Goal: Task Accomplishment & Management: Use online tool/utility

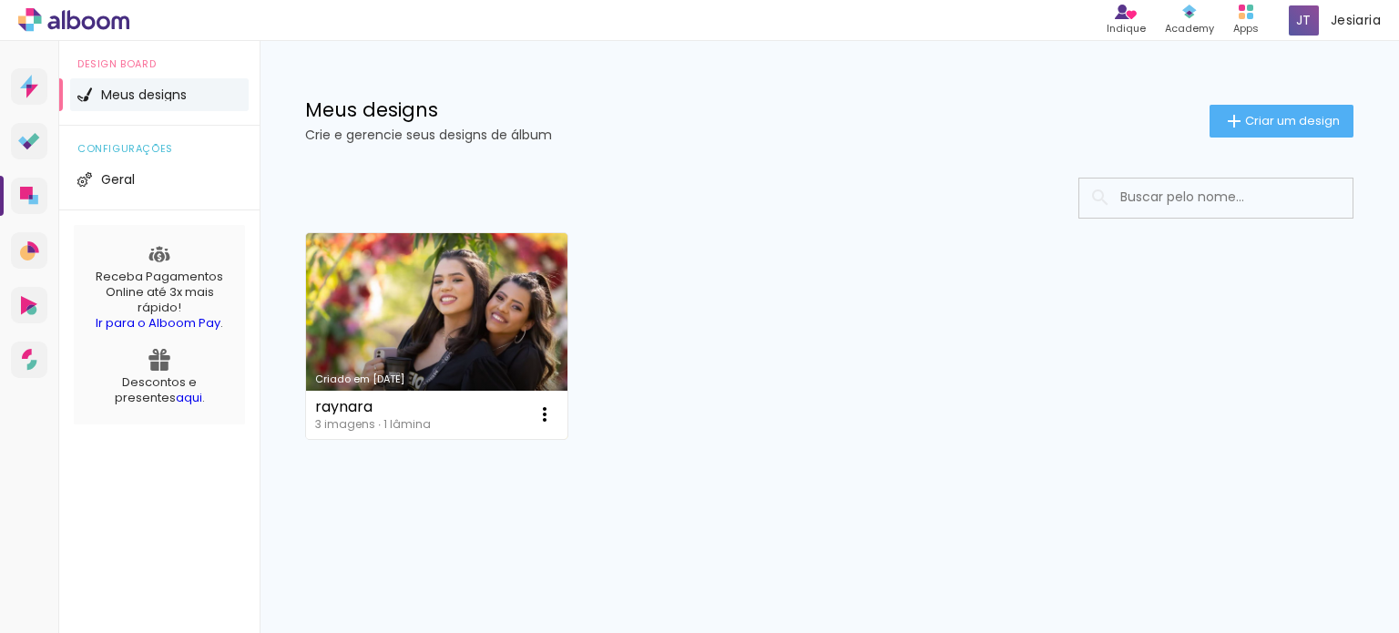
click at [462, 335] on link "Criado em [DATE]" at bounding box center [436, 336] width 261 height 206
click at [0, 0] on neon-animated-pages "Confirmar Cancelar" at bounding box center [0, 0] width 0 height 0
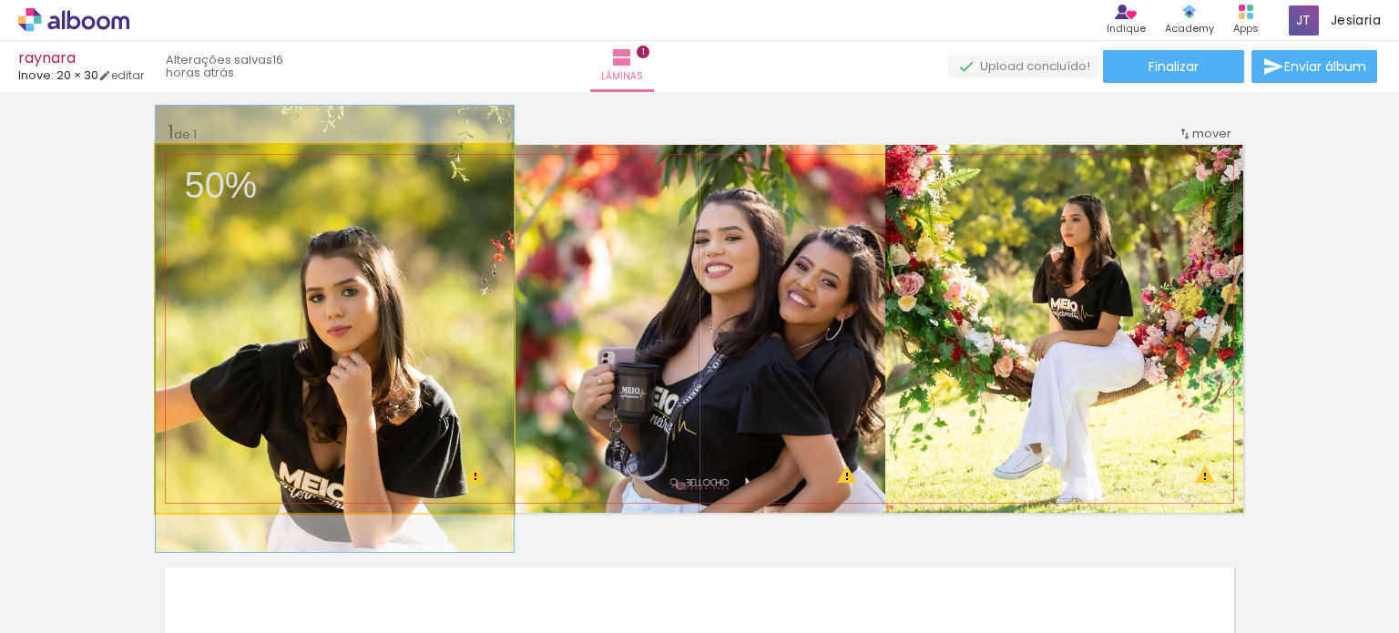
click at [459, 275] on quentale-photo at bounding box center [335, 329] width 358 height 368
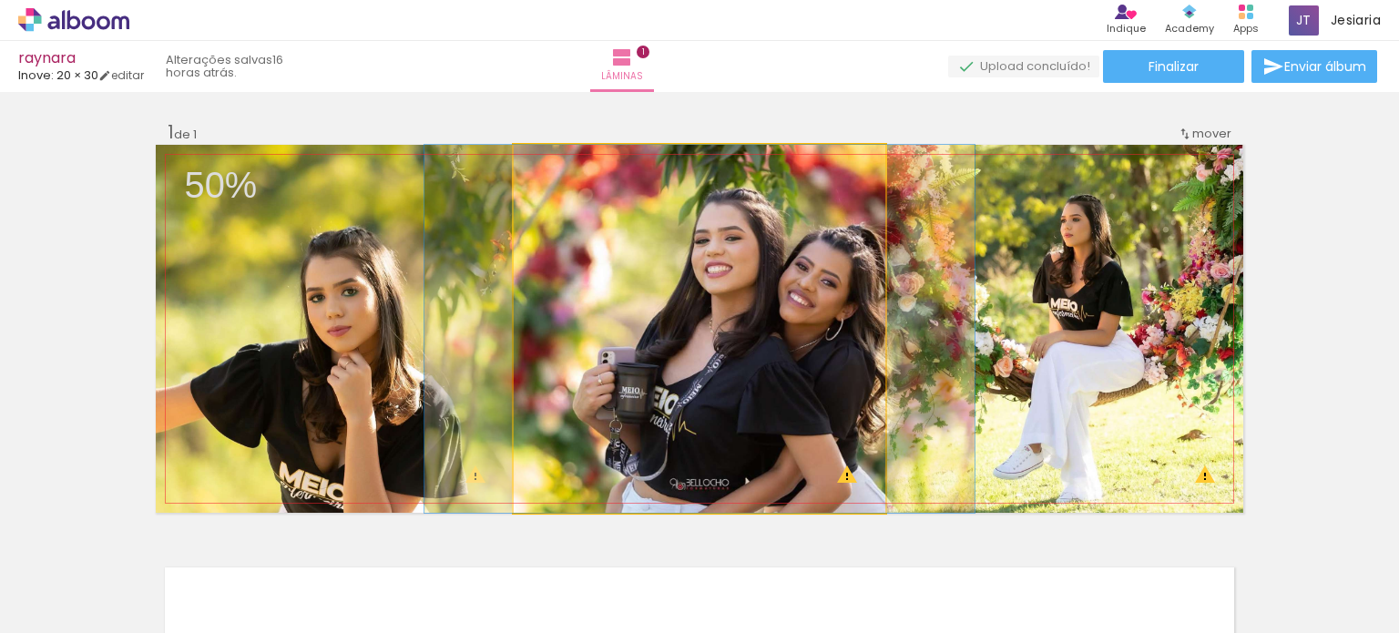
click at [632, 397] on quentale-photo at bounding box center [700, 329] width 372 height 368
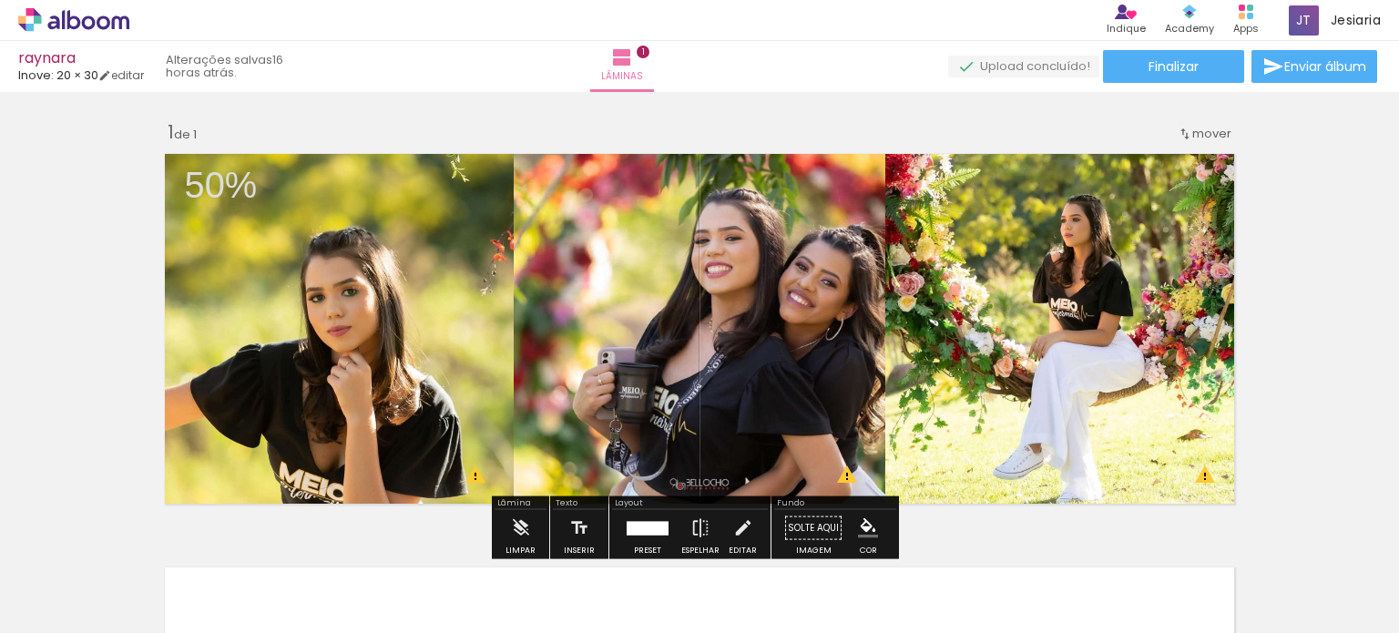
click at [929, 370] on quentale-photo at bounding box center [1065, 329] width 358 height 368
click at [152, 535] on iron-icon at bounding box center [142, 535] width 19 height 19
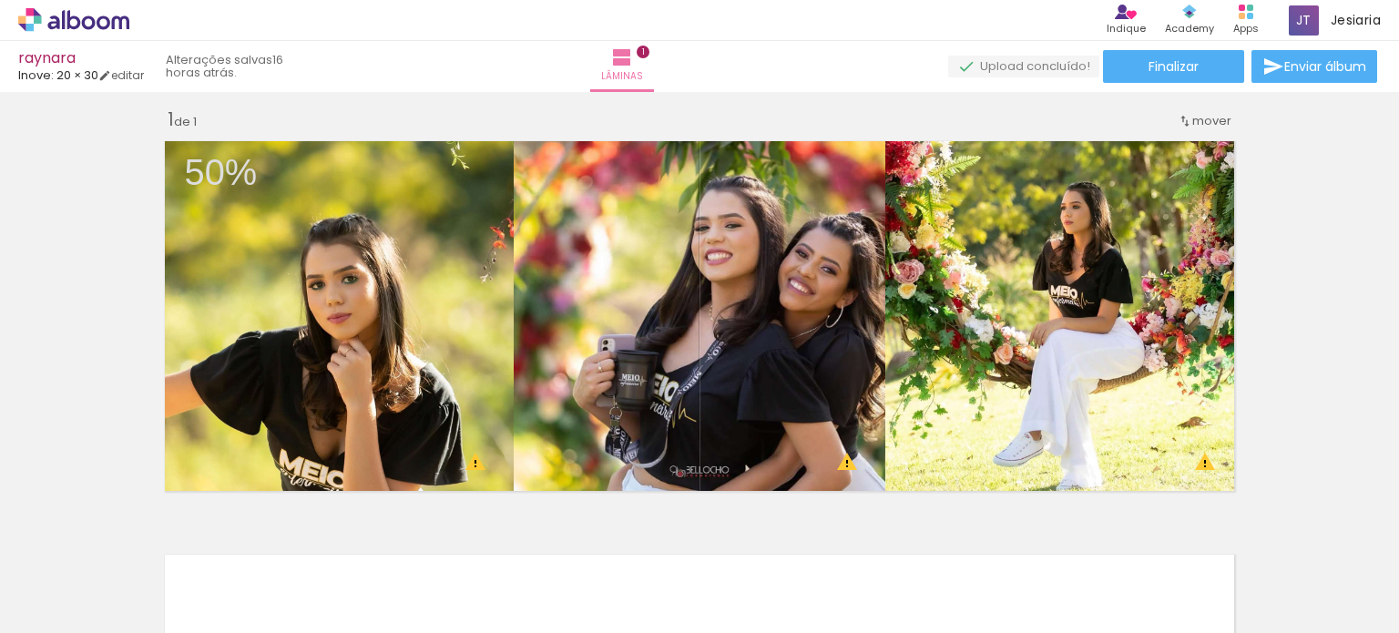
scroll to position [23, 0]
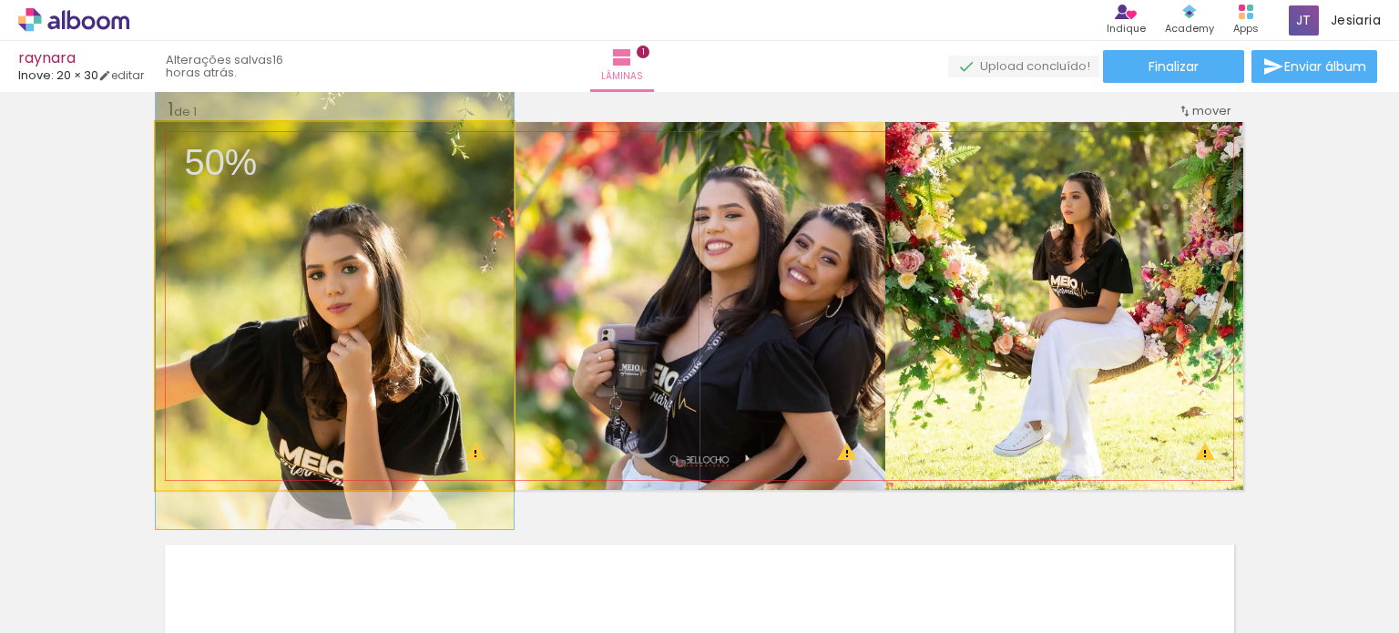
click at [445, 310] on quentale-photo at bounding box center [335, 306] width 358 height 368
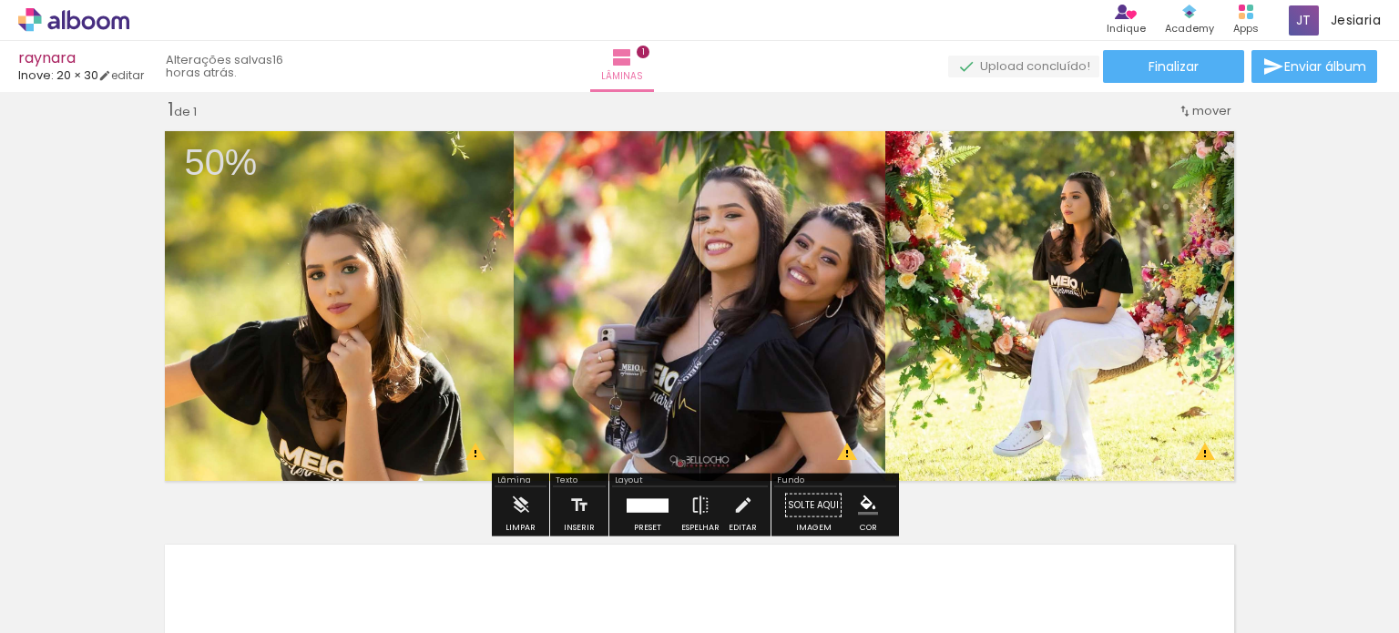
click at [154, 544] on paper-icon-button at bounding box center [142, 535] width 23 height 23
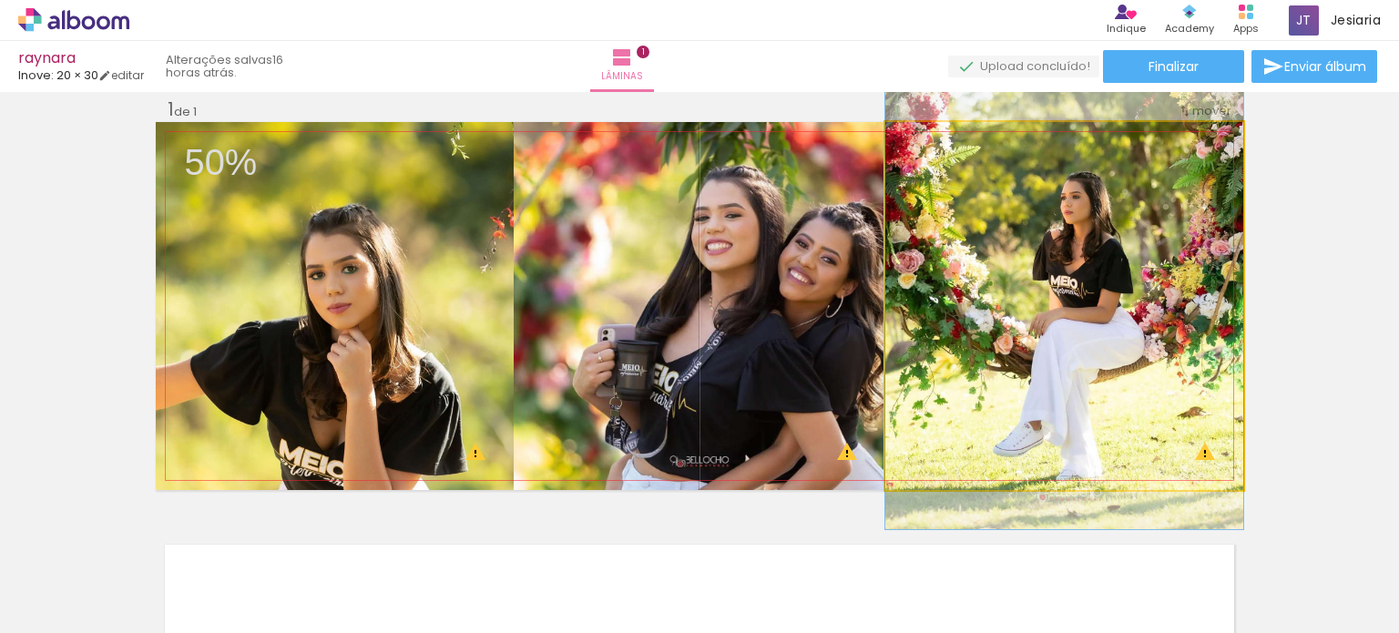
click at [1212, 304] on quentale-photo at bounding box center [1065, 306] width 358 height 368
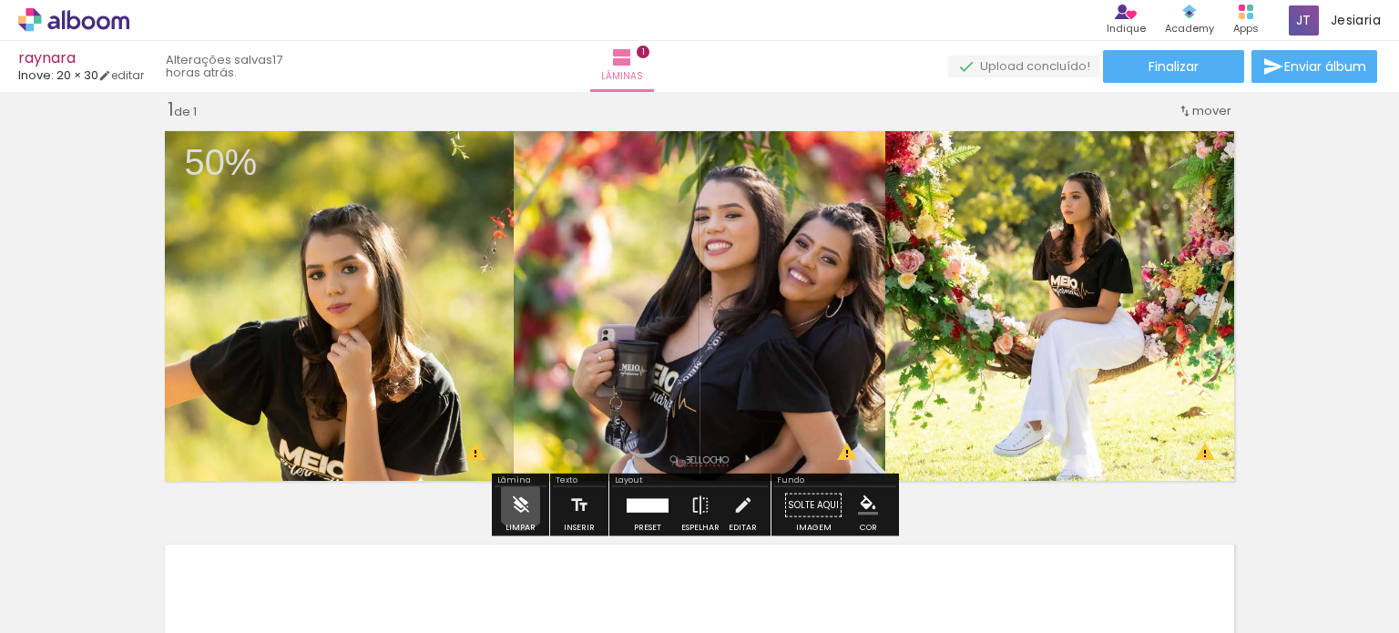
click at [521, 503] on iron-icon at bounding box center [521, 505] width 20 height 36
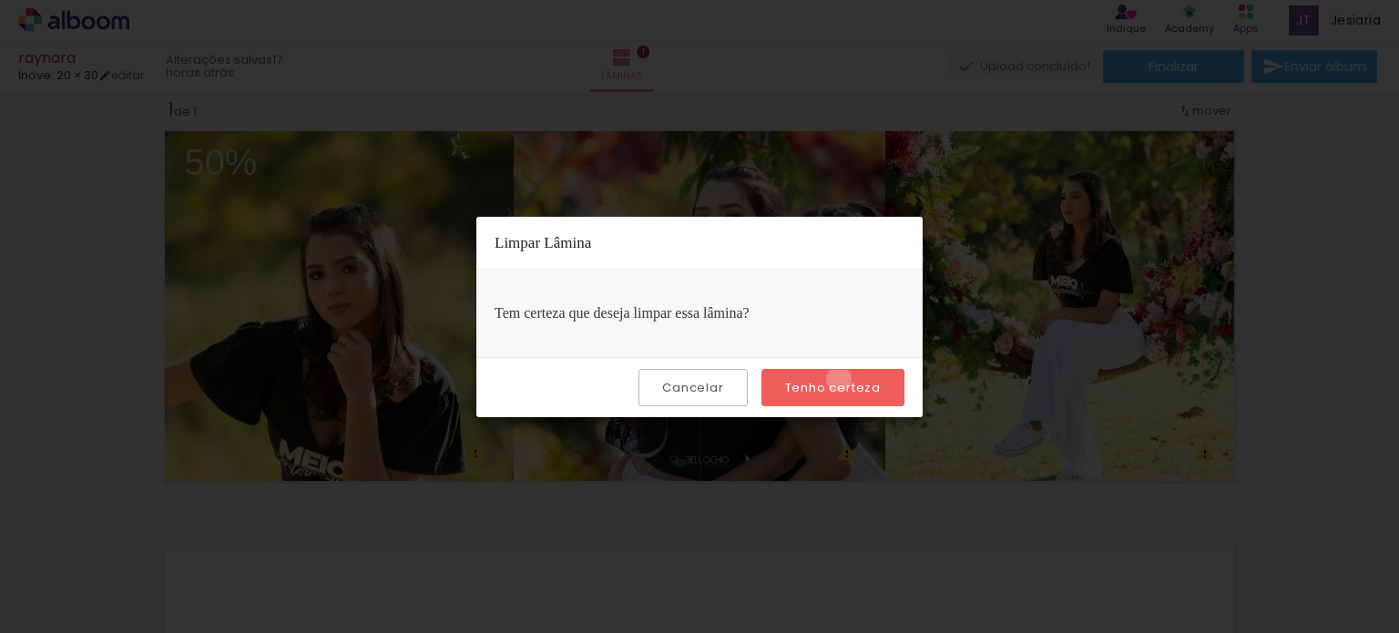
click at [0, 0] on slot "Tenho certeza" at bounding box center [0, 0] width 0 height 0
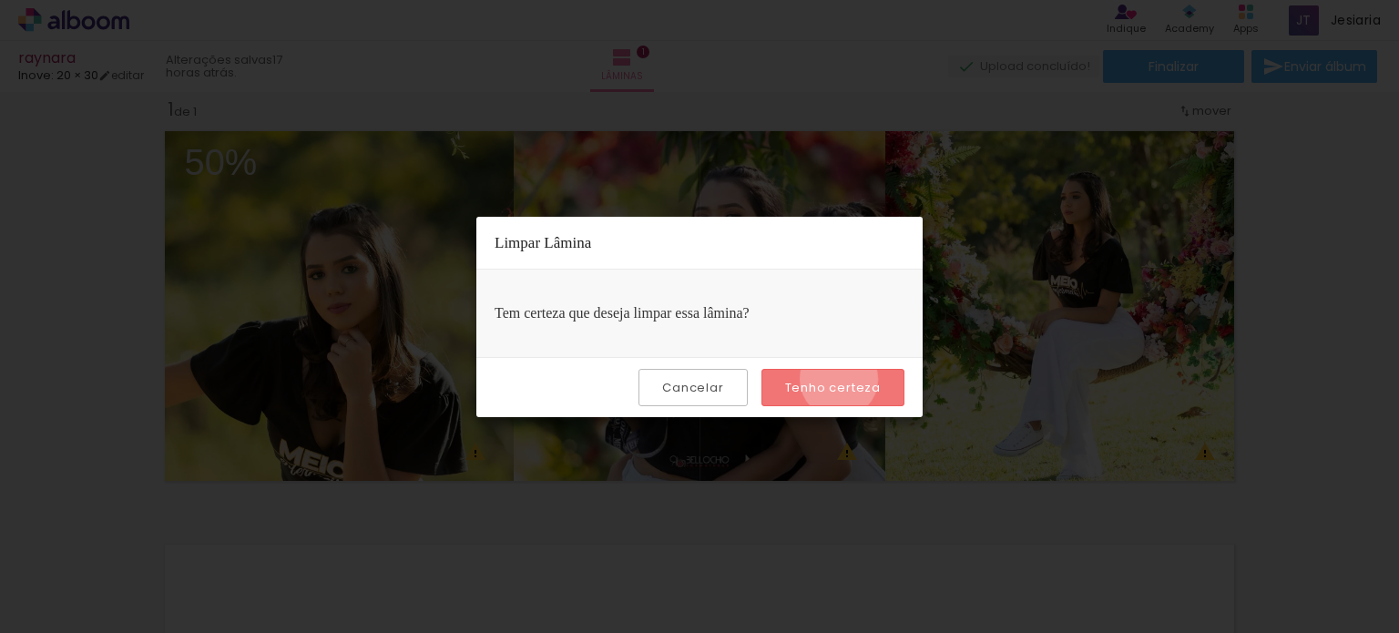
click at [0, 0] on slot "Tenho certeza" at bounding box center [0, 0] width 0 height 0
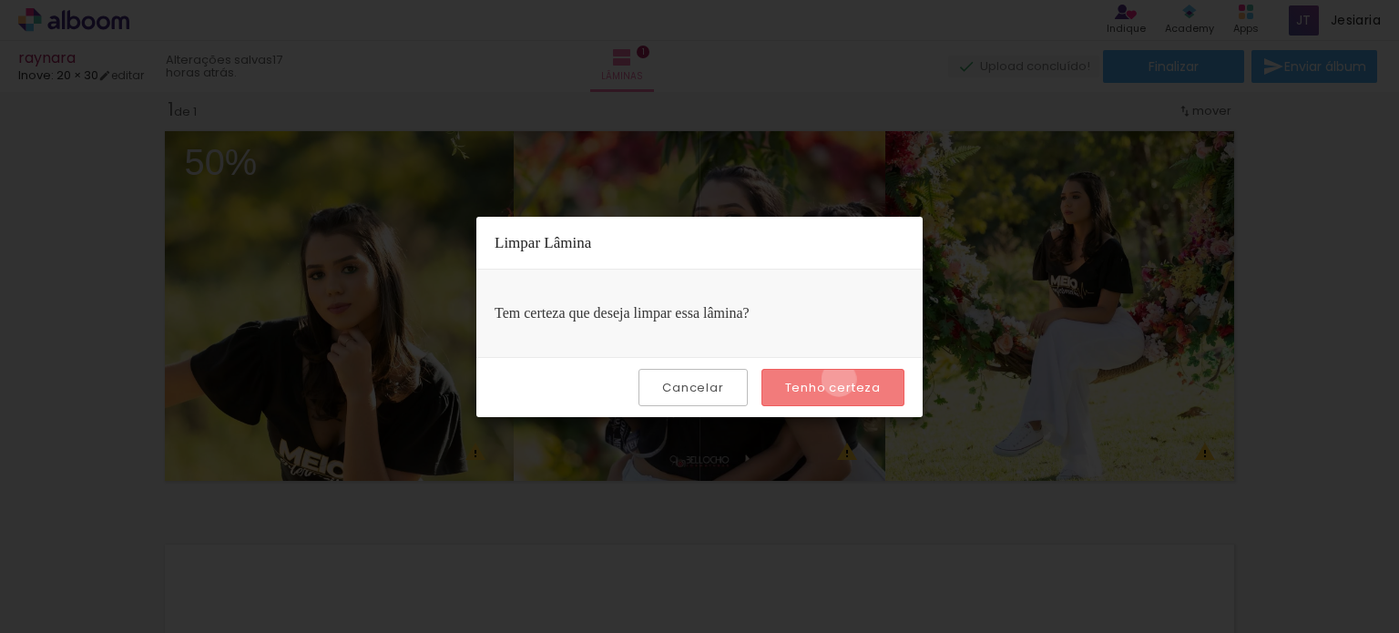
click at [0, 0] on slot "Tenho certeza" at bounding box center [0, 0] width 0 height 0
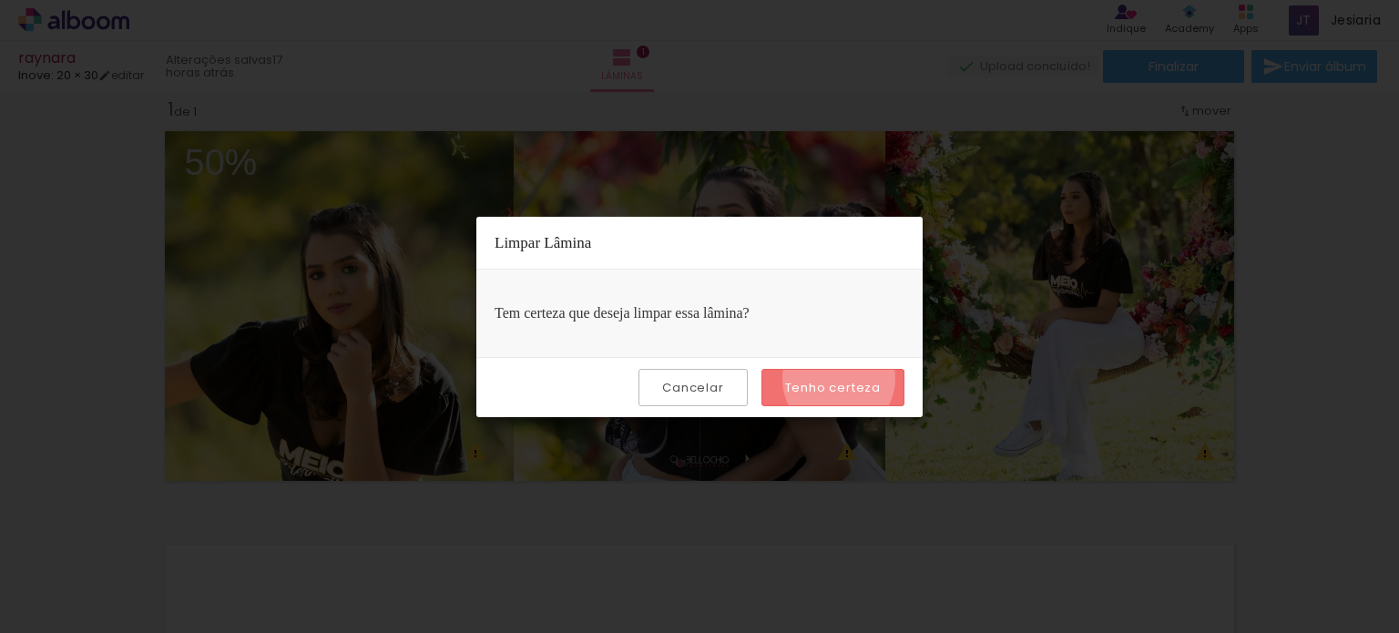
click at [0, 0] on slot "Tenho certeza" at bounding box center [0, 0] width 0 height 0
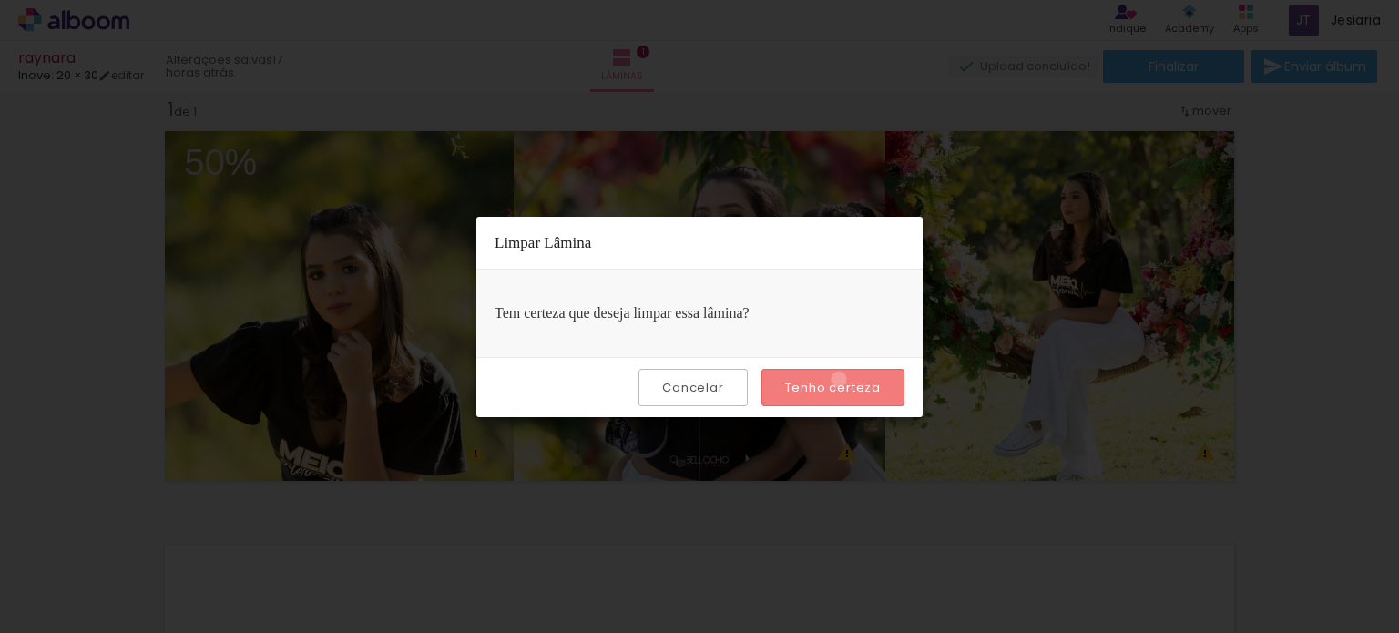
click at [0, 0] on slot "Tenho certeza" at bounding box center [0, 0] width 0 height 0
click at [1050, 323] on iron-overlay-backdrop at bounding box center [699, 316] width 1399 height 633
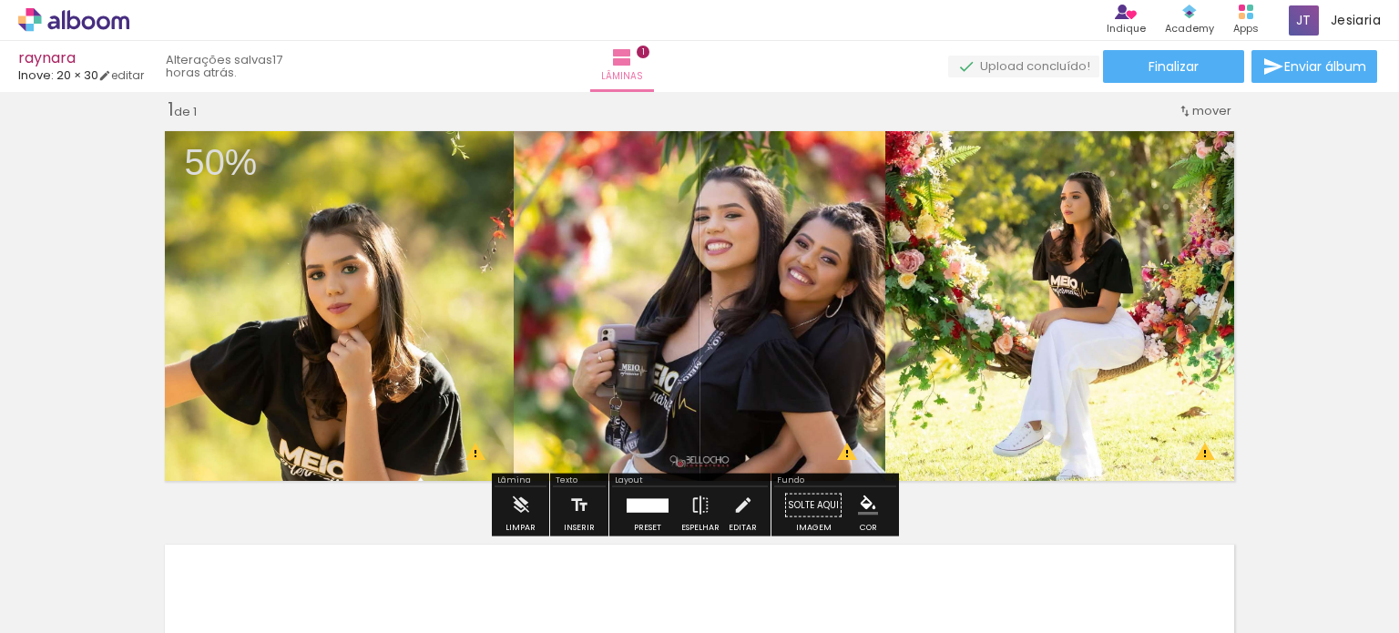
click at [1330, 279] on div "Inserir lâmina 1 de 1 O Designbox precisará aumentar a sua imagem em 162% para …" at bounding box center [699, 490] width 1399 height 828
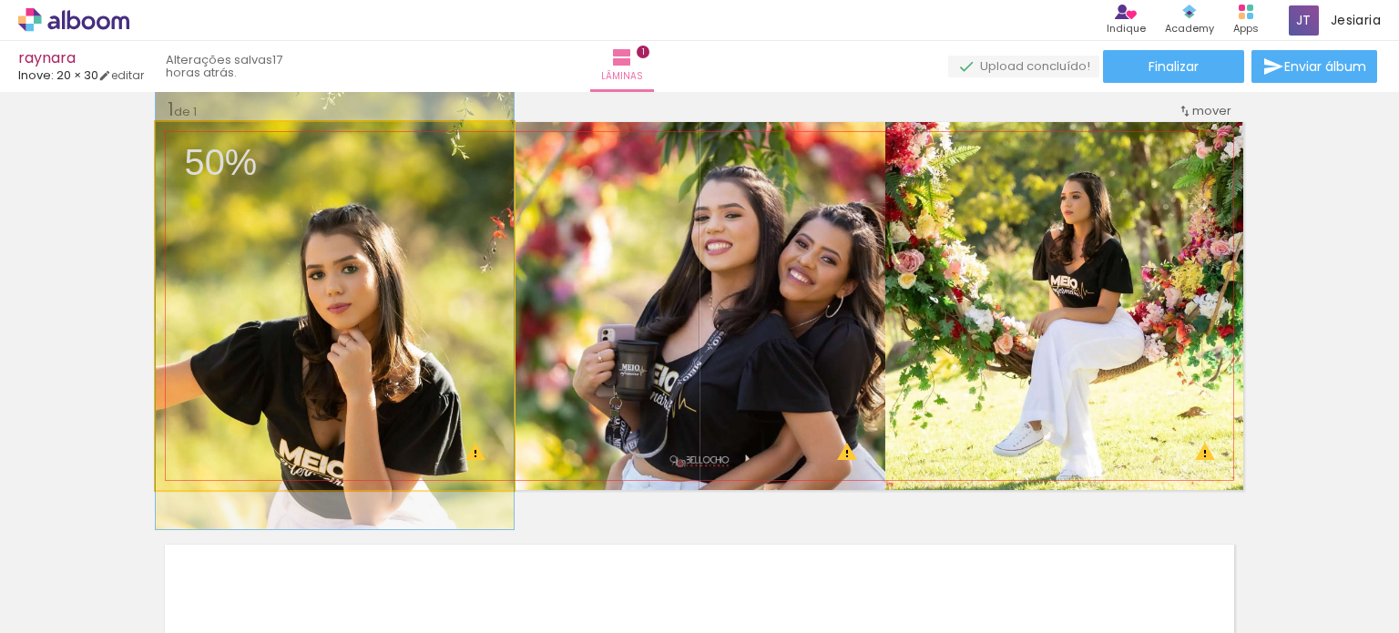
click at [216, 302] on quentale-photo at bounding box center [335, 306] width 358 height 368
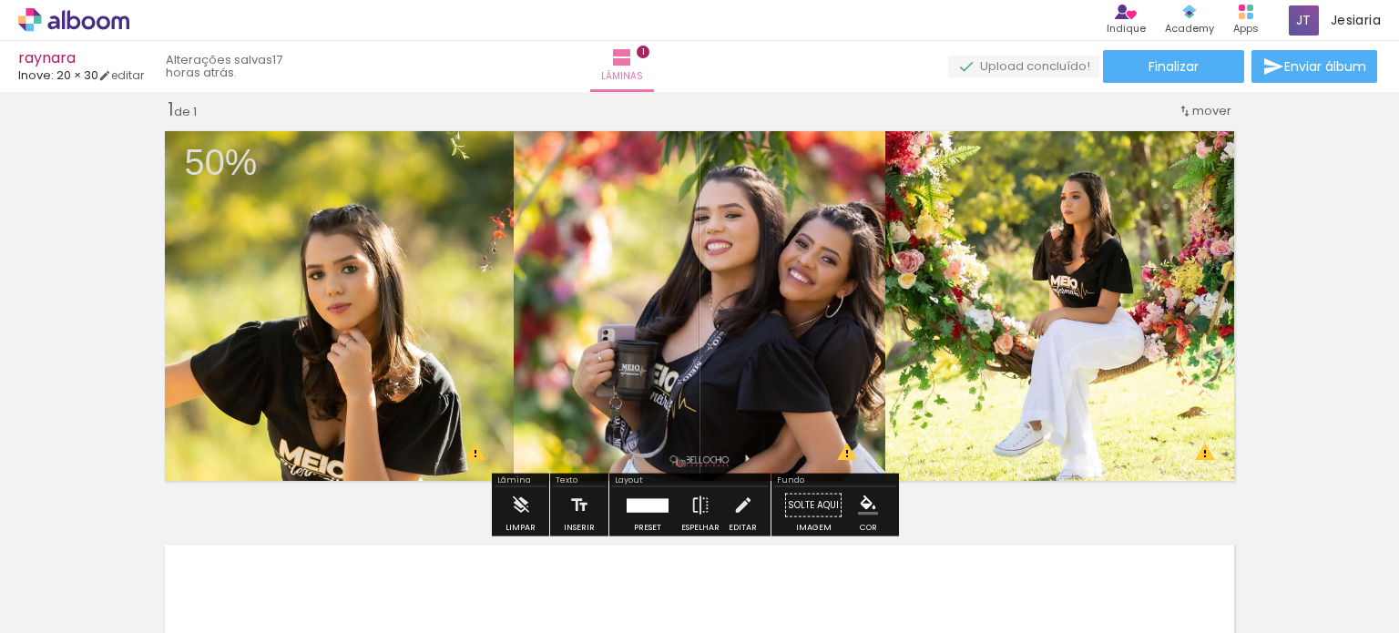
scroll to position [0, 0]
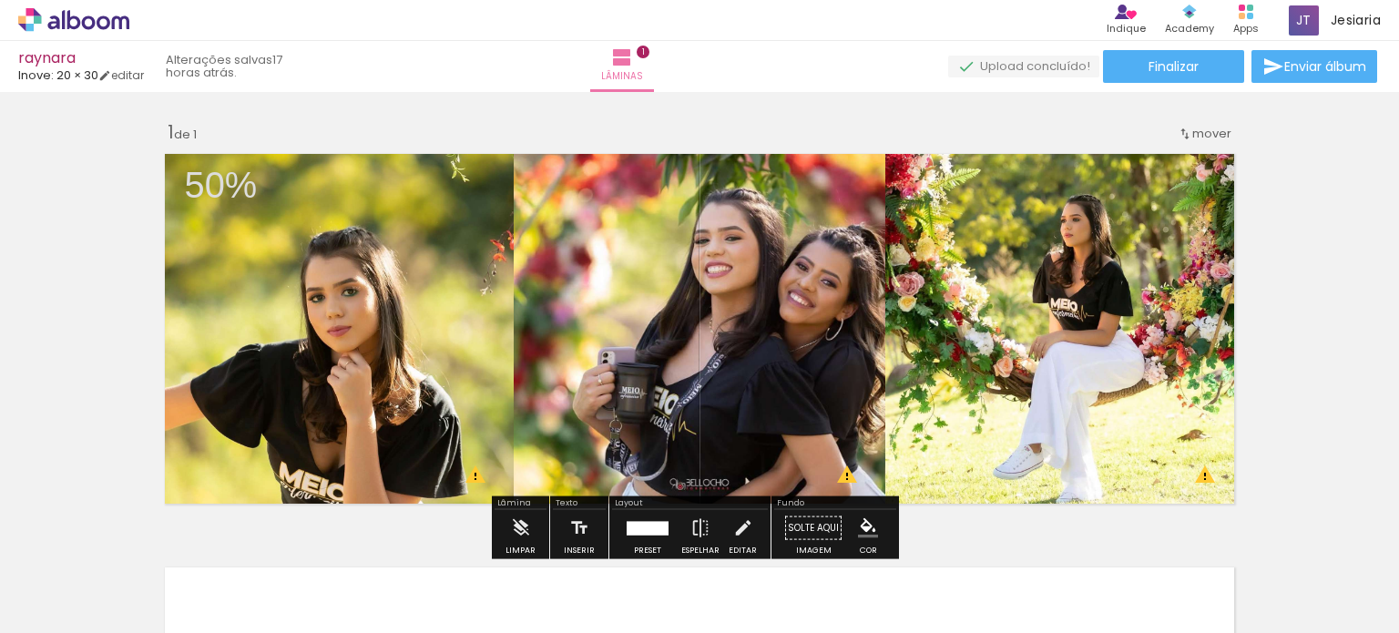
click at [1201, 130] on span "mover" at bounding box center [1212, 133] width 39 height 17
click at [1186, 129] on span "1" at bounding box center [1188, 131] width 5 height 30
click at [1129, 126] on span "Posição atual:" at bounding box center [1144, 131] width 83 height 30
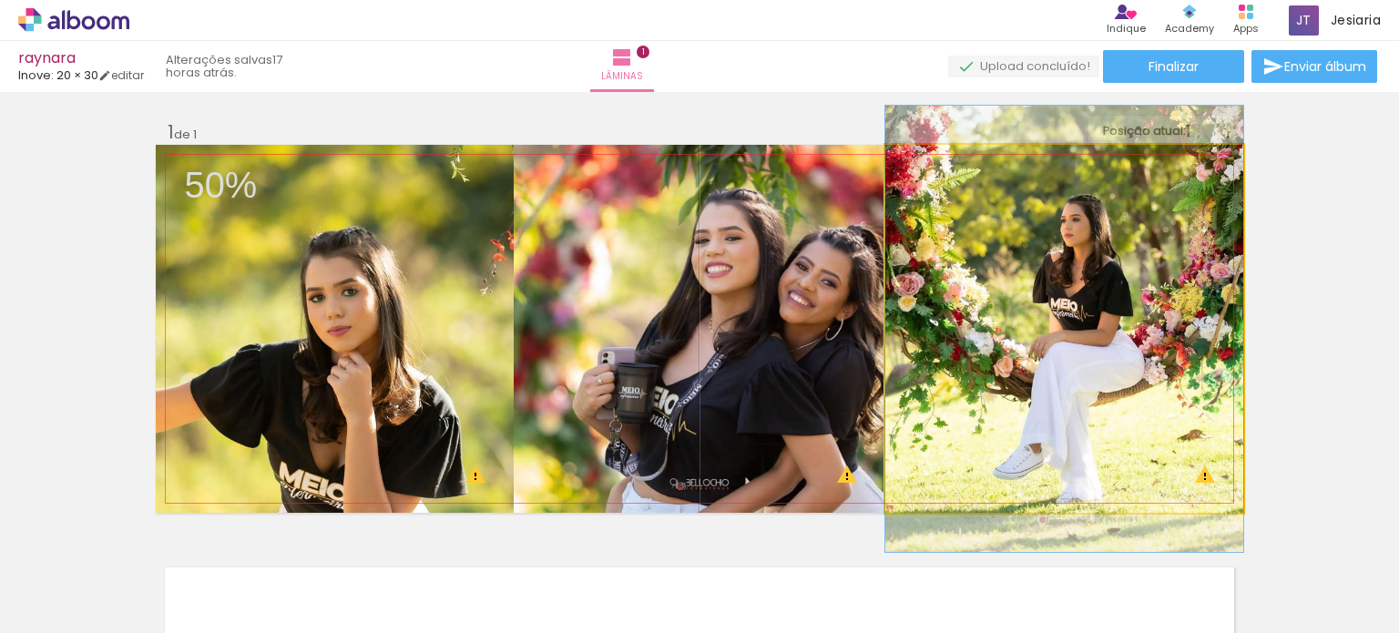
click at [1232, 400] on quentale-photo at bounding box center [1065, 329] width 358 height 368
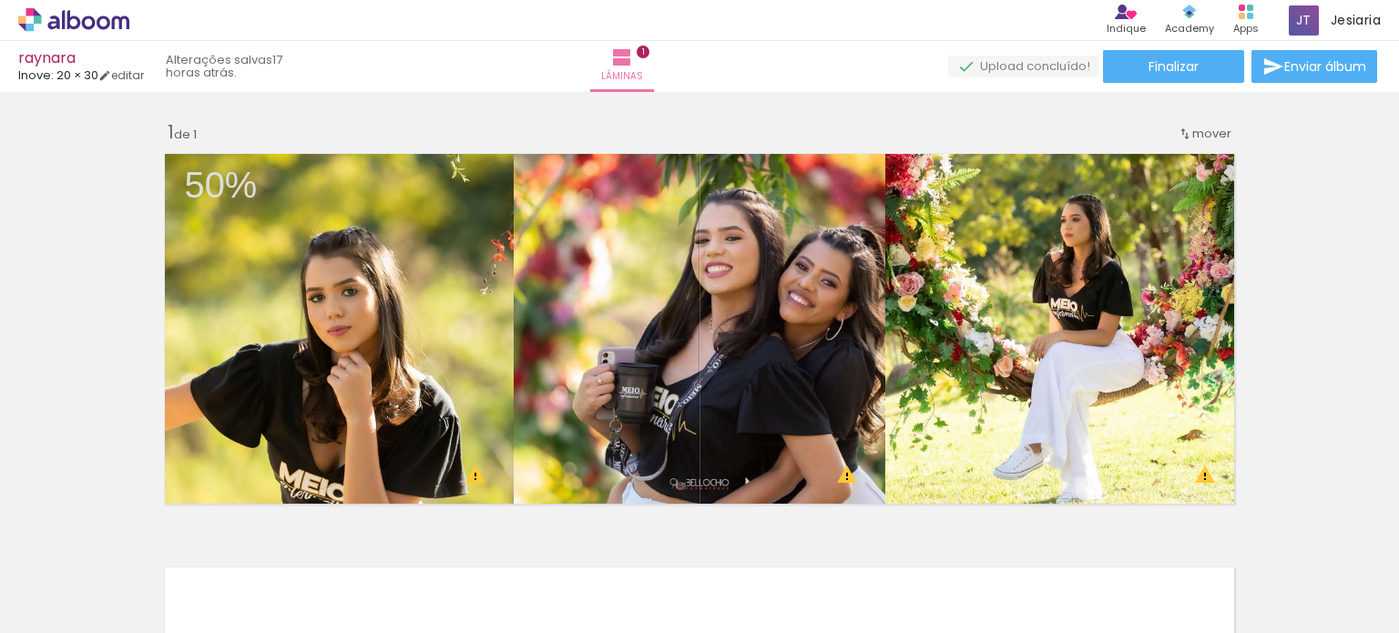
click at [1011, 69] on quentale-upload-monitor at bounding box center [1023, 67] width 151 height 23
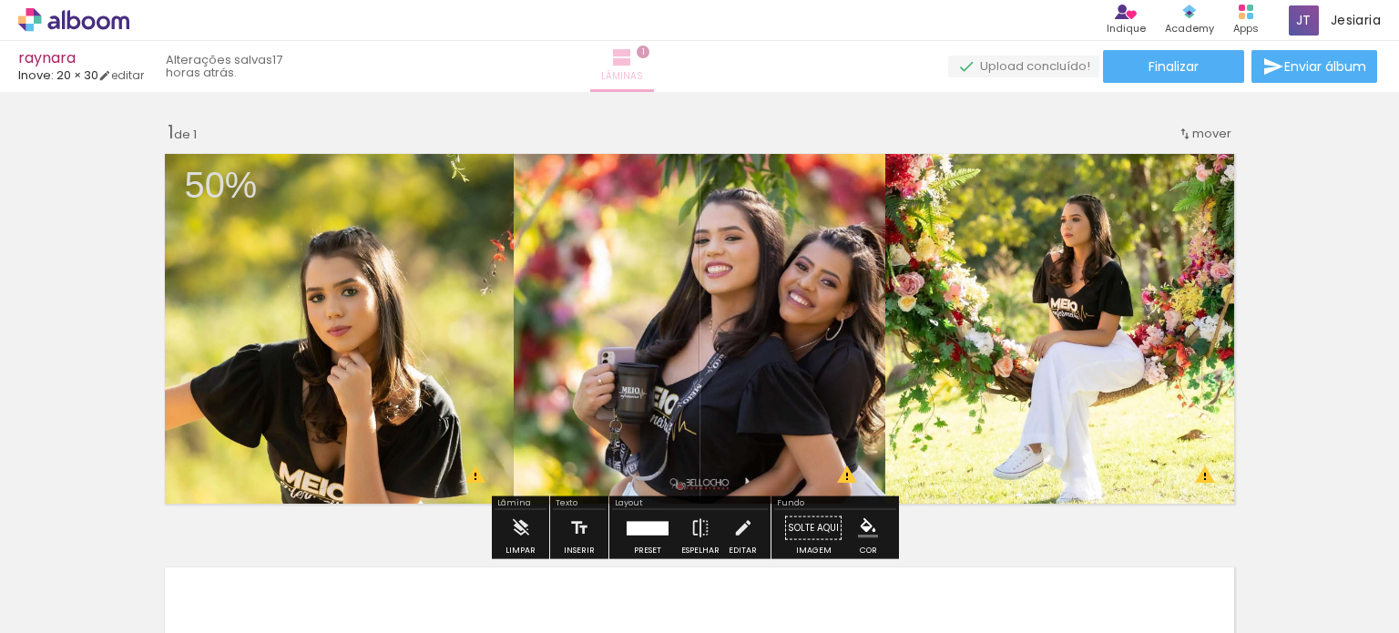
click at [633, 66] on iron-icon at bounding box center [622, 57] width 22 height 22
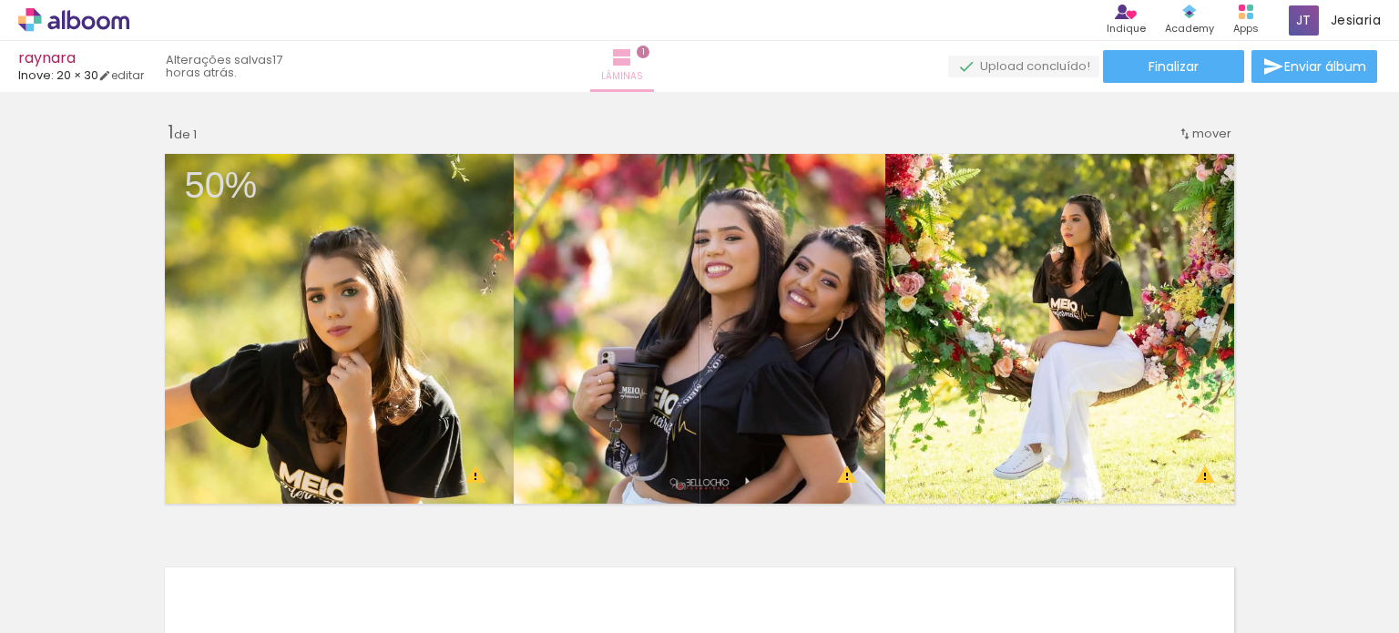
click at [633, 54] on iron-icon at bounding box center [622, 57] width 22 height 22
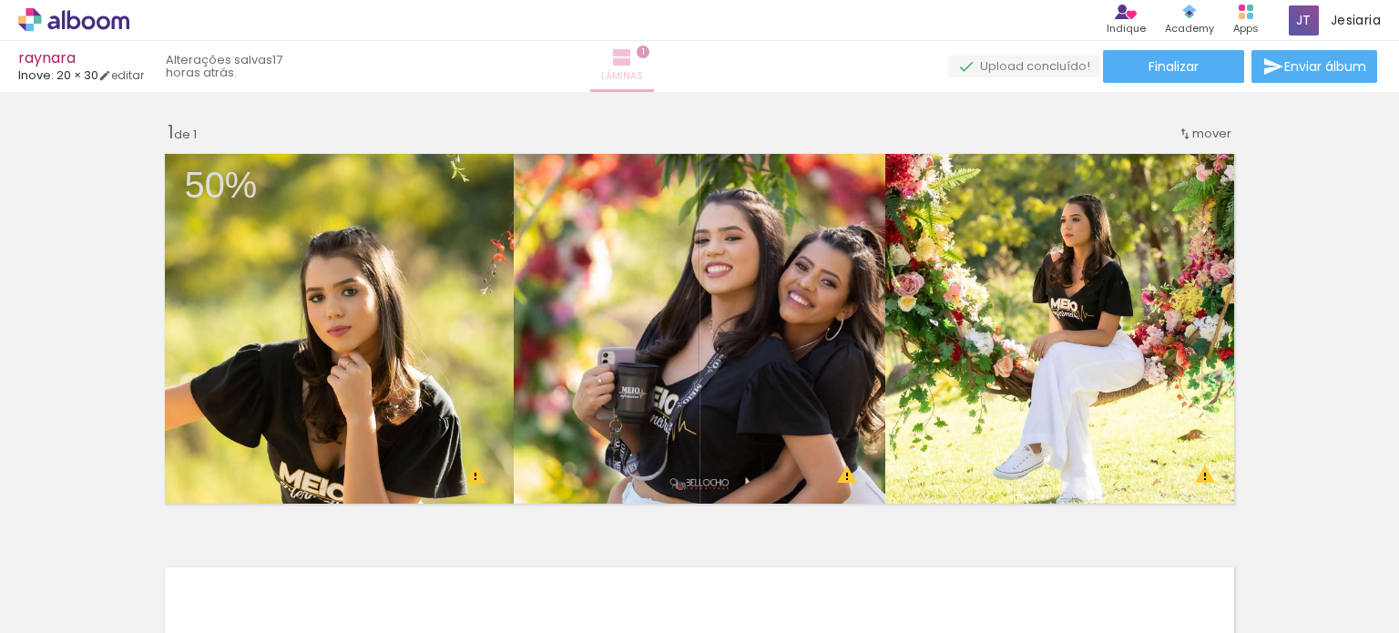
click at [633, 54] on iron-icon at bounding box center [622, 57] width 22 height 22
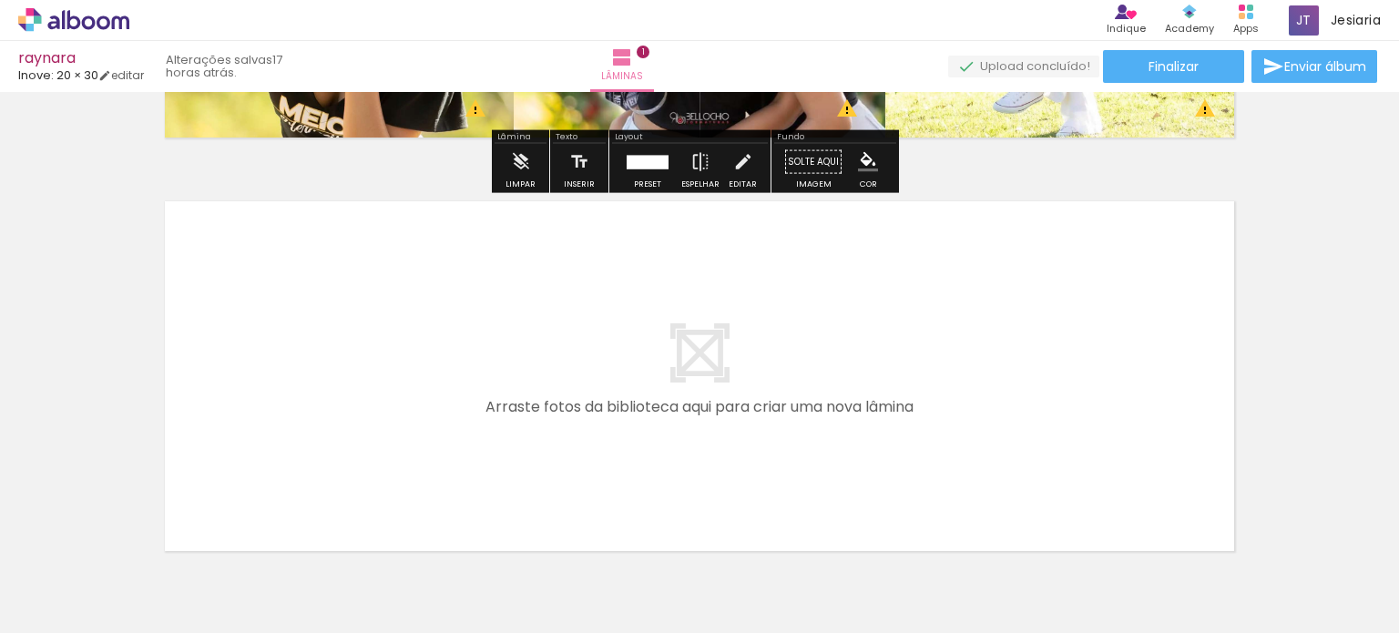
scroll to position [367, 0]
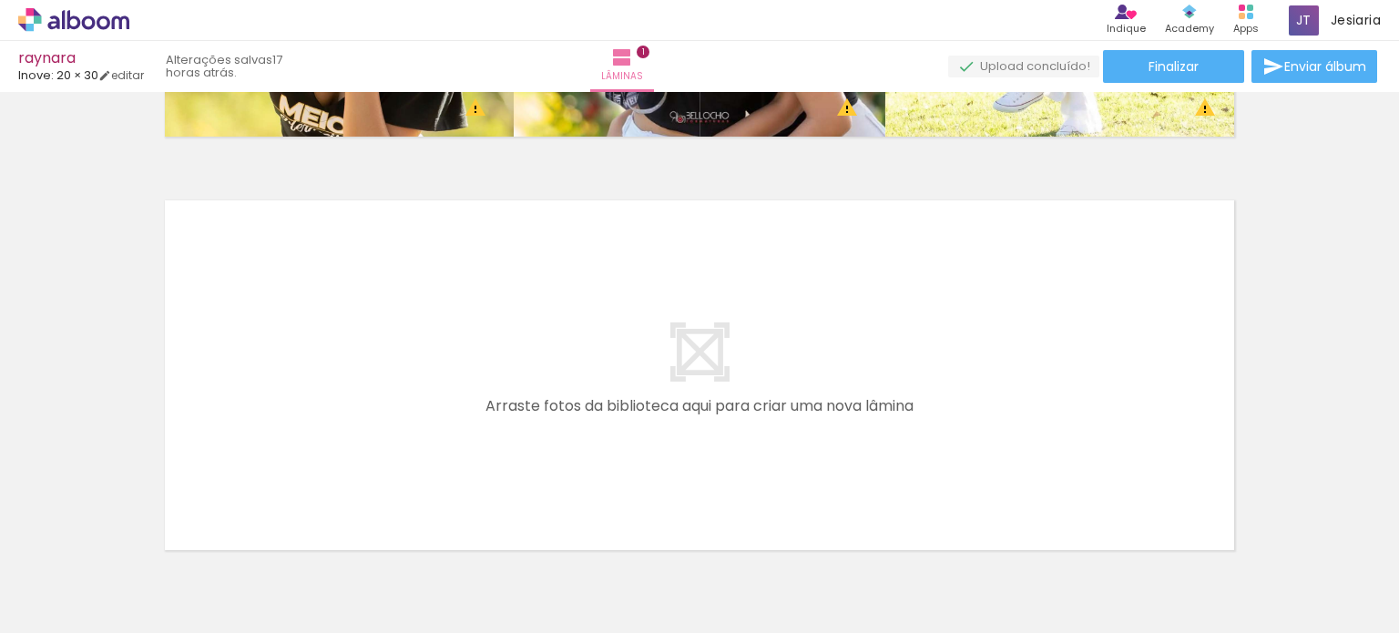
click at [93, 579] on iron-icon at bounding box center [93, 578] width 15 height 15
click at [95, 575] on div at bounding box center [59, 573] width 94 height 31
click at [474, 334] on quentale-layouter at bounding box center [700, 375] width 1088 height 368
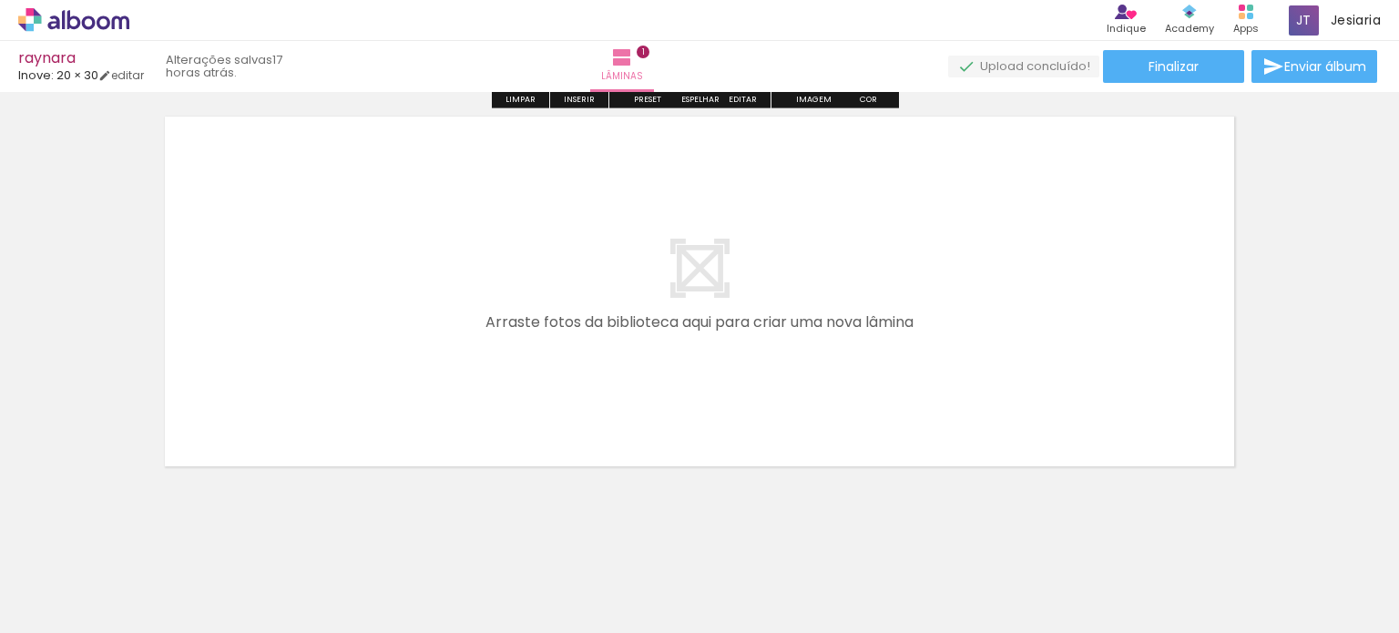
scroll to position [470, 0]
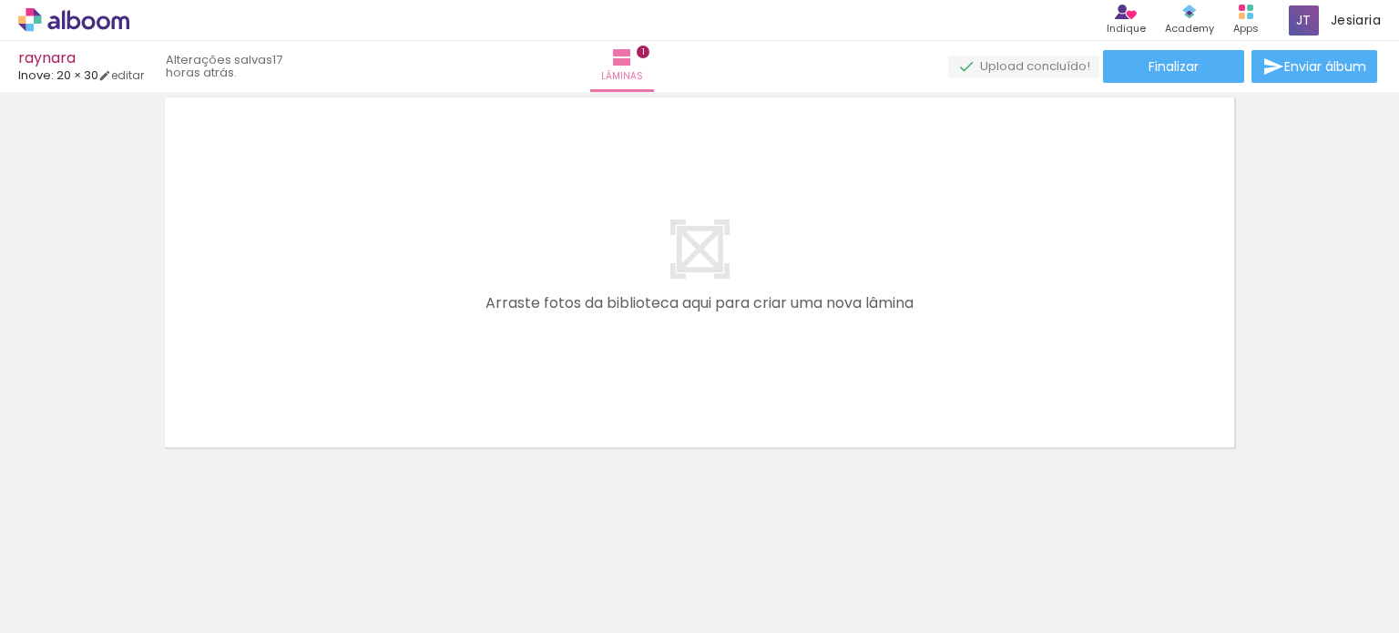
click at [223, 587] on div at bounding box center [182, 571] width 82 height 55
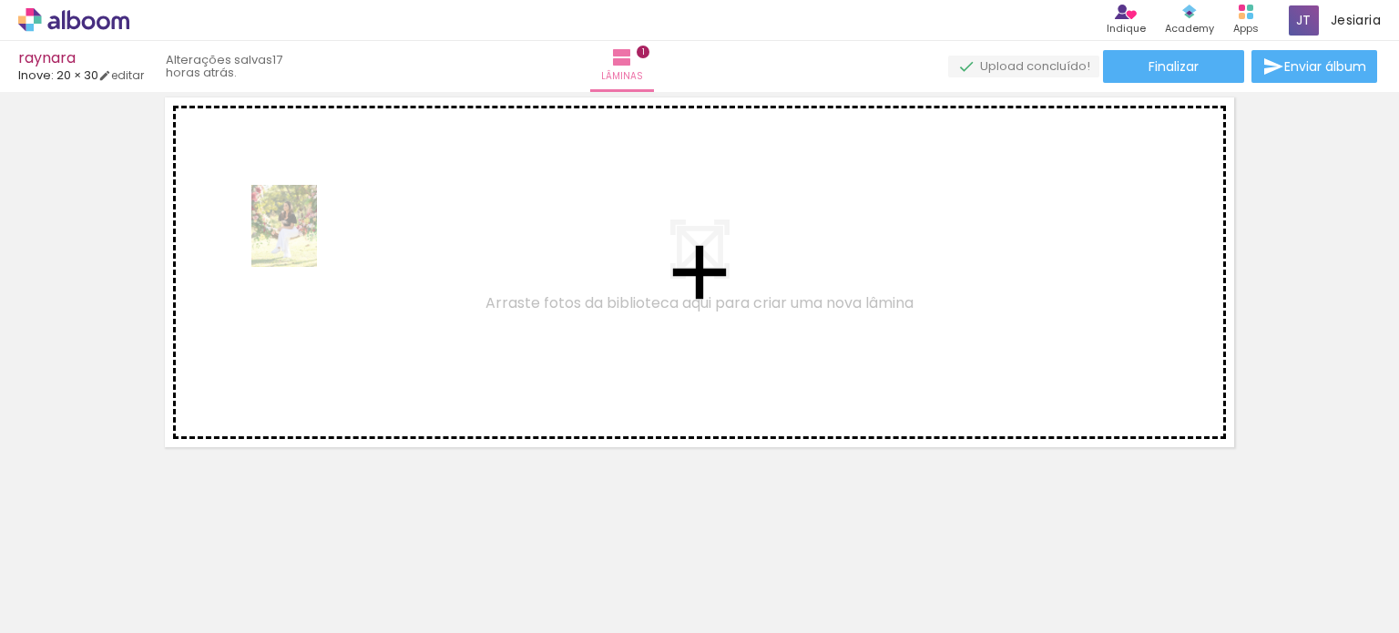
drag, startPoint x: 281, startPoint y: 587, endPoint x: 306, endPoint y: 240, distance: 348.1
click at [306, 240] on quentale-workspace at bounding box center [699, 316] width 1399 height 633
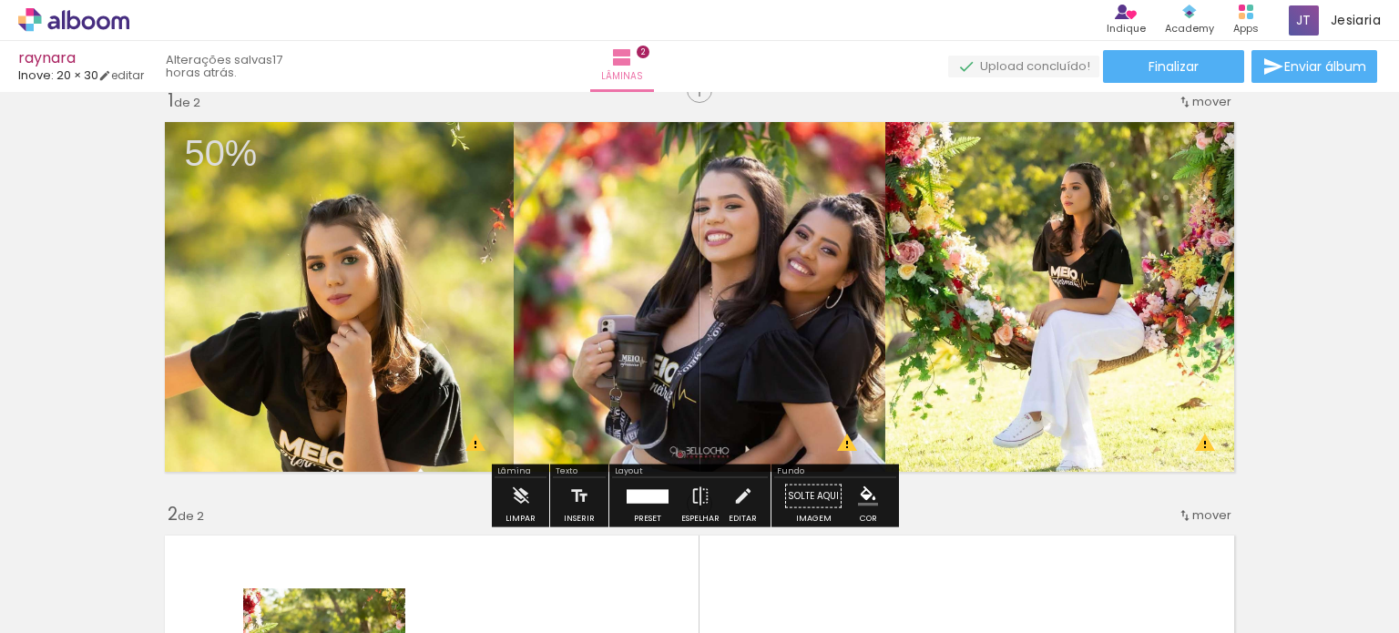
scroll to position [0, 0]
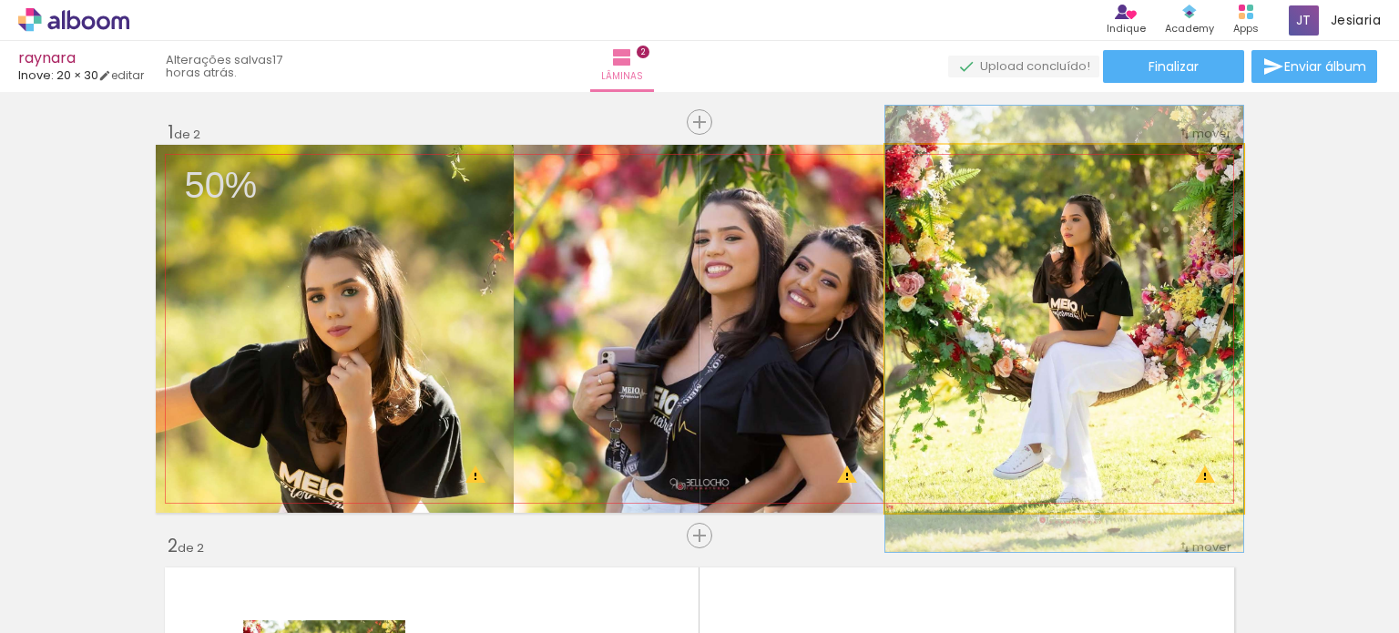
click at [989, 258] on quentale-photo at bounding box center [1065, 329] width 358 height 368
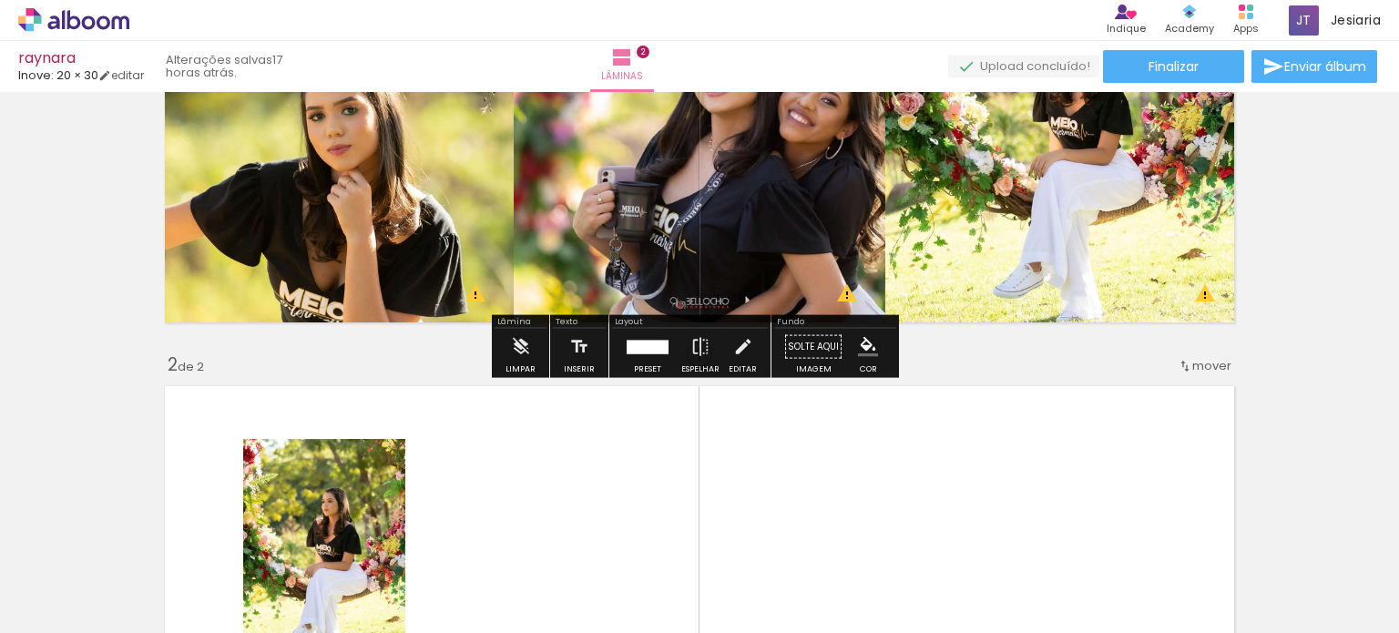
scroll to position [182, 0]
click at [633, 346] on div at bounding box center [647, 346] width 31 height 14
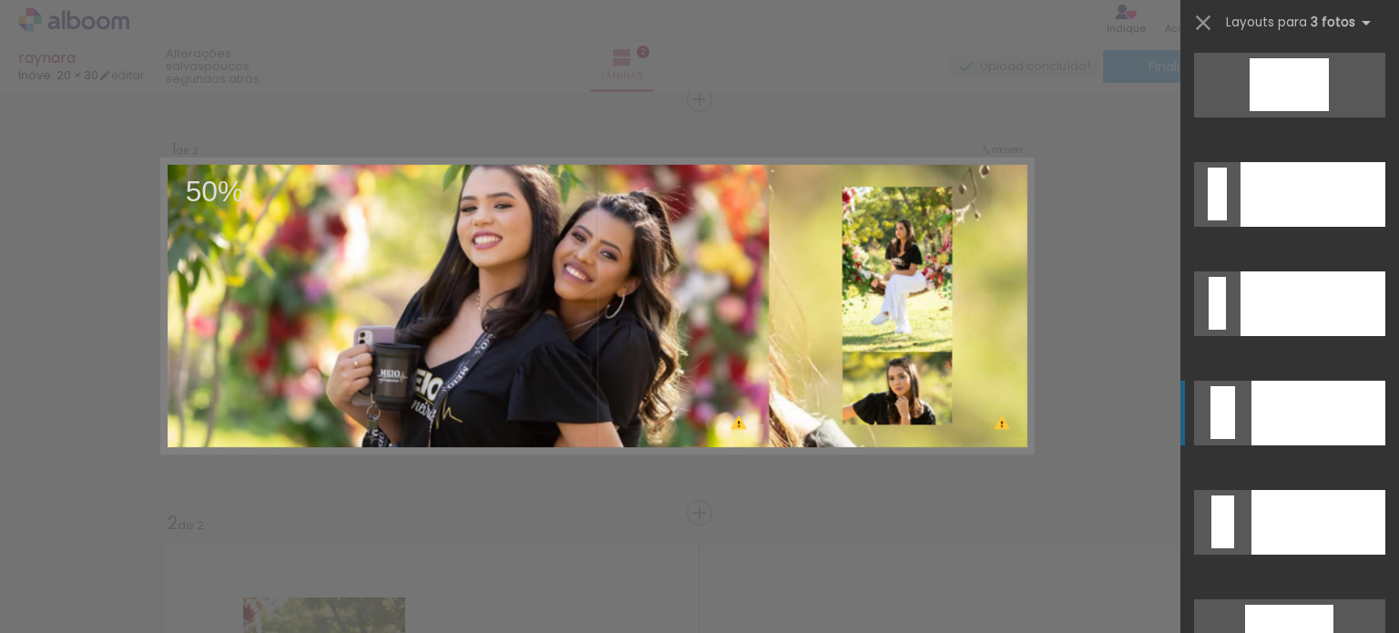
scroll to position [19906, 0]
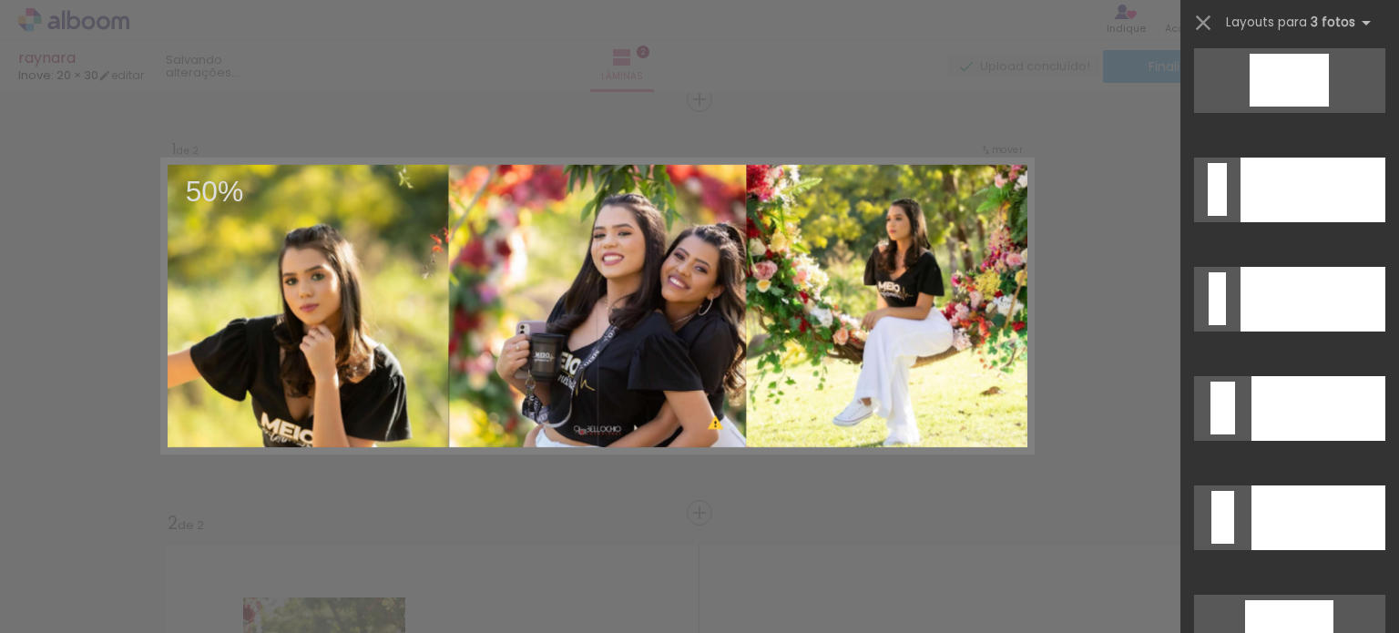
click at [0, 0] on slot at bounding box center [0, 0] width 0 height 0
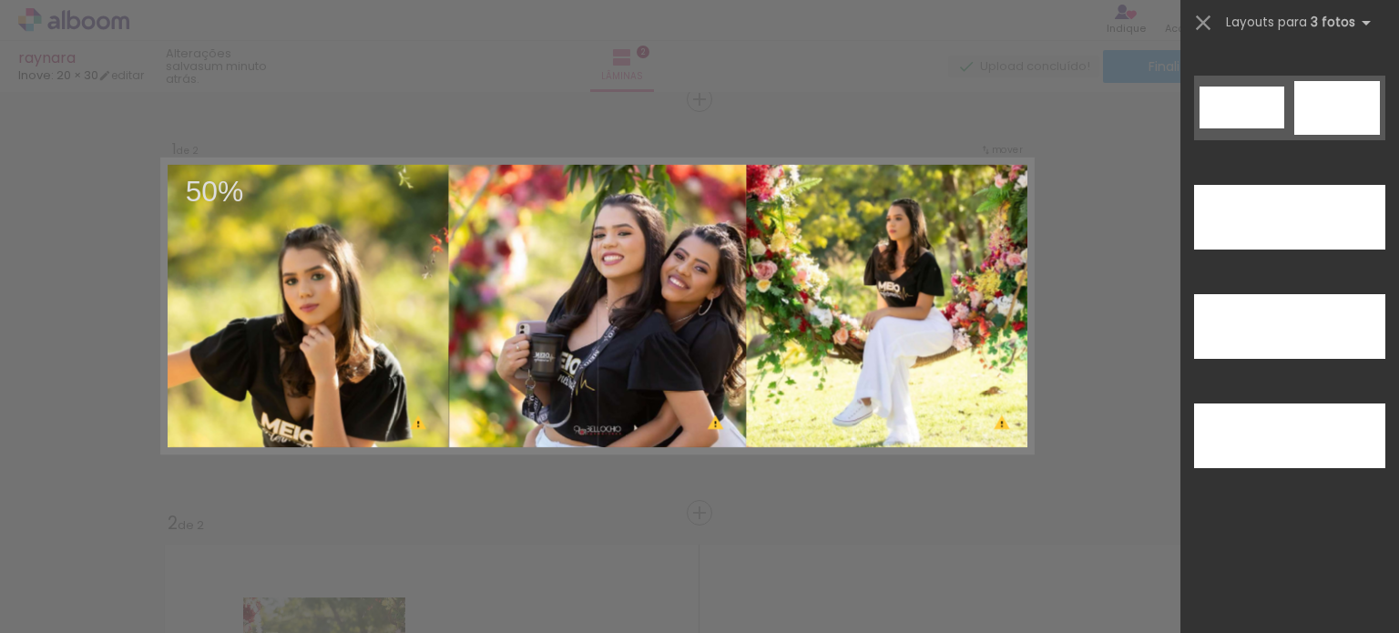
scroll to position [17285, 0]
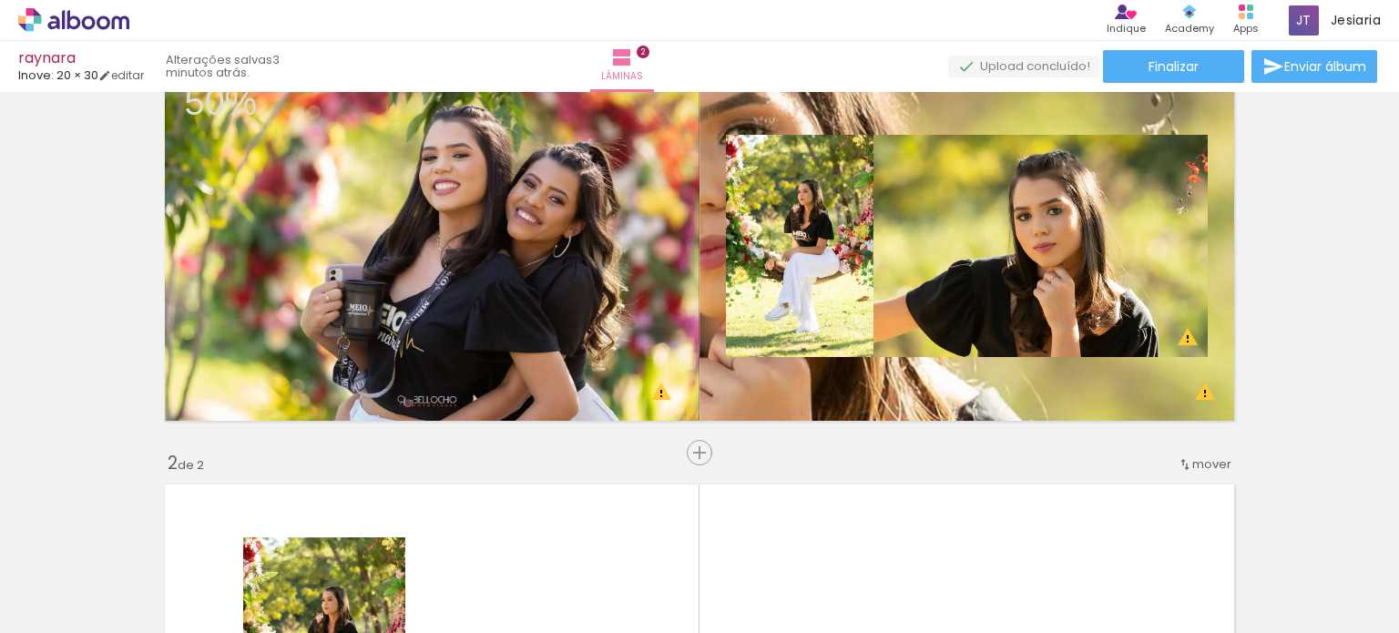
scroll to position [82, 0]
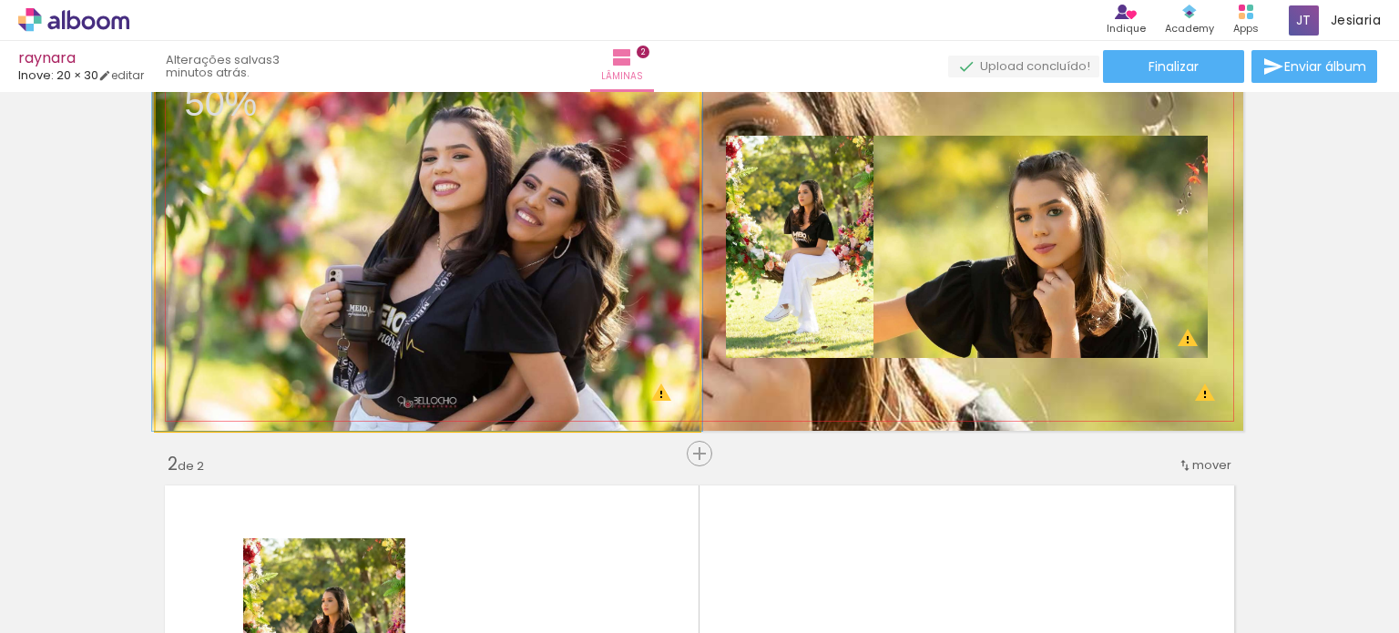
click at [489, 236] on quentale-photo at bounding box center [428, 247] width 544 height 368
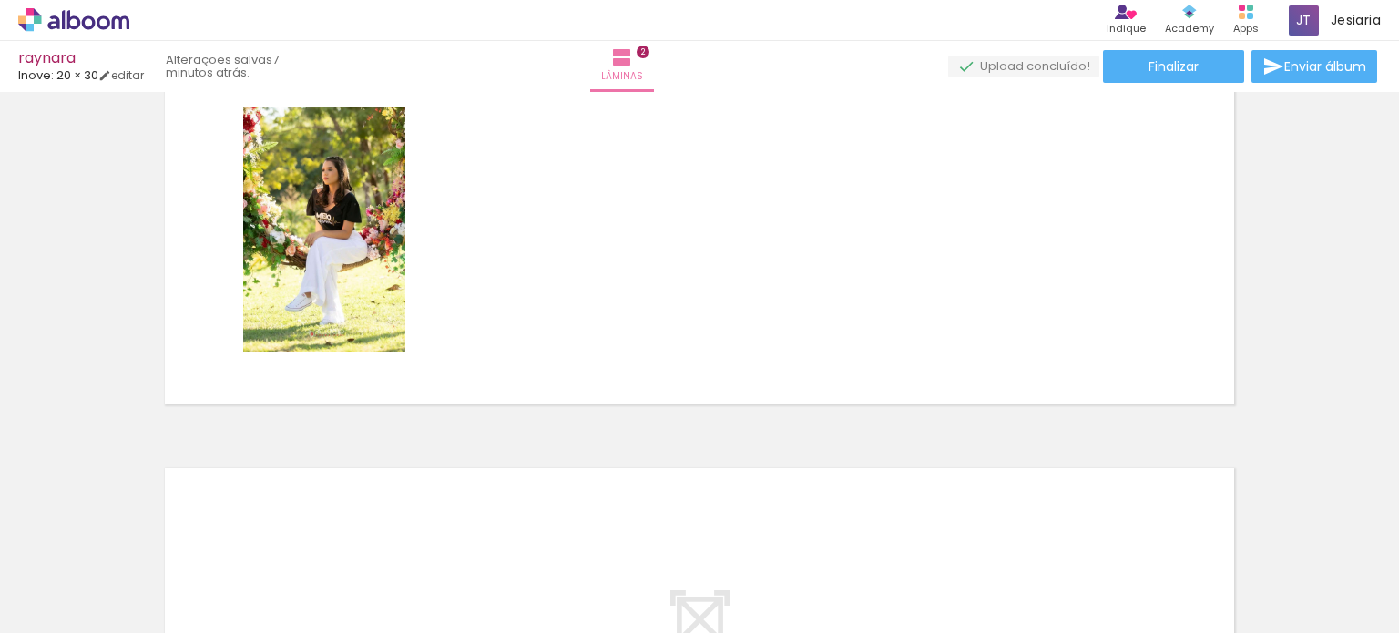
scroll to position [508, 0]
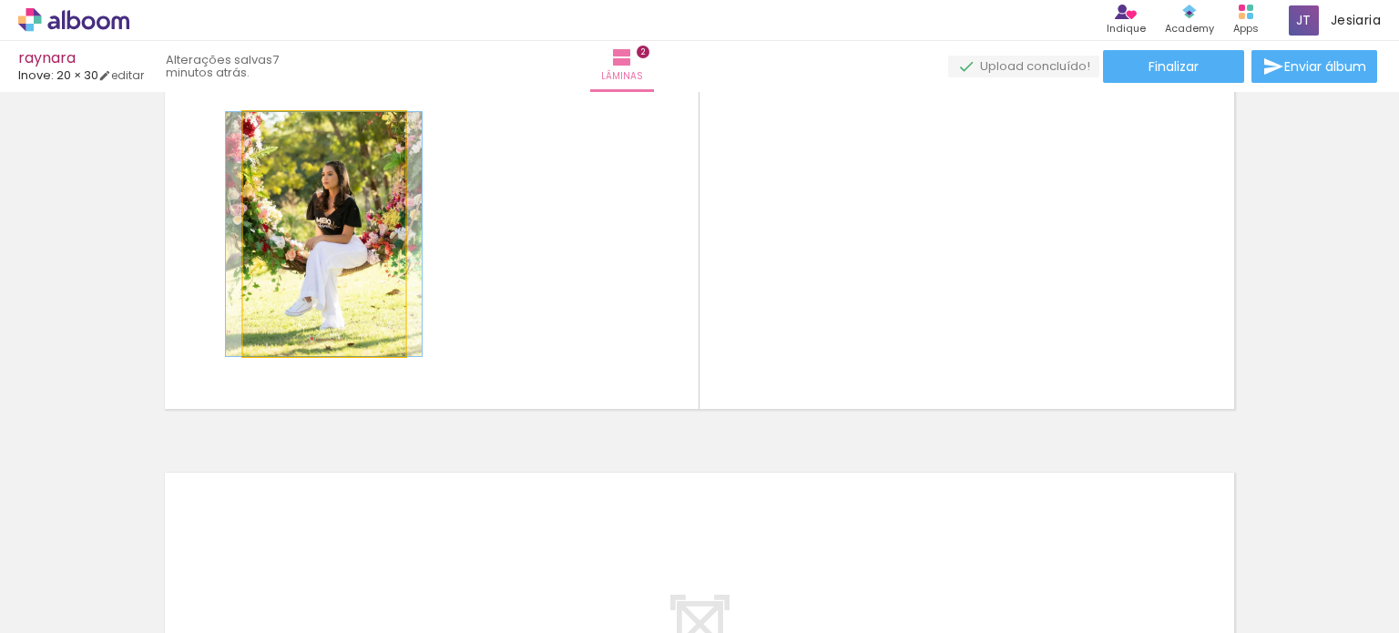
click at [314, 276] on quentale-photo at bounding box center [324, 234] width 162 height 244
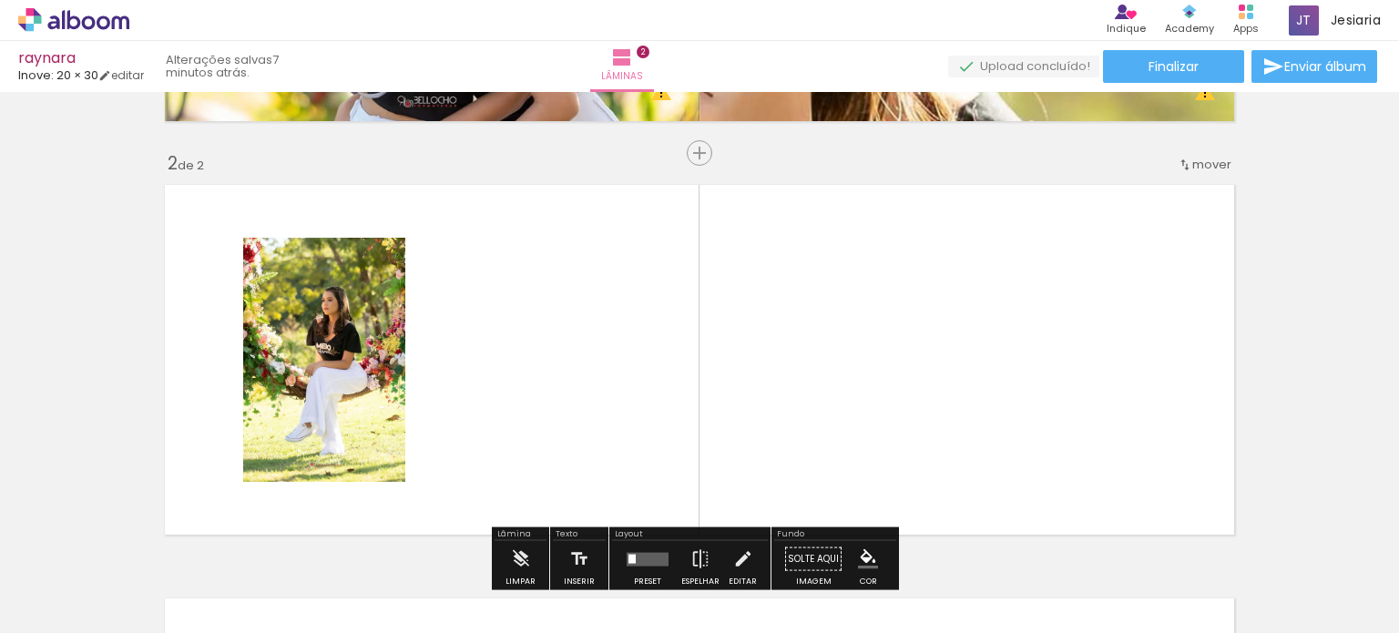
scroll to position [377, 0]
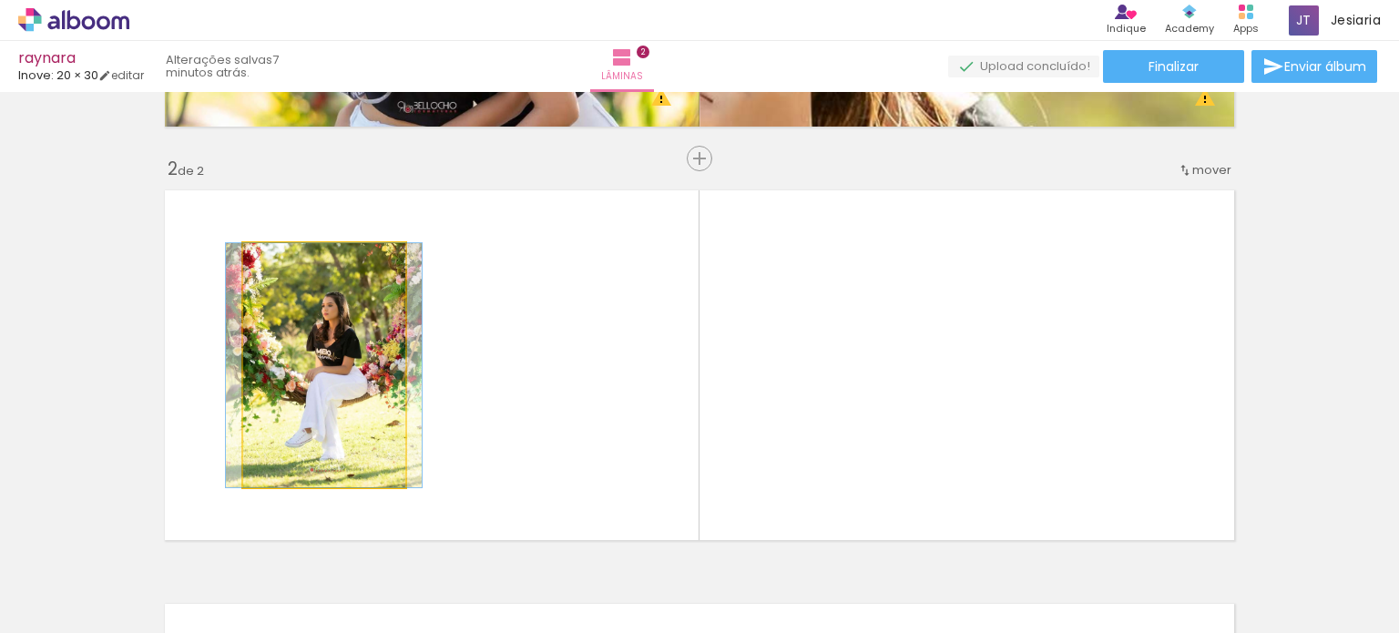
click at [374, 341] on quentale-photo at bounding box center [324, 365] width 162 height 244
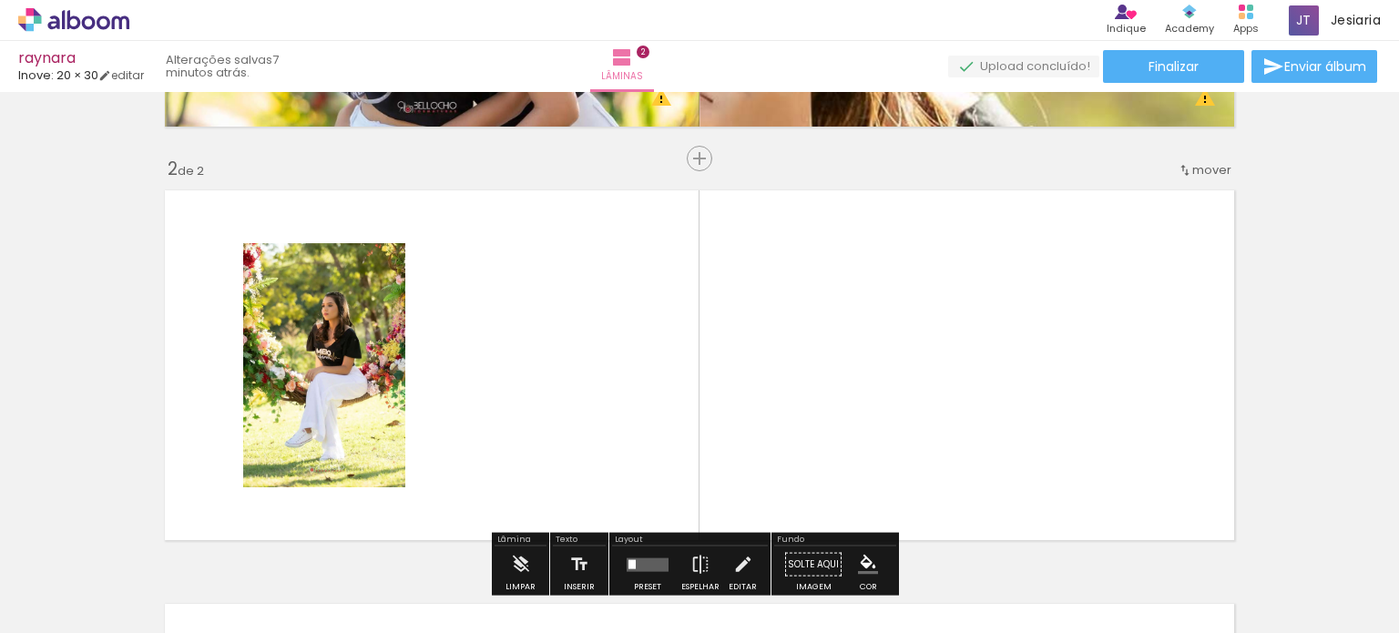
drag, startPoint x: 518, startPoint y: 281, endPoint x: 247, endPoint y: 323, distance: 274.0
click at [247, 323] on quentale-layouter at bounding box center [700, 365] width 1088 height 368
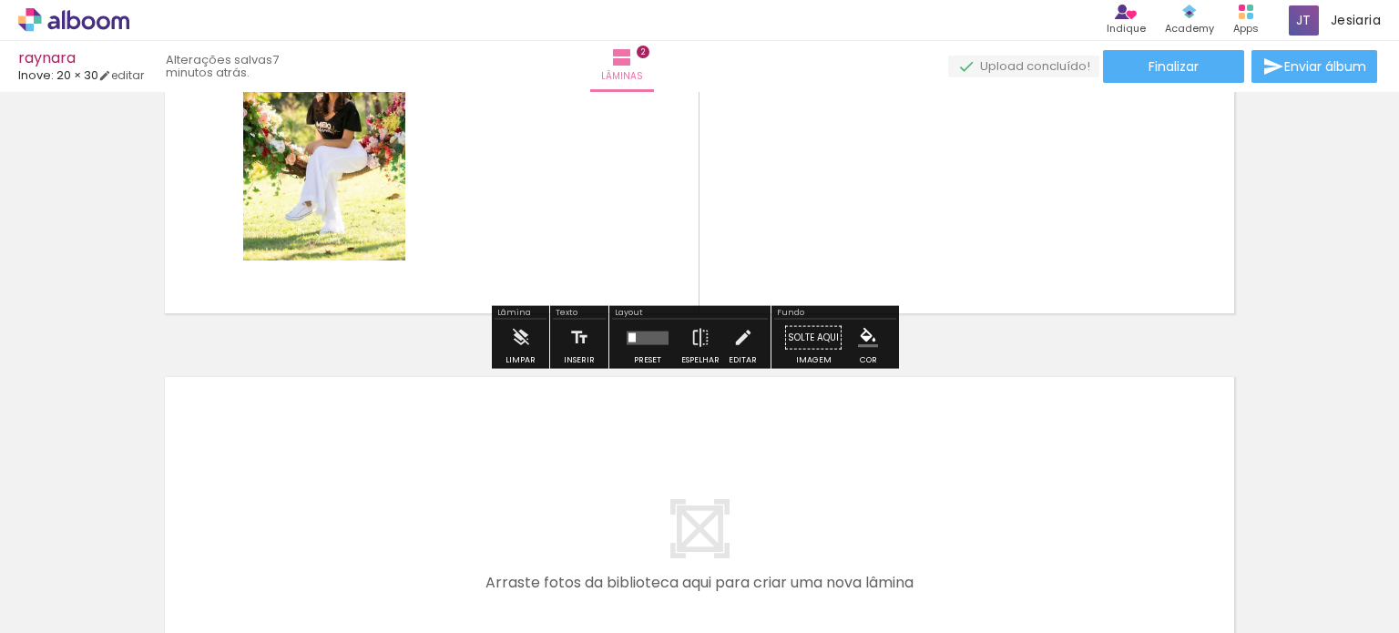
scroll to position [607, 0]
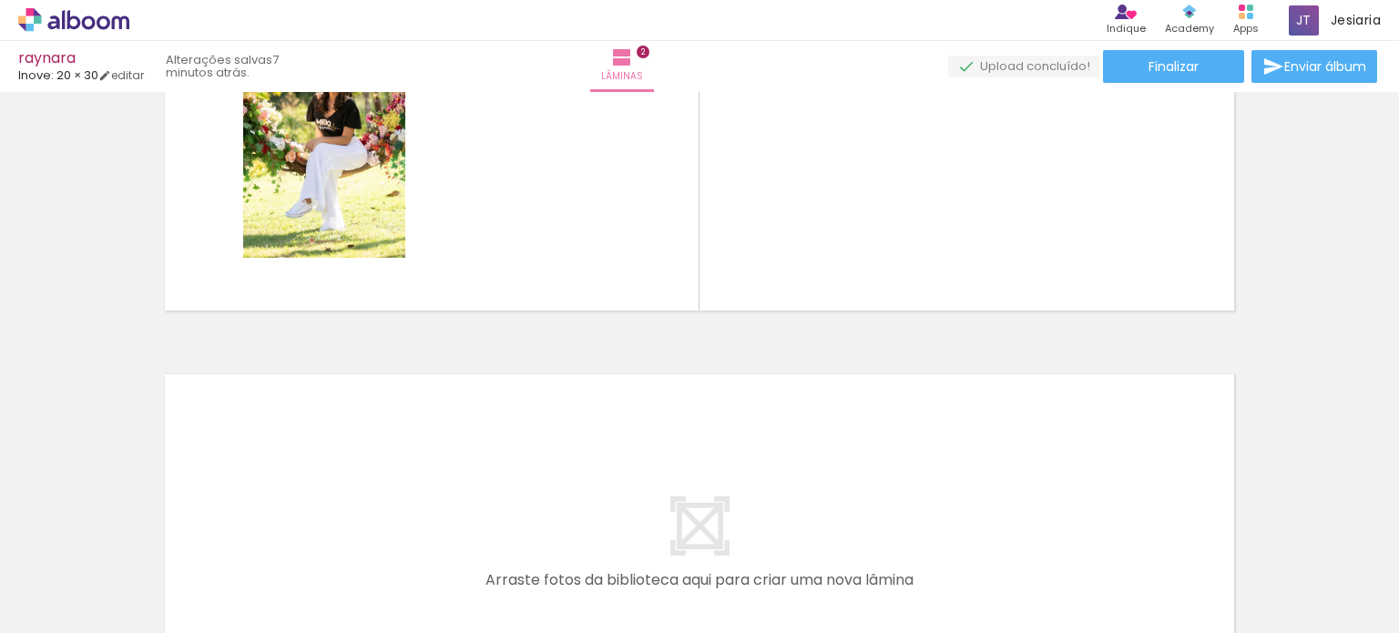
click at [223, 549] on div at bounding box center [182, 571] width 82 height 55
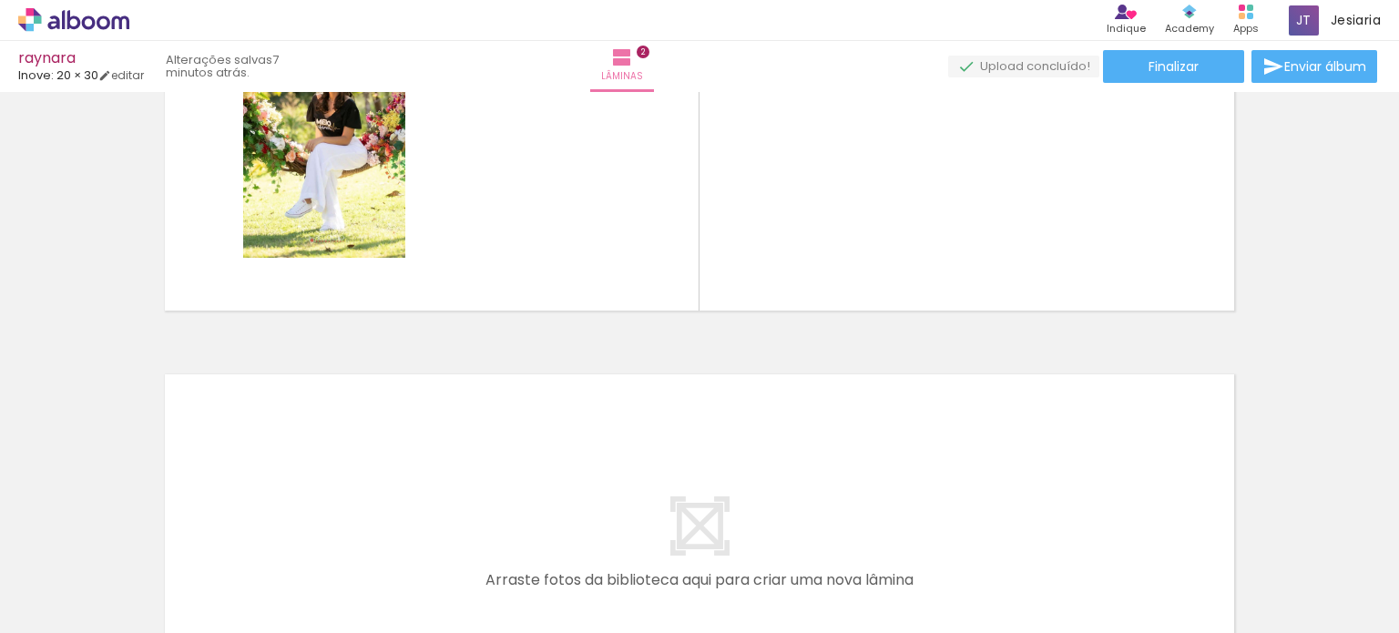
click at [223, 549] on div at bounding box center [182, 571] width 82 height 55
click at [223, 544] on div at bounding box center [182, 571] width 82 height 55
click at [152, 537] on iron-icon at bounding box center [142, 535] width 19 height 19
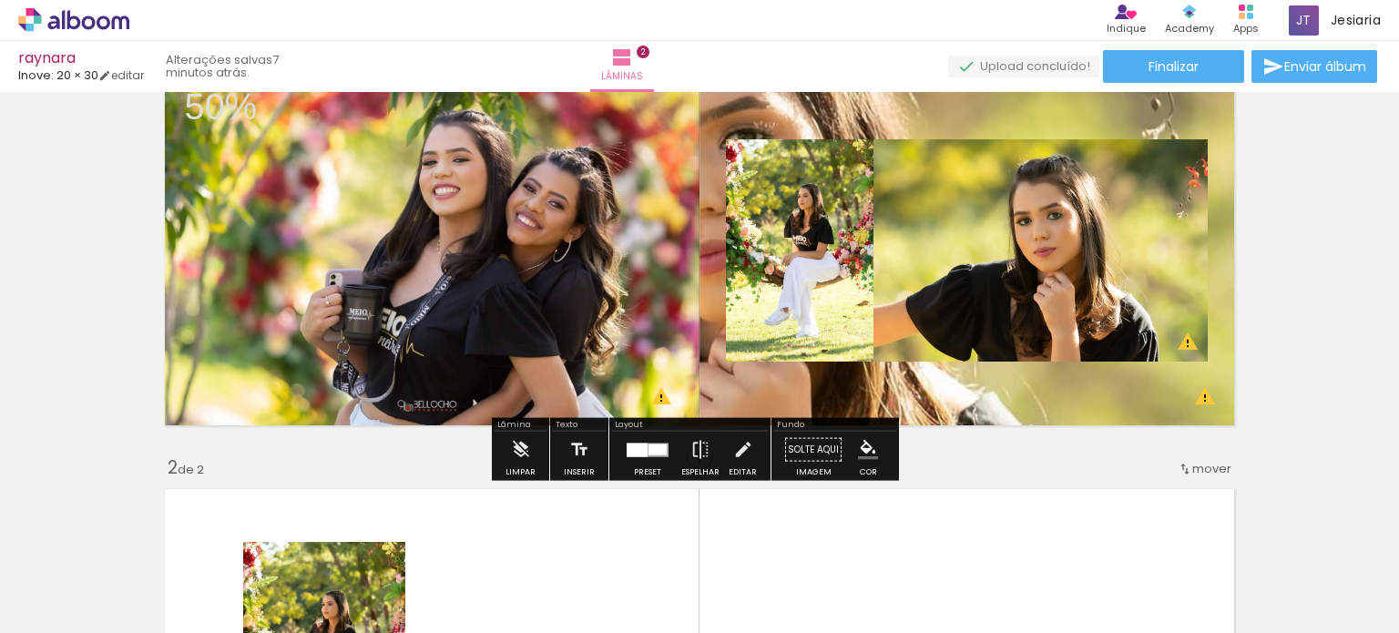
scroll to position [23, 0]
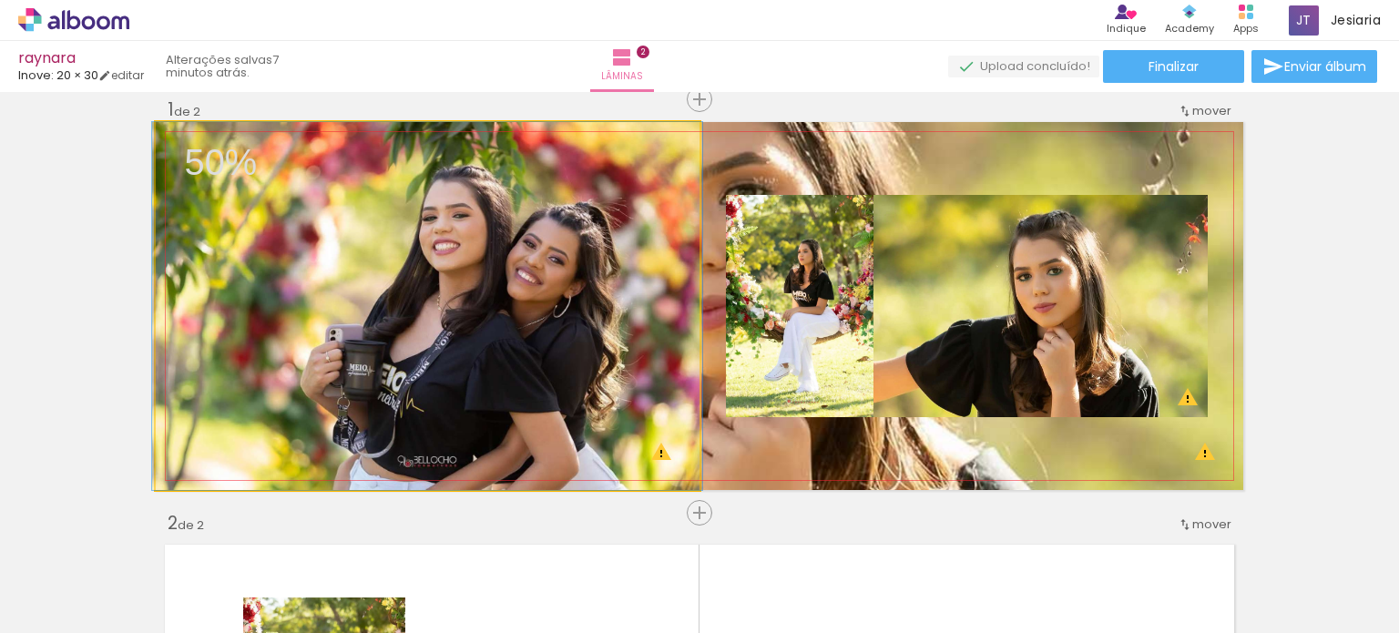
click at [602, 291] on quentale-photo at bounding box center [428, 306] width 544 height 368
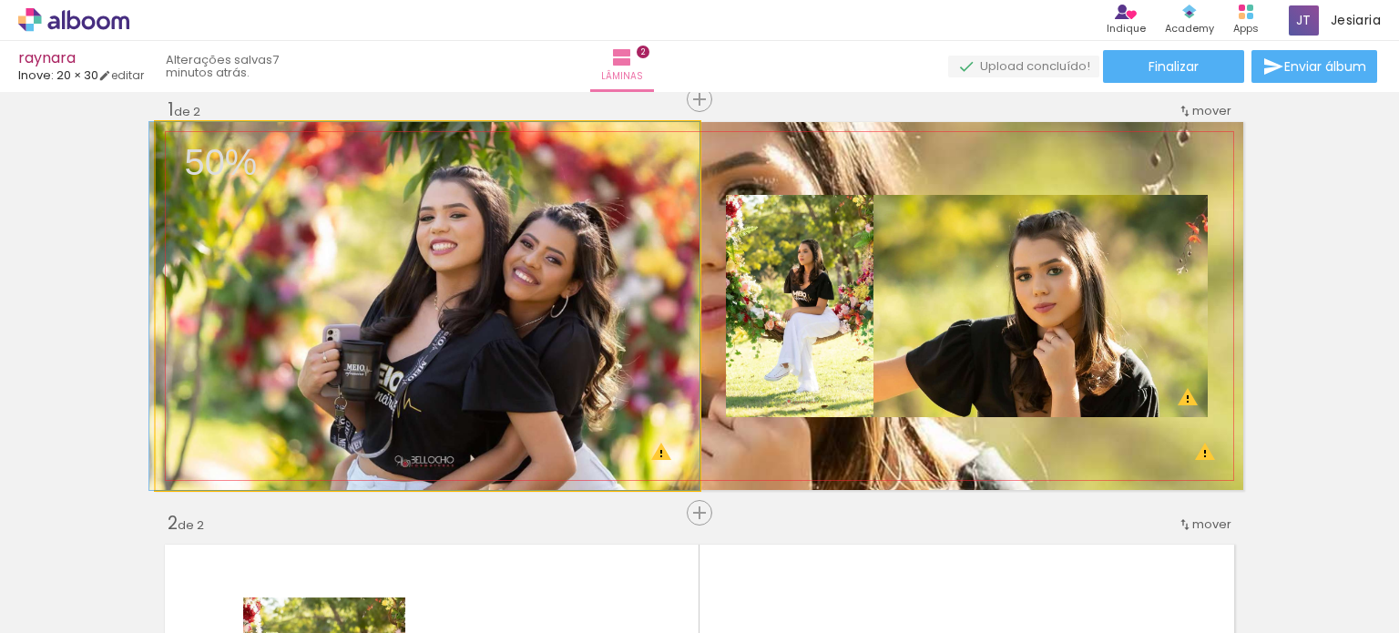
drag, startPoint x: 613, startPoint y: 283, endPoint x: 558, endPoint y: 282, distance: 55.6
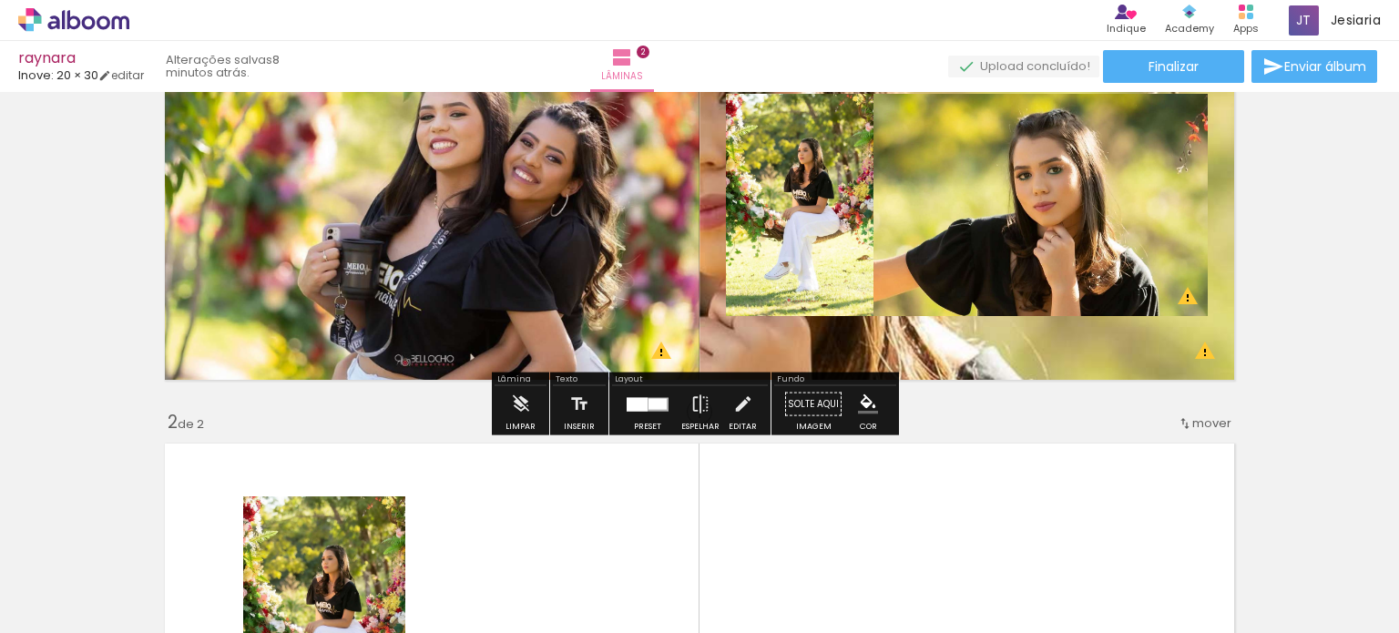
scroll to position [125, 0]
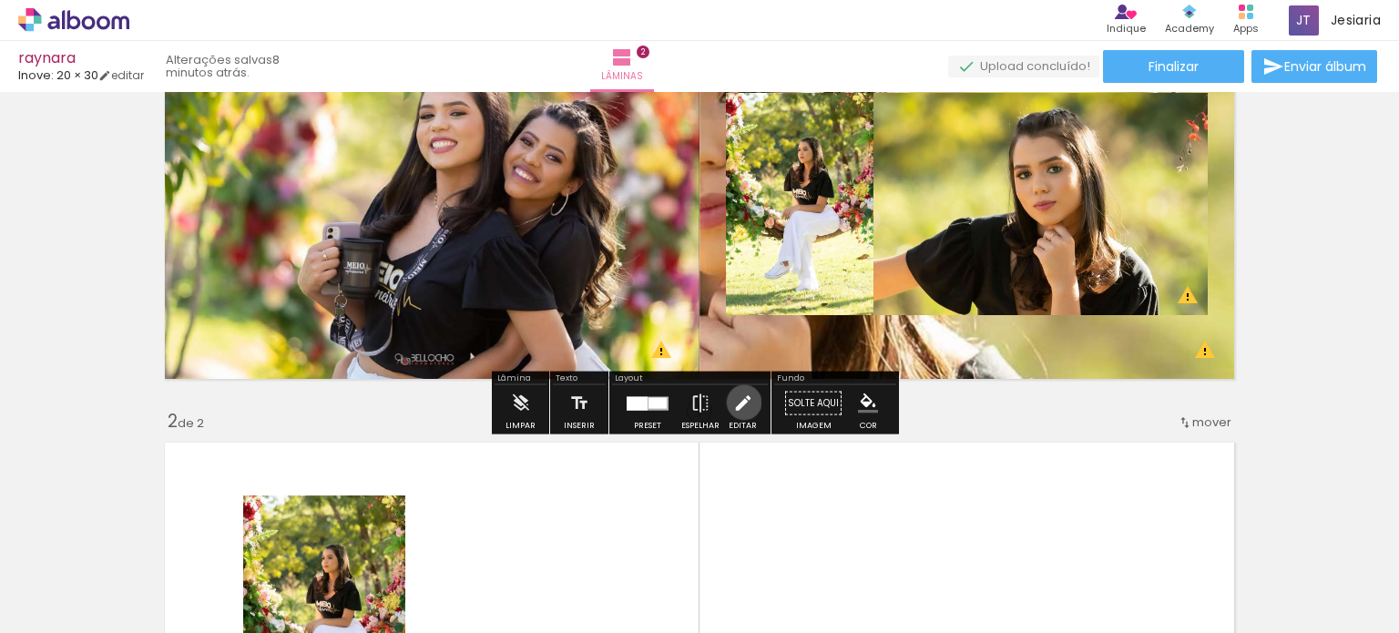
click at [740, 402] on iron-icon at bounding box center [743, 403] width 20 height 36
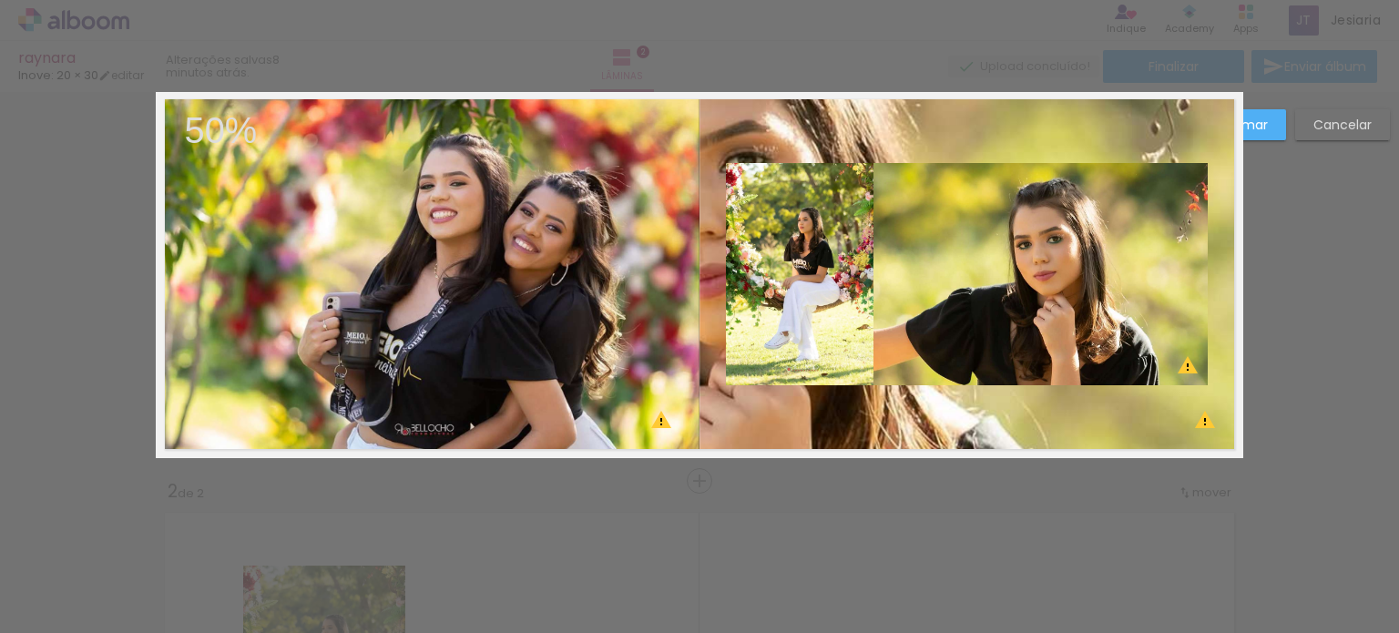
scroll to position [23, 0]
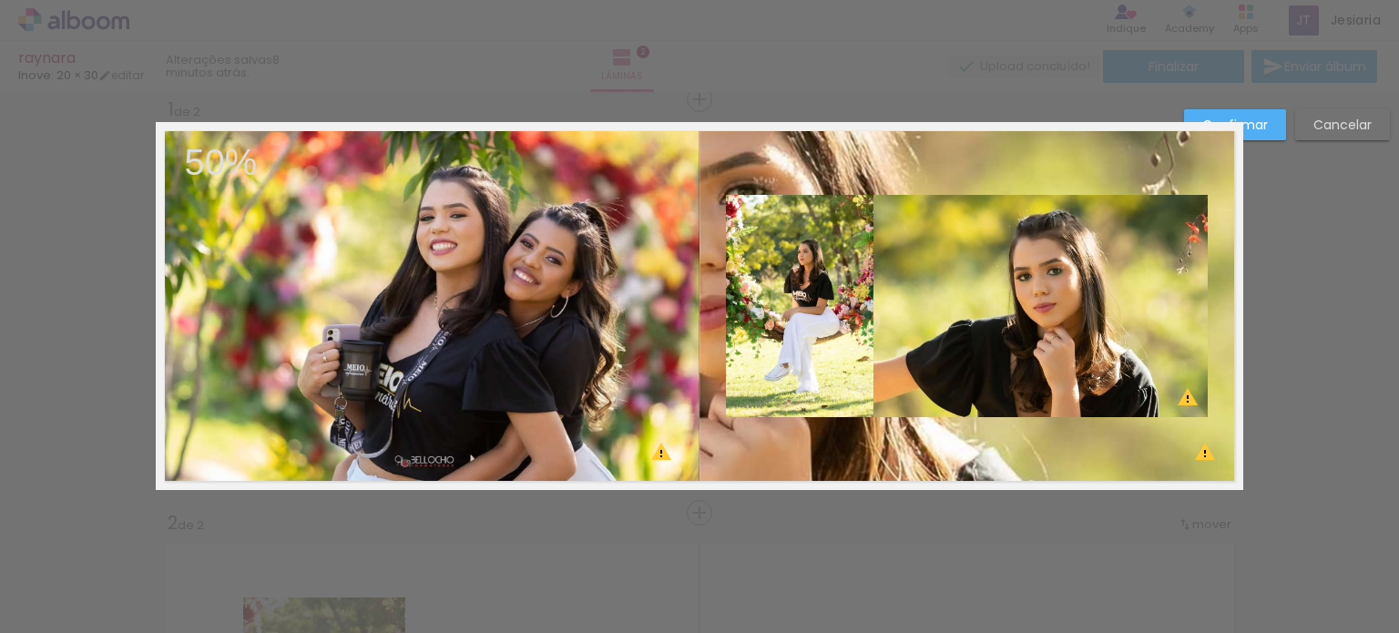
click at [881, 355] on quentale-photo at bounding box center [1041, 306] width 334 height 222
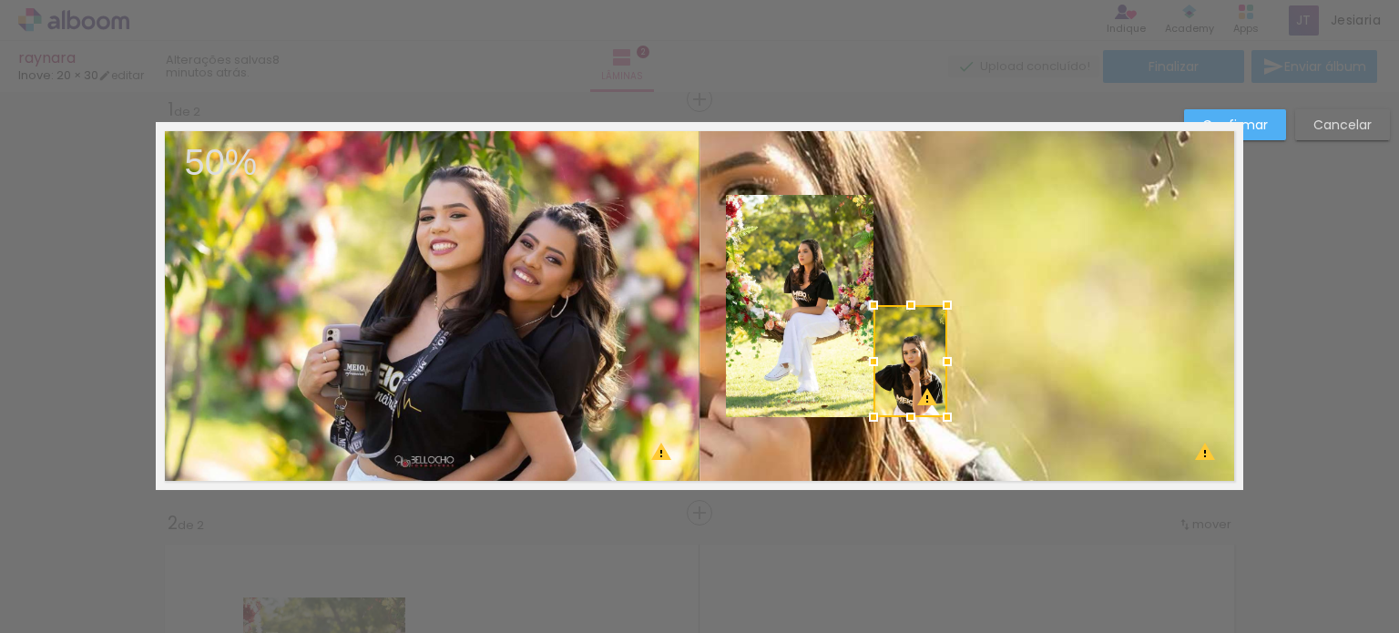
drag, startPoint x: 1198, startPoint y: 190, endPoint x: 933, endPoint y: 302, distance: 287.8
click at [933, 302] on div at bounding box center [947, 305] width 36 height 36
click at [1034, 285] on quentale-layouter at bounding box center [700, 306] width 1088 height 368
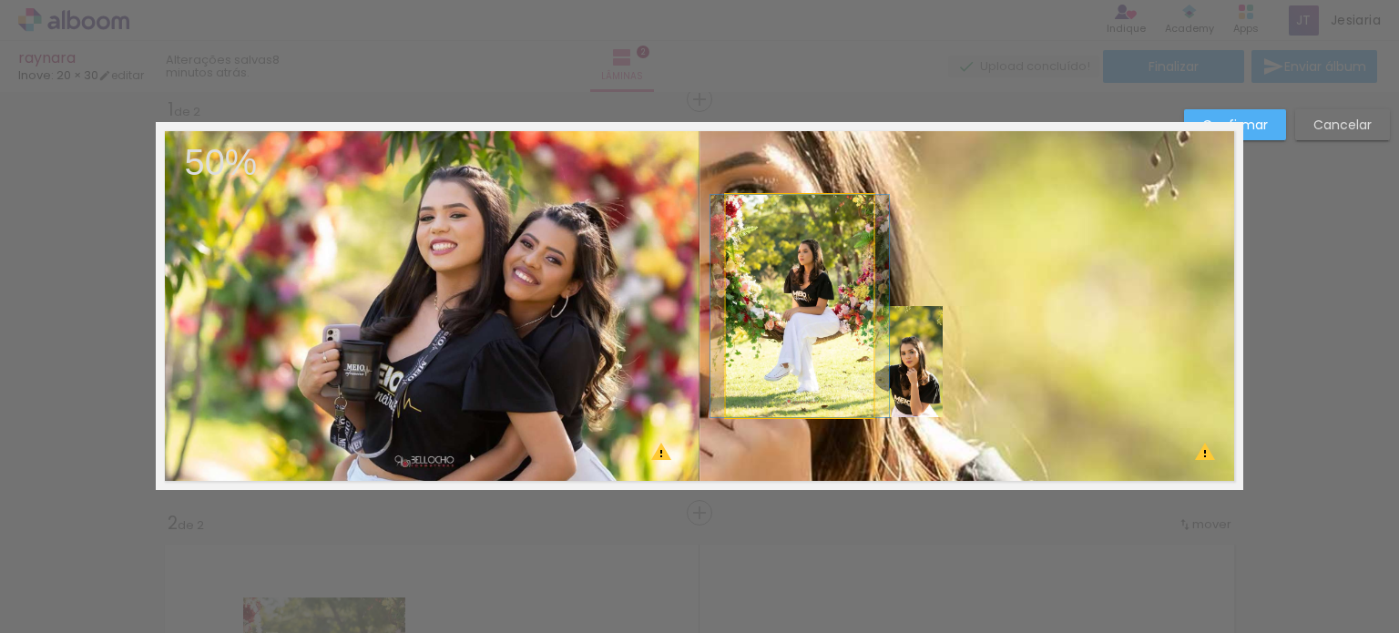
click at [798, 265] on quentale-photo at bounding box center [800, 306] width 148 height 222
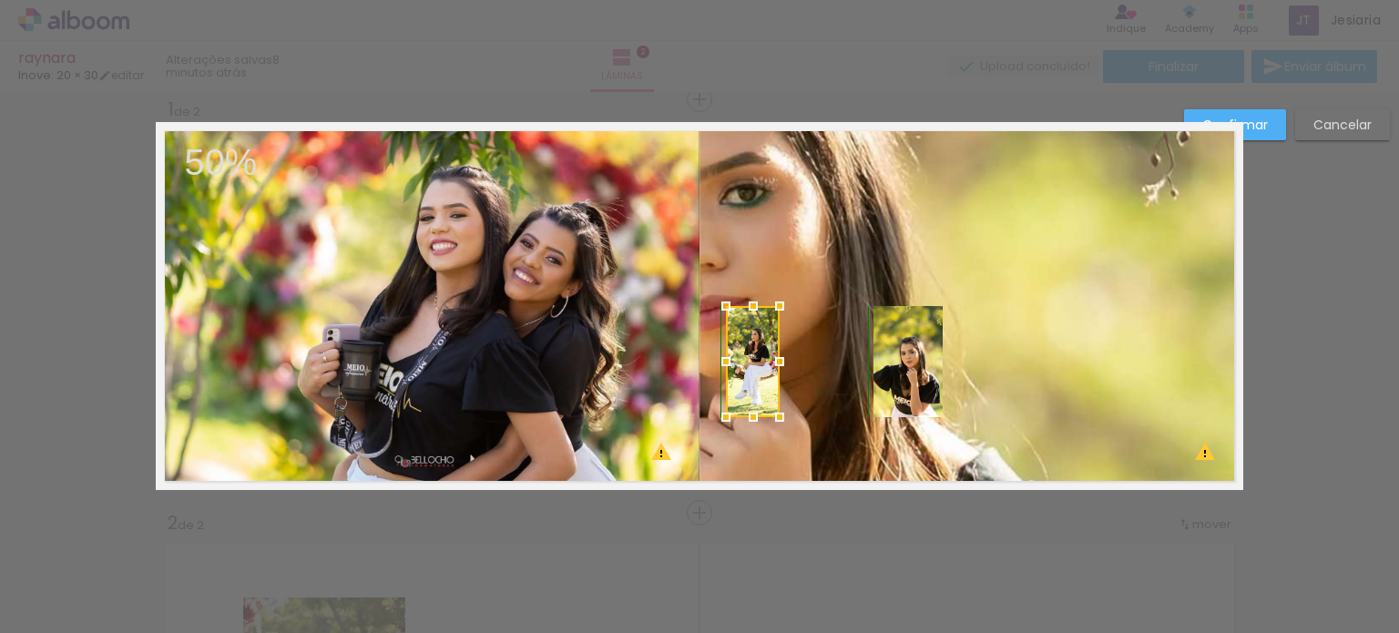
drag, startPoint x: 871, startPoint y: 188, endPoint x: 776, endPoint y: 294, distance: 142.6
click at [776, 294] on div at bounding box center [780, 306] width 36 height 36
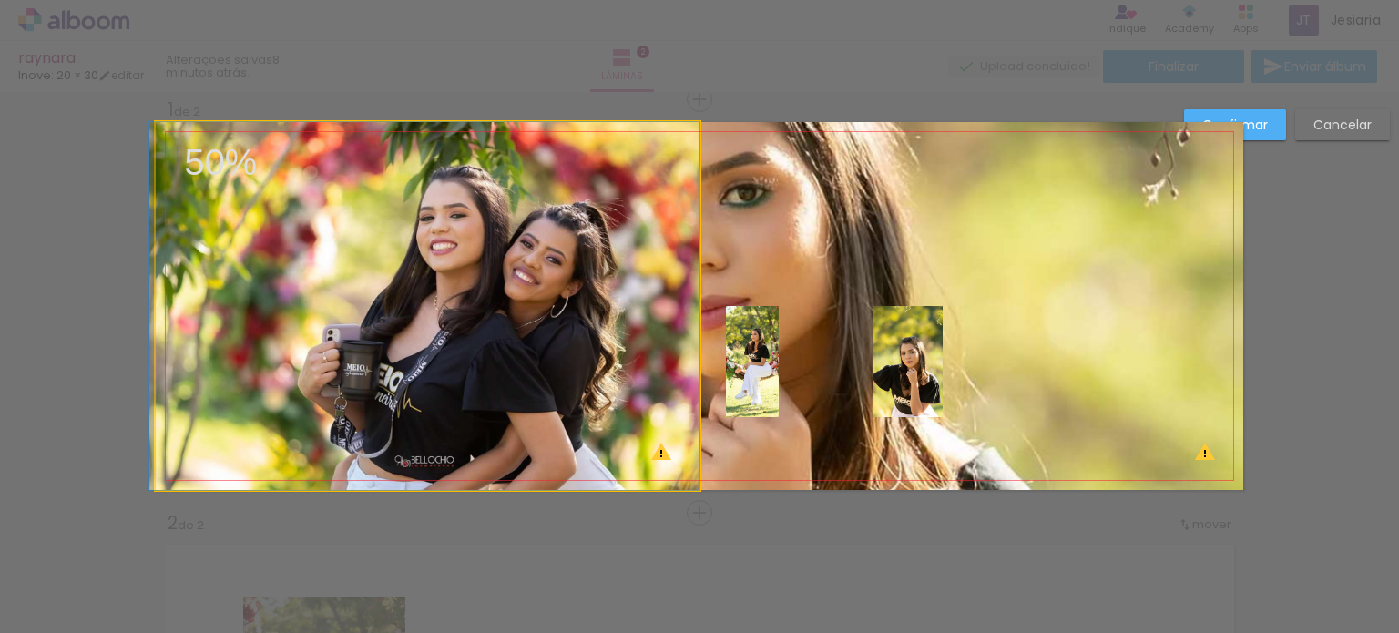
click at [598, 261] on quentale-photo at bounding box center [428, 306] width 544 height 368
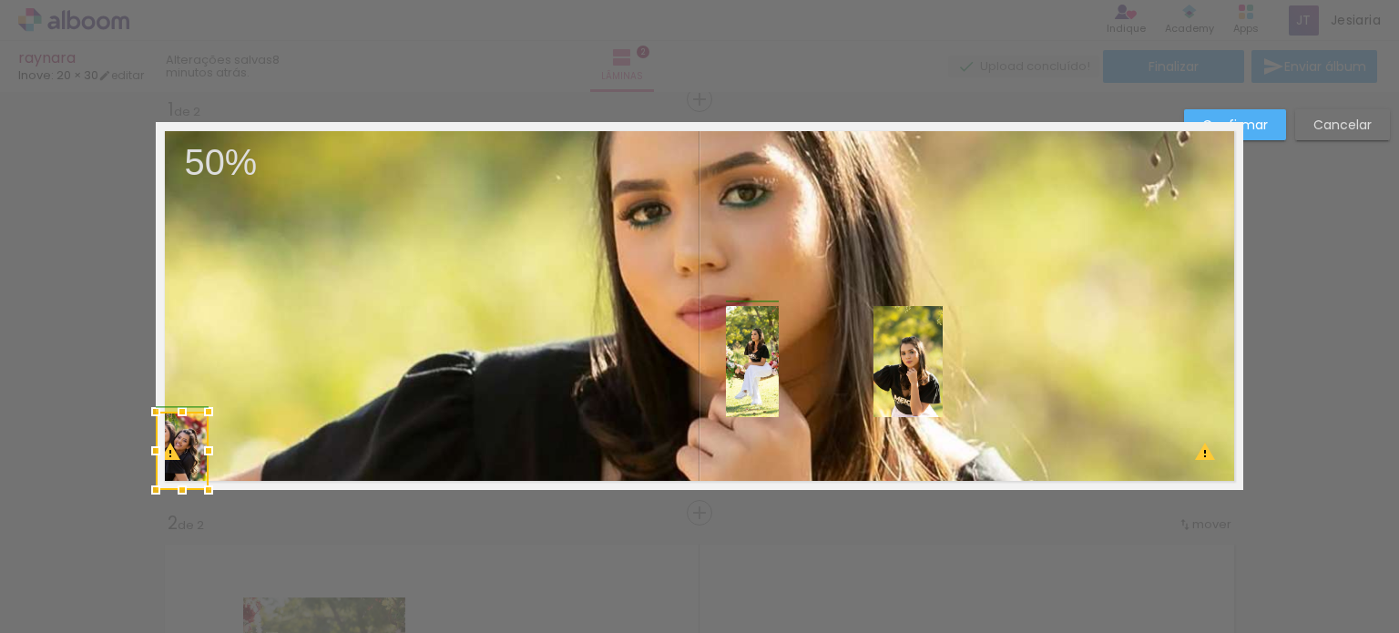
drag, startPoint x: 694, startPoint y: 117, endPoint x: 210, endPoint y: 412, distance: 567.5
click at [210, 412] on div at bounding box center [208, 412] width 36 height 36
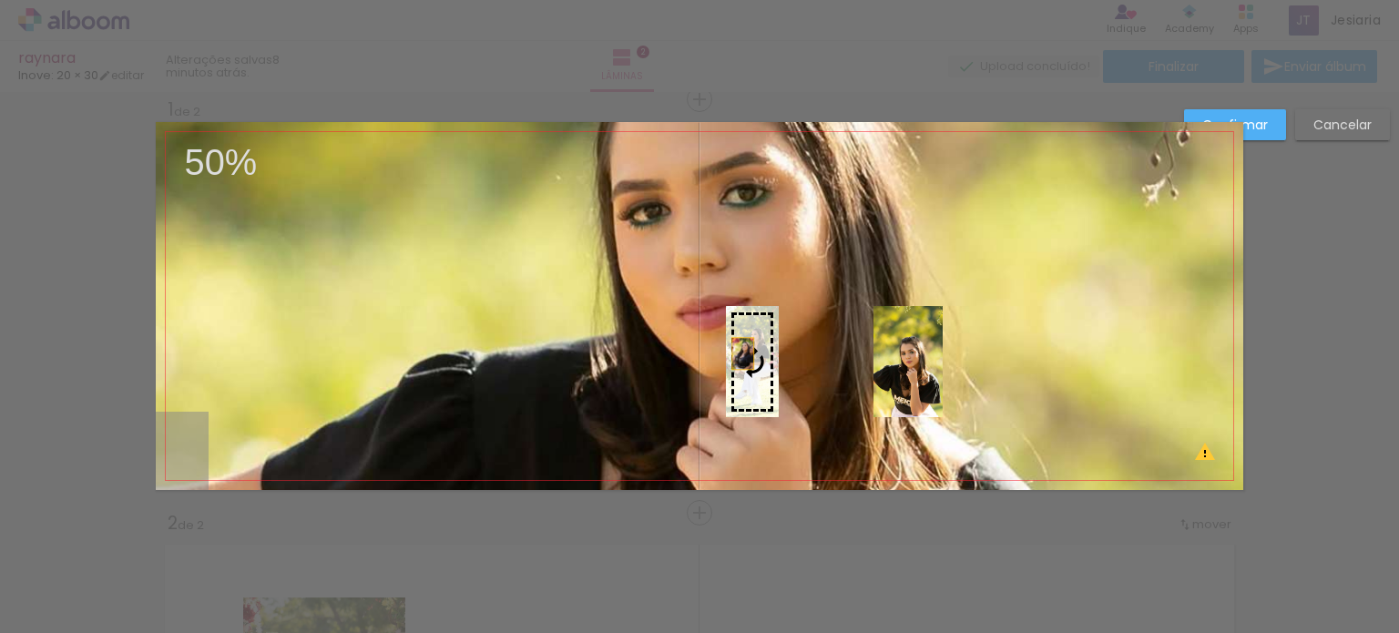
drag, startPoint x: 170, startPoint y: 445, endPoint x: 736, endPoint y: 354, distance: 573.0
click at [0, 0] on slot at bounding box center [0, 0] width 0 height 0
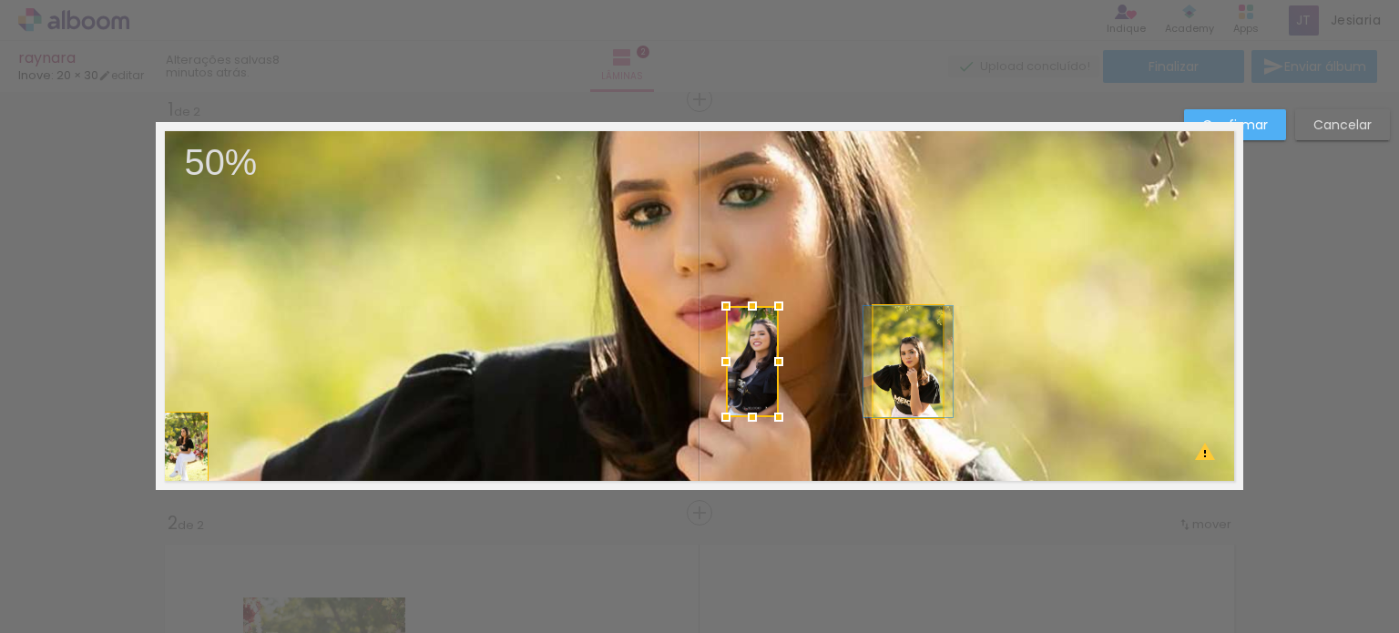
click at [905, 353] on quentale-photo at bounding box center [908, 361] width 69 height 111
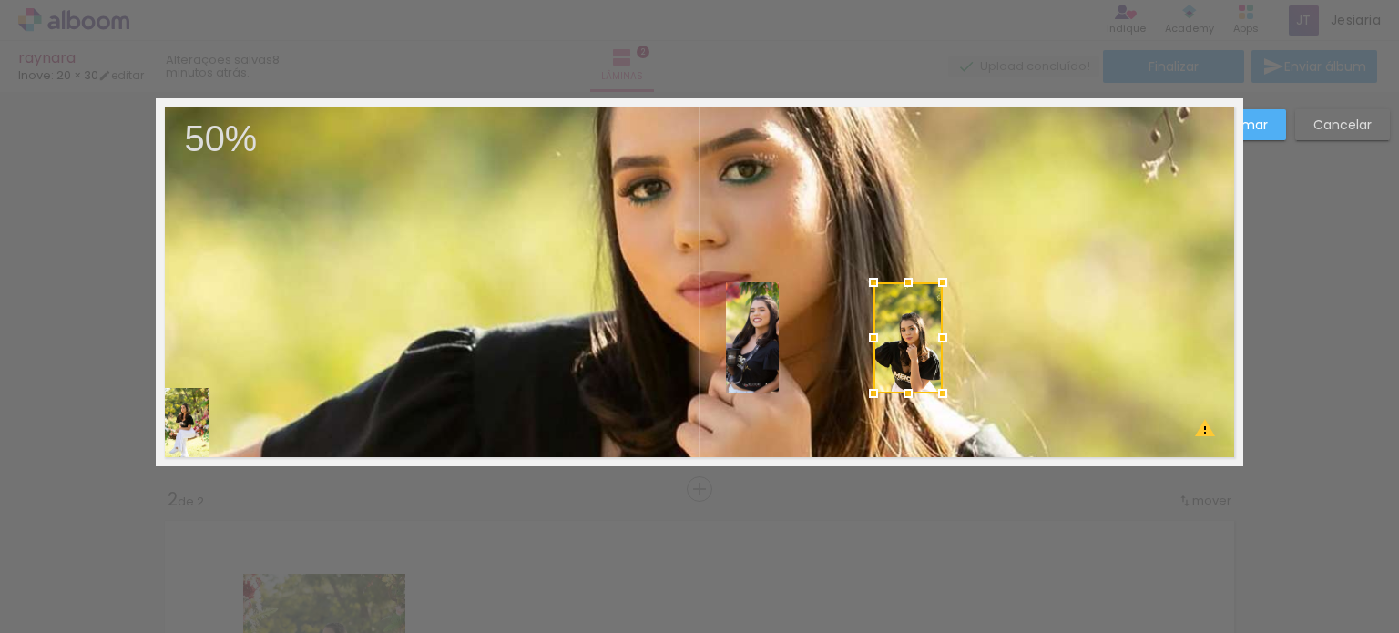
scroll to position [50, 0]
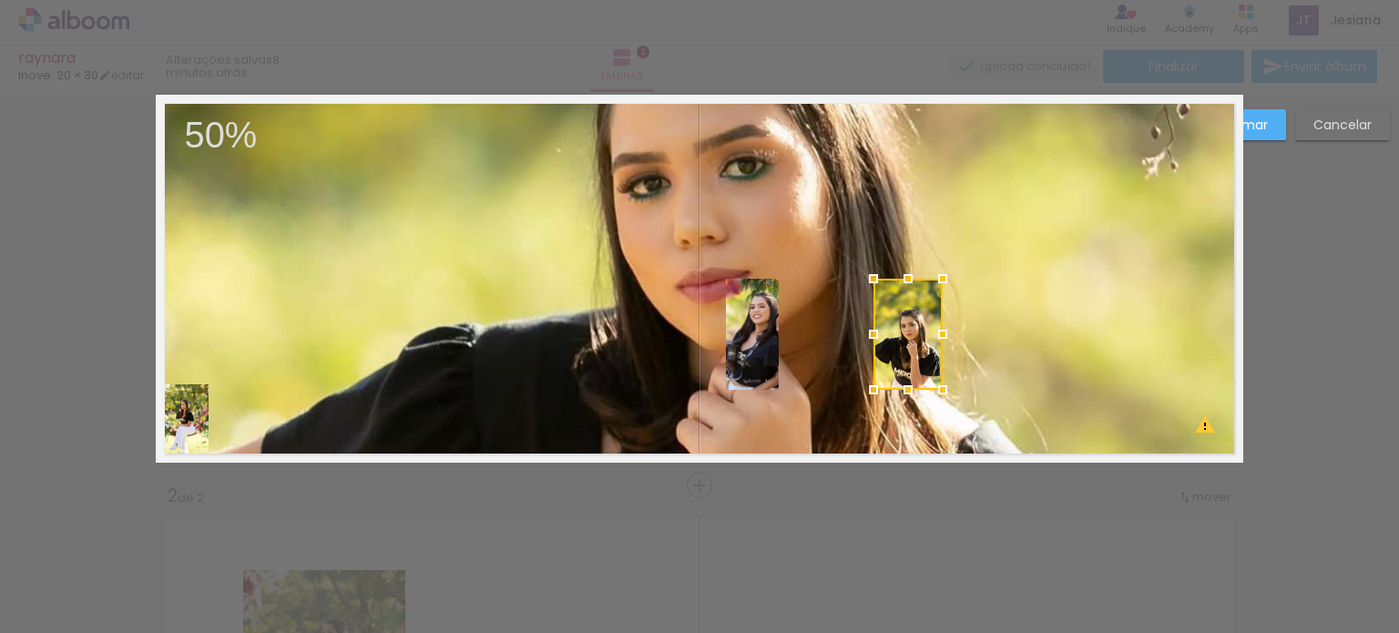
click at [907, 316] on div at bounding box center [908, 334] width 69 height 111
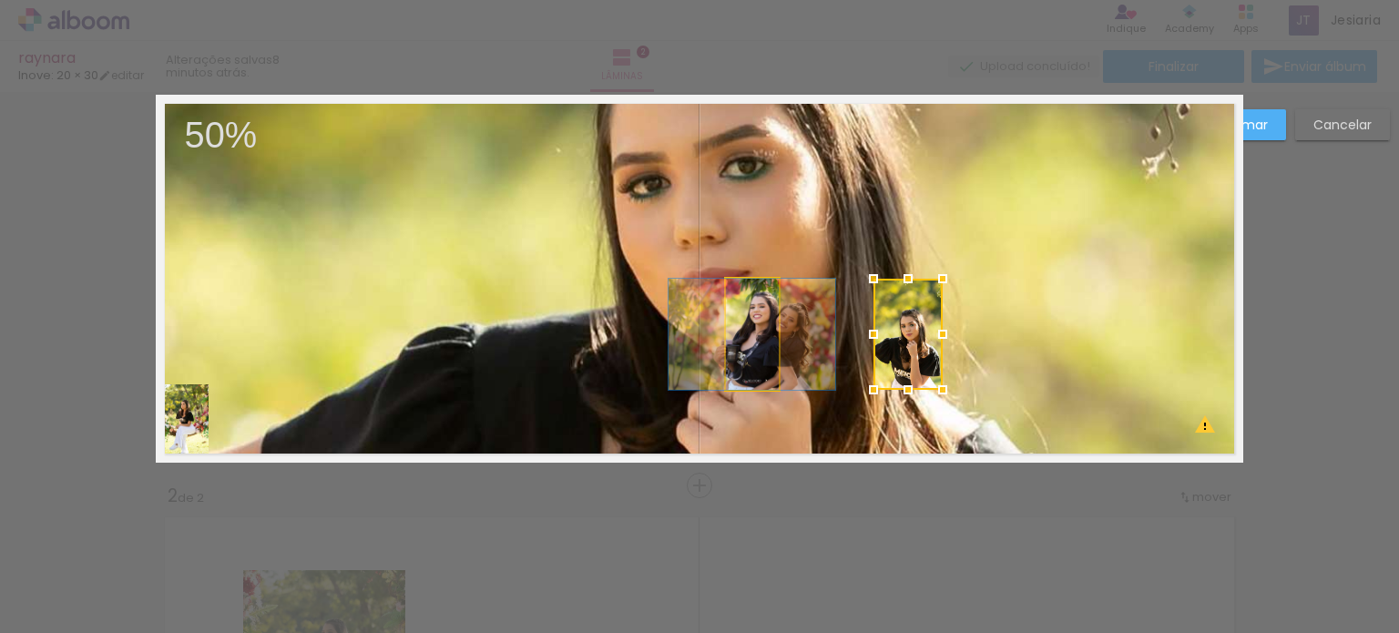
click at [733, 354] on quentale-photo at bounding box center [752, 334] width 53 height 111
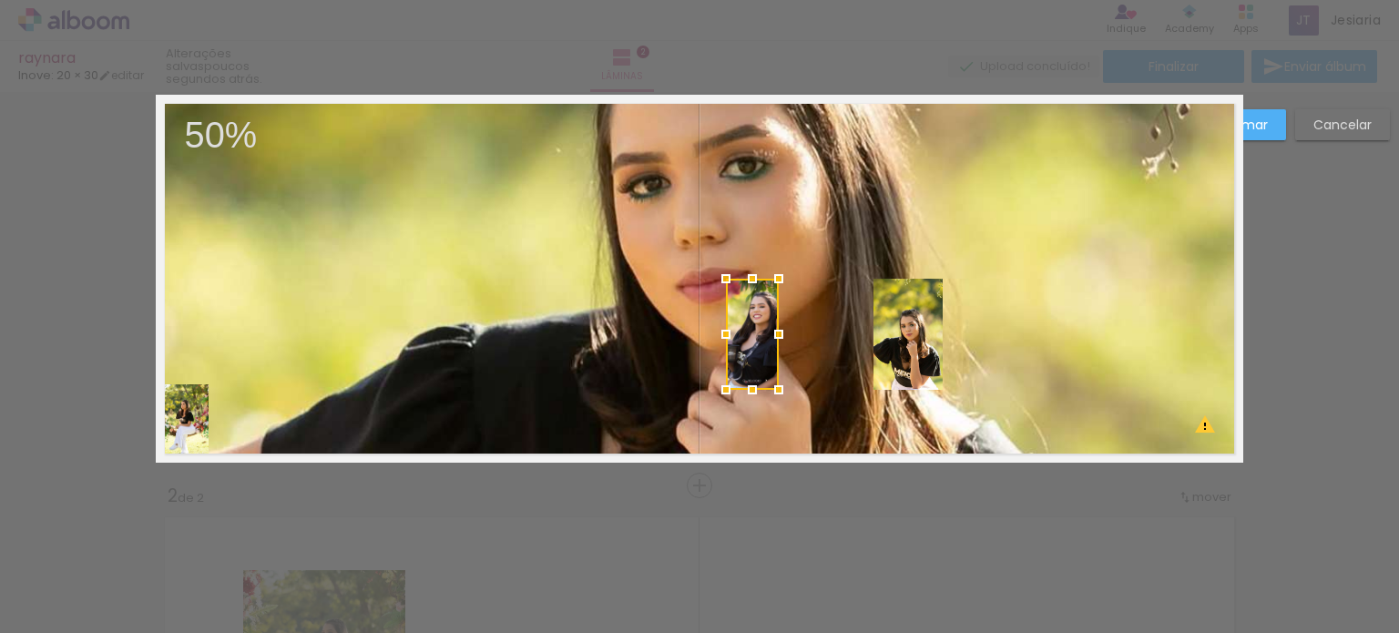
click at [733, 354] on div at bounding box center [752, 334] width 53 height 111
click at [0, 0] on slot "Cancelar" at bounding box center [0, 0] width 0 height 0
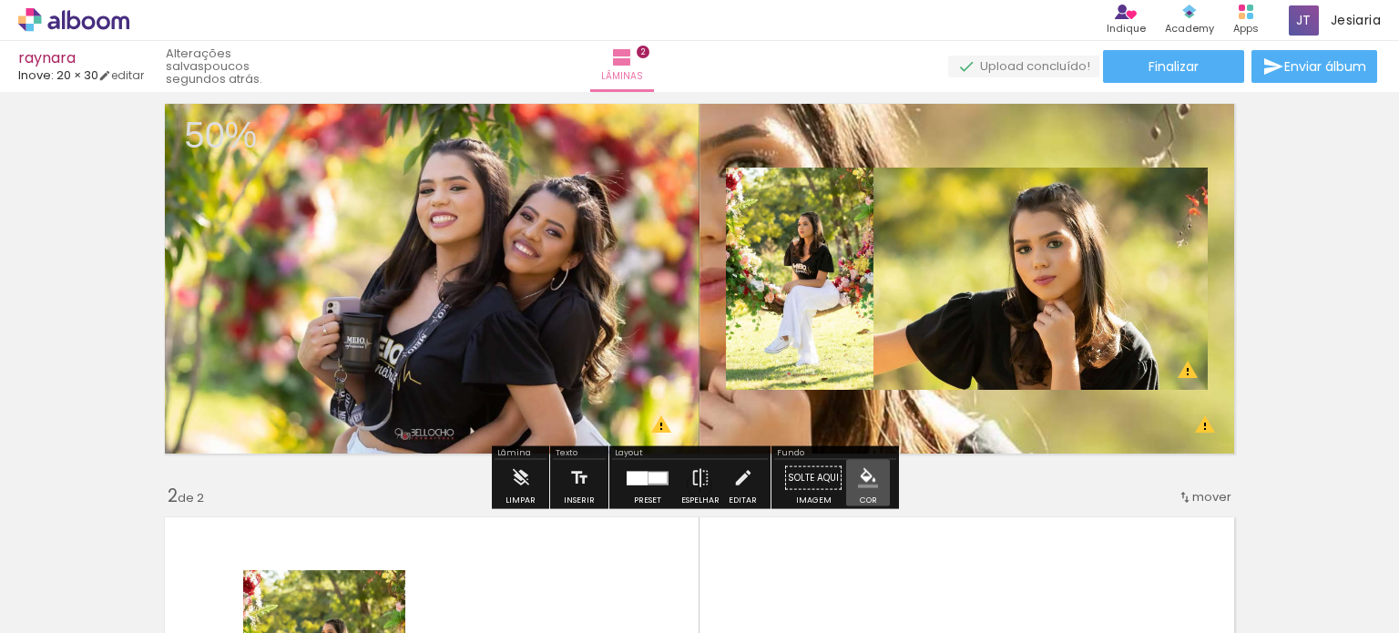
click at [858, 489] on paper-menu-button "#ffebee #ffcdd2 #ef9a9a #e57373 #ef5350 #f44336 #e53935 #d32f2f #c62828 #b71c1c…" at bounding box center [868, 478] width 35 height 35
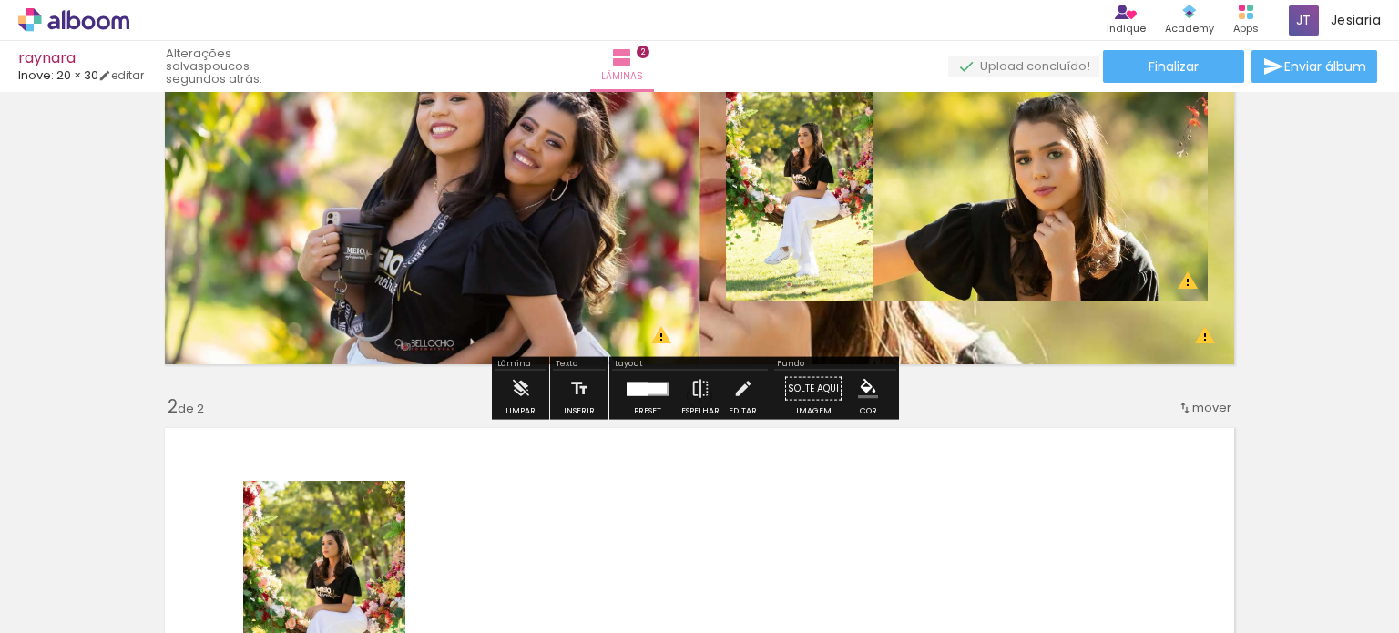
scroll to position [145, 0]
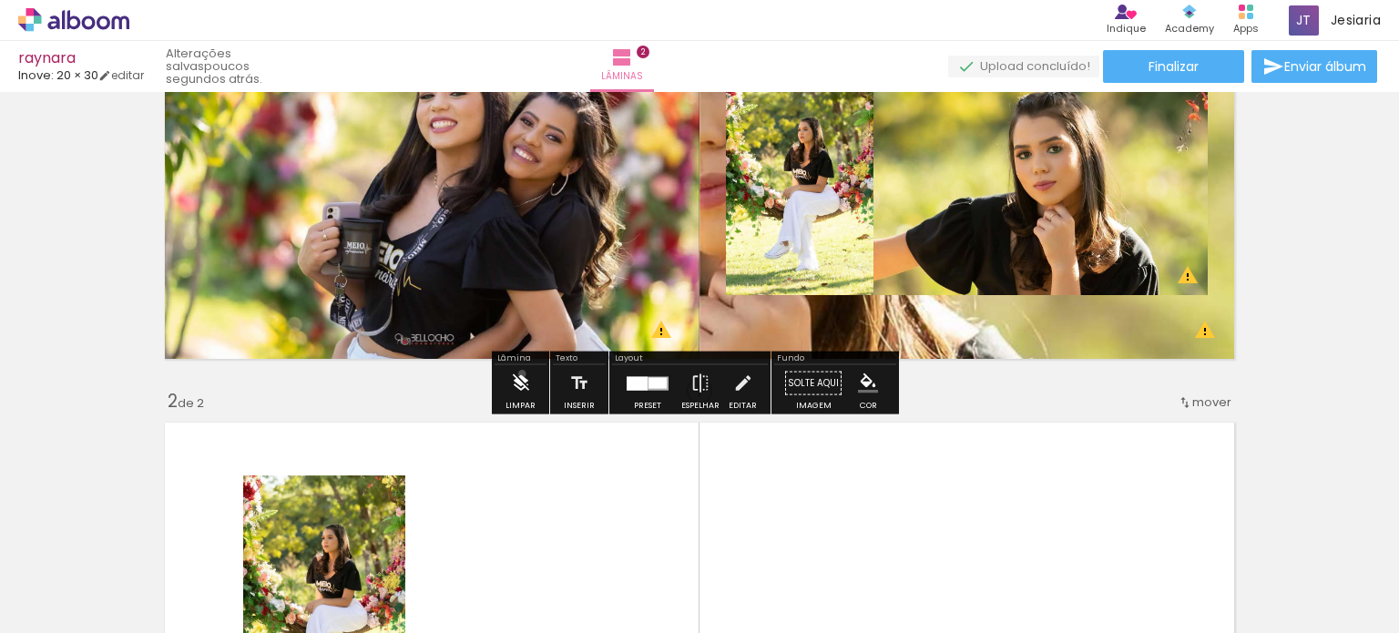
click at [522, 374] on iron-icon at bounding box center [521, 383] width 20 height 36
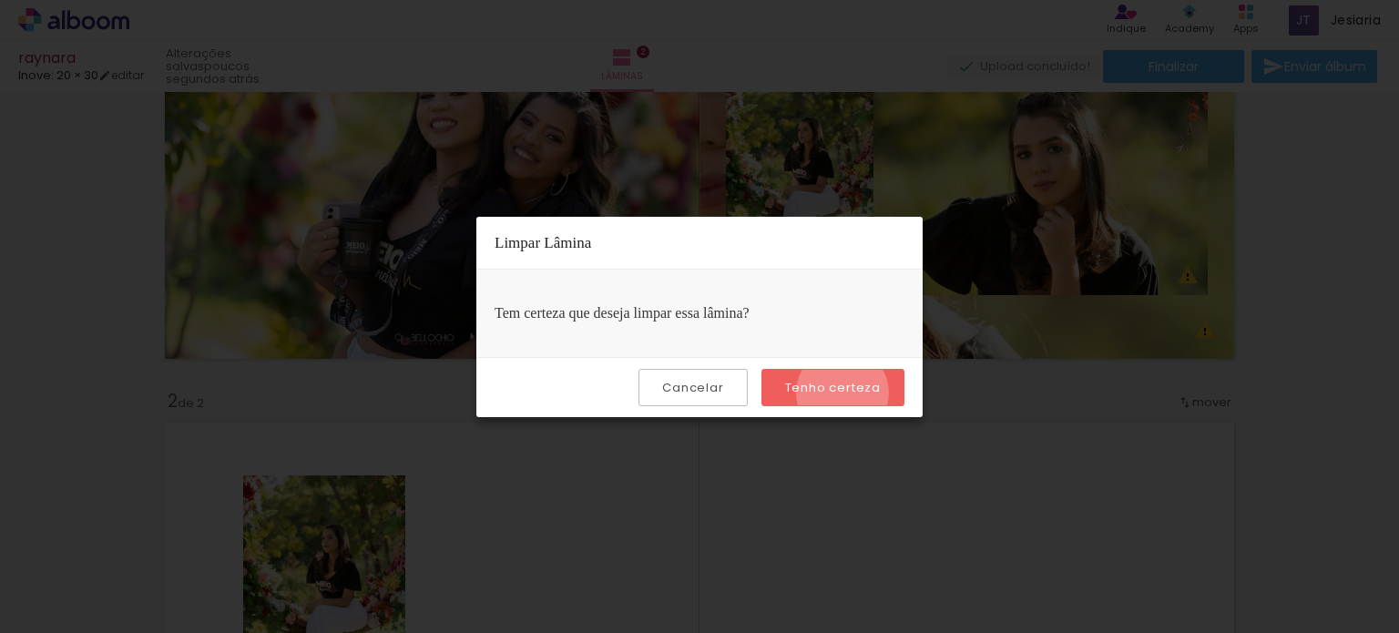
click at [0, 0] on slot "Tenho certeza" at bounding box center [0, 0] width 0 height 0
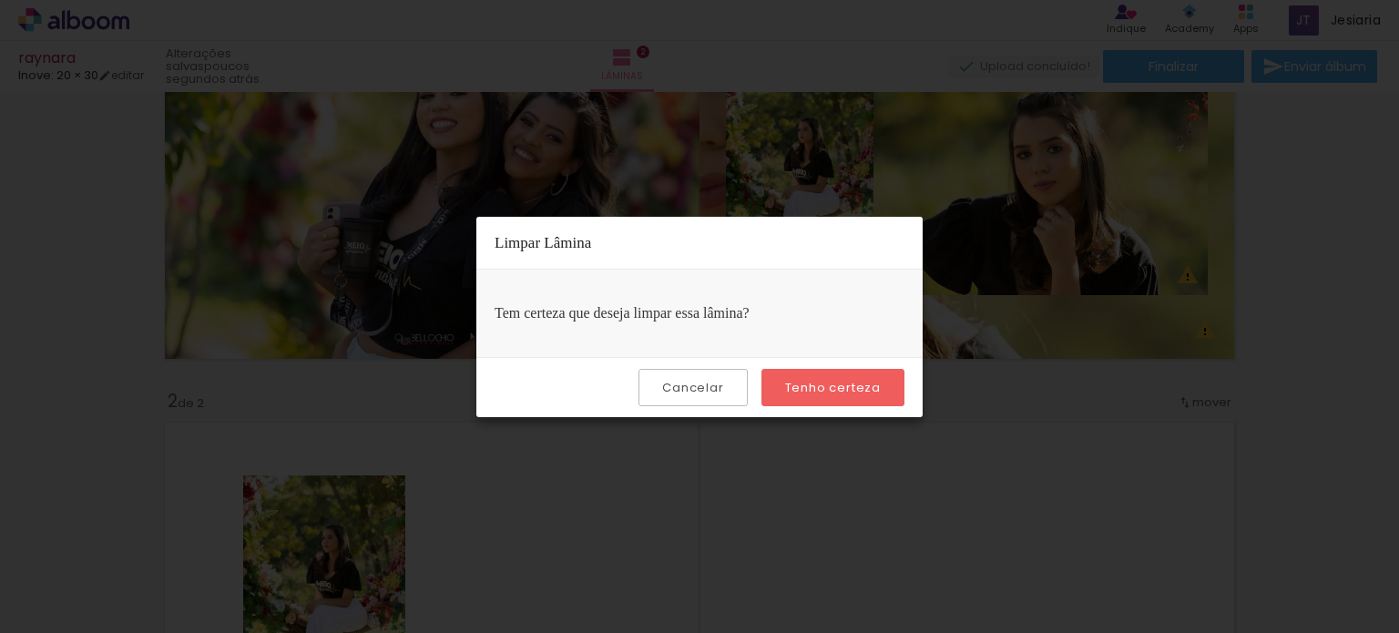
click at [770, 305] on div "Tem certeza que deseja limpar essa lâmina?" at bounding box center [700, 313] width 446 height 87
click at [0, 0] on slot "Tenho certeza" at bounding box center [0, 0] width 0 height 0
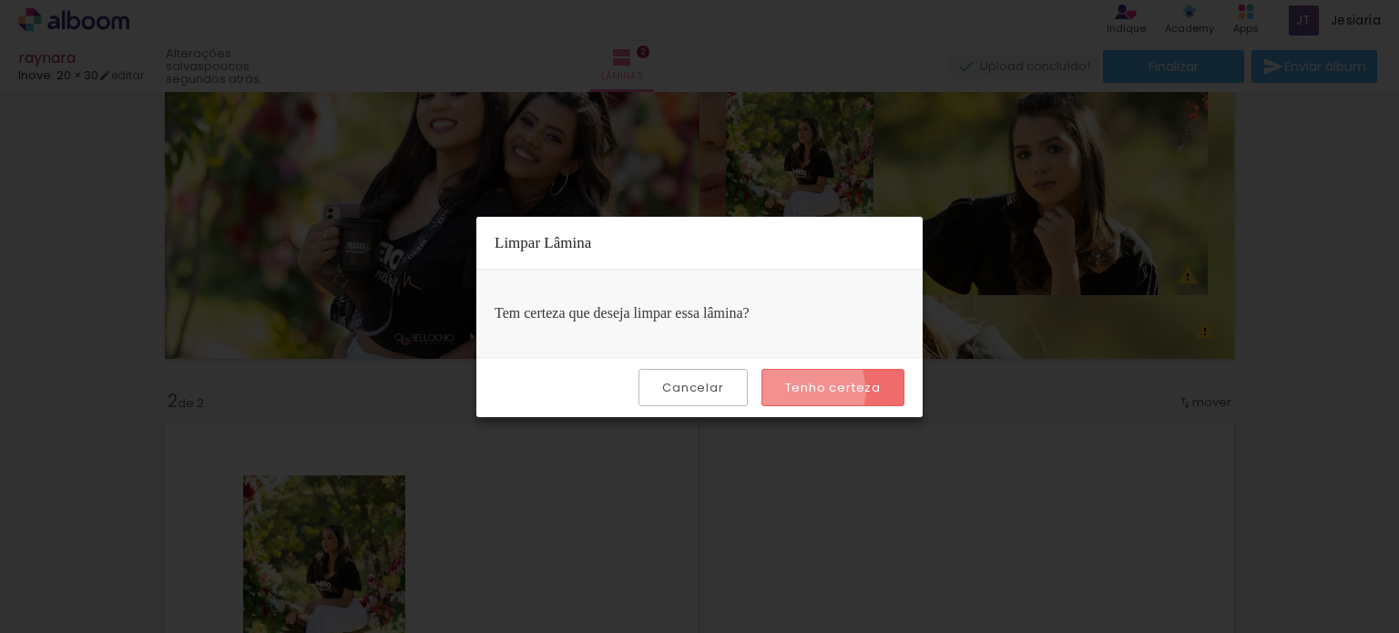
click at [0, 0] on slot "Tenho certeza" at bounding box center [0, 0] width 0 height 0
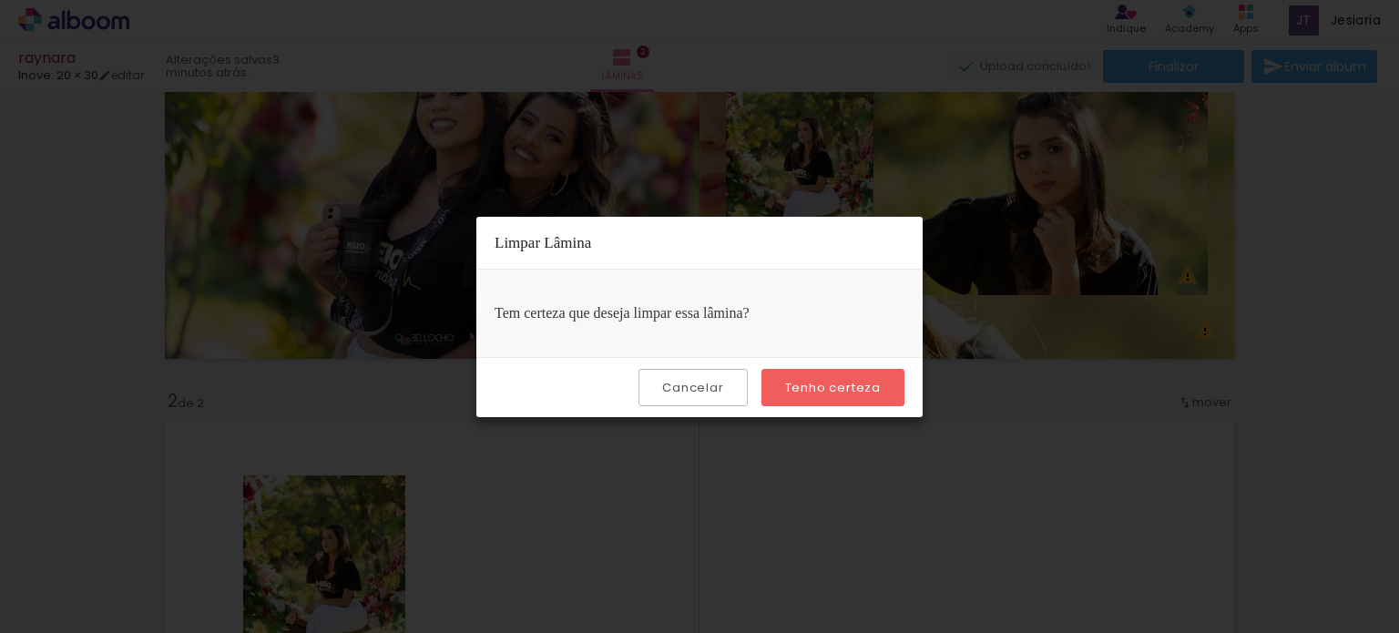
click at [1144, 258] on iron-overlay-backdrop at bounding box center [699, 316] width 1399 height 633
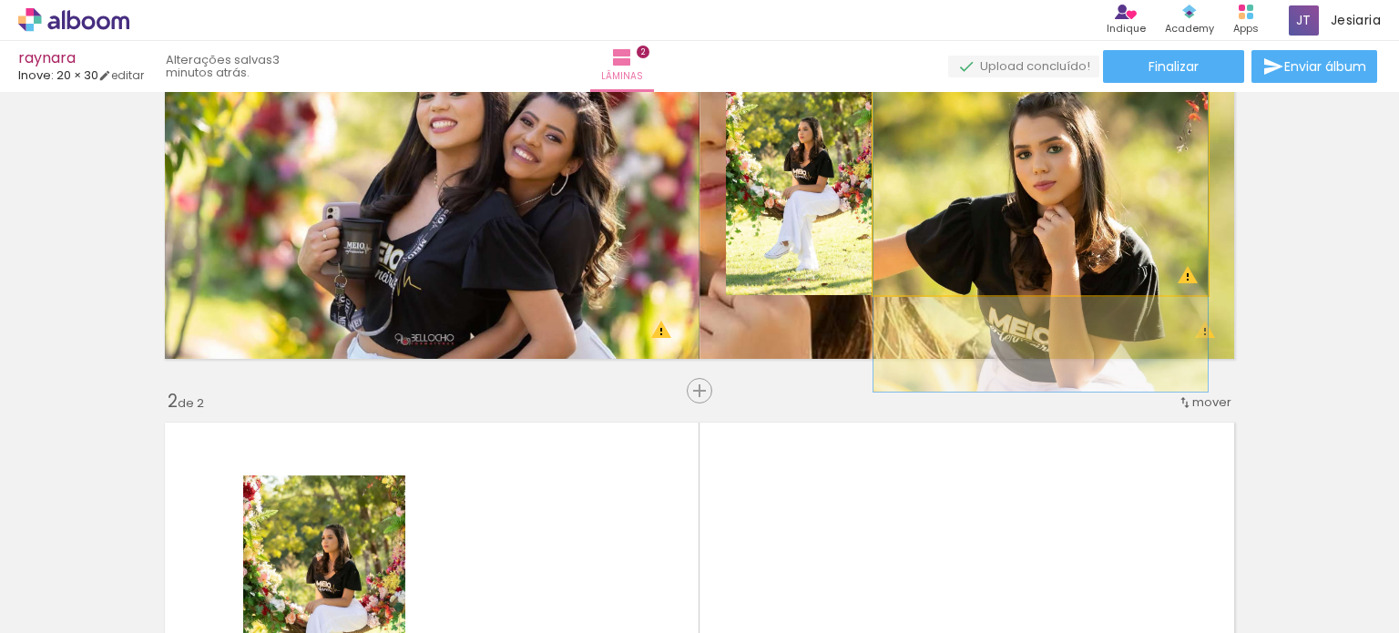
click at [1144, 258] on quentale-photo at bounding box center [1041, 184] width 334 height 222
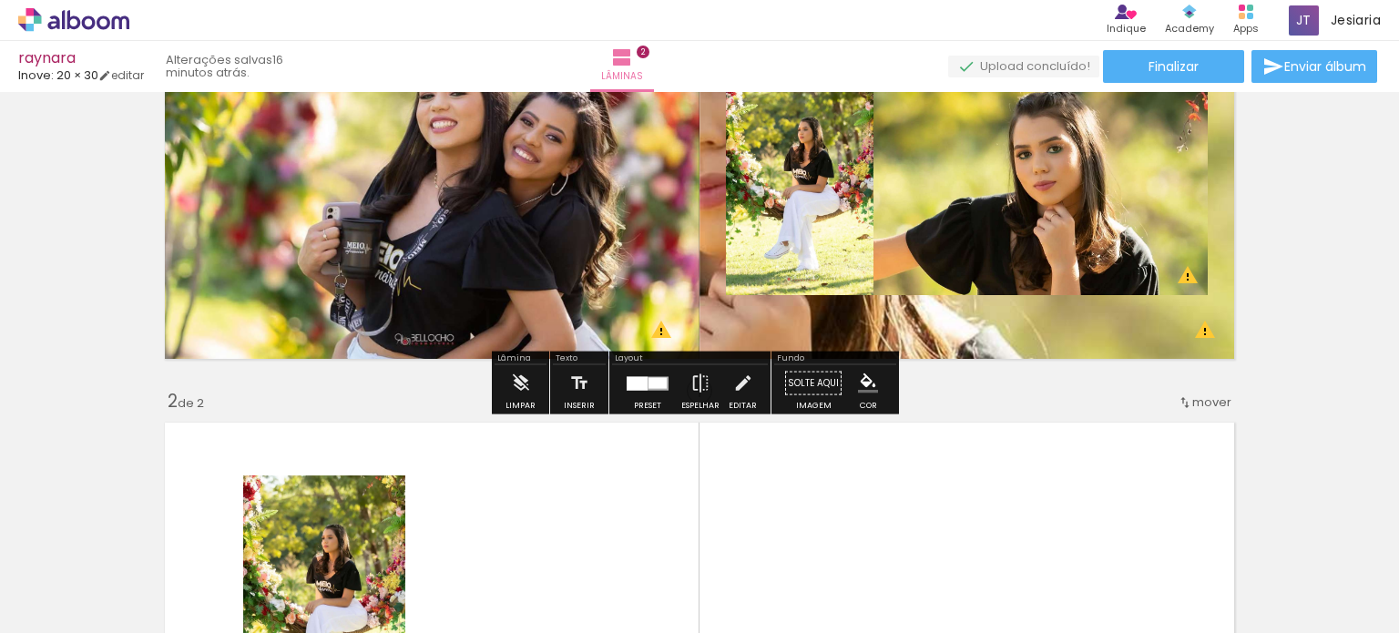
drag, startPoint x: 875, startPoint y: 276, endPoint x: 843, endPoint y: 90, distance: 188.6
click at [875, 276] on quentale-photo at bounding box center [1041, 184] width 334 height 222
click at [1298, 220] on div "Inserir lâmina 1 de 2 Inserir lâmina 2 de 2 O Designbox precisará aumentar a su…" at bounding box center [699, 575] width 1399 height 1242
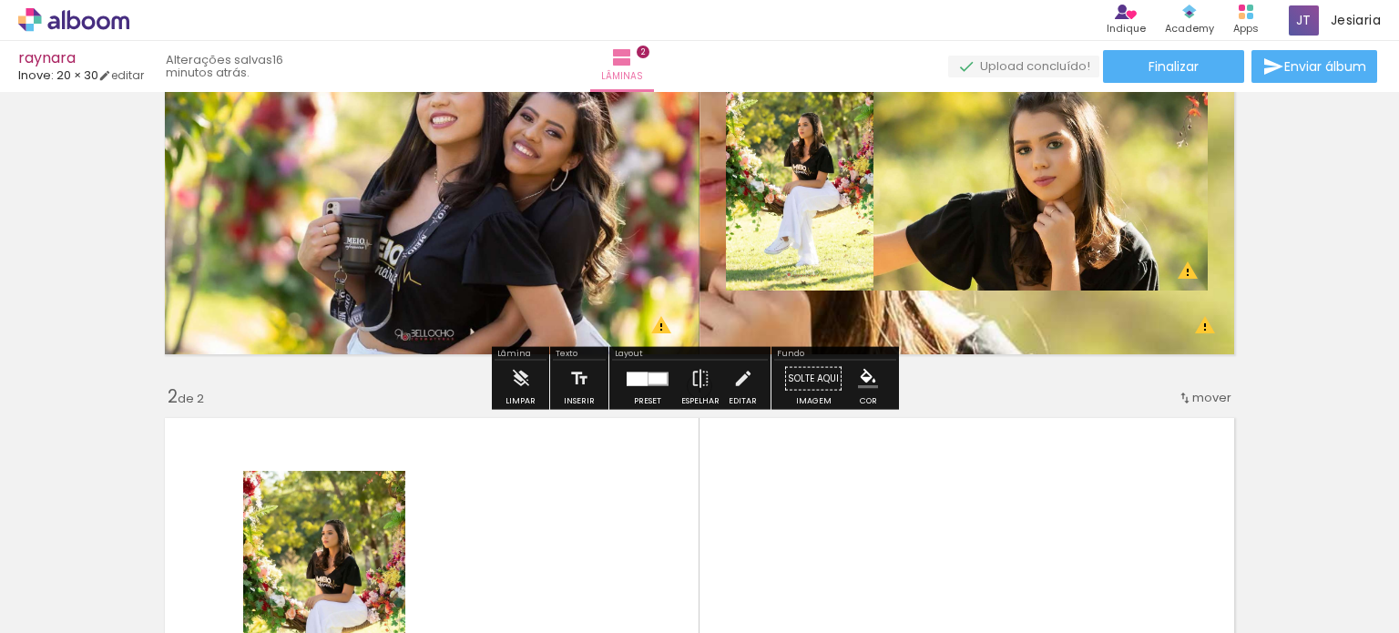
scroll to position [0, 0]
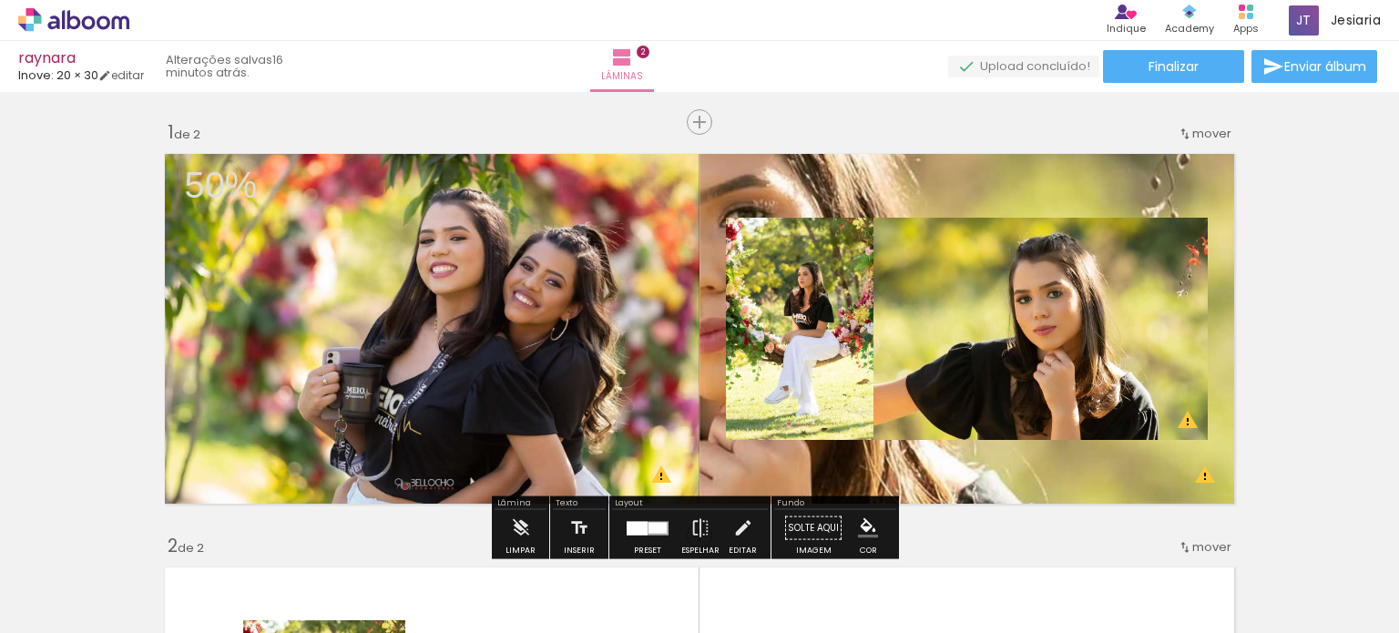
click at [601, 294] on quentale-photo at bounding box center [428, 329] width 544 height 368
click at [748, 444] on quentale-layouter at bounding box center [700, 329] width 1088 height 368
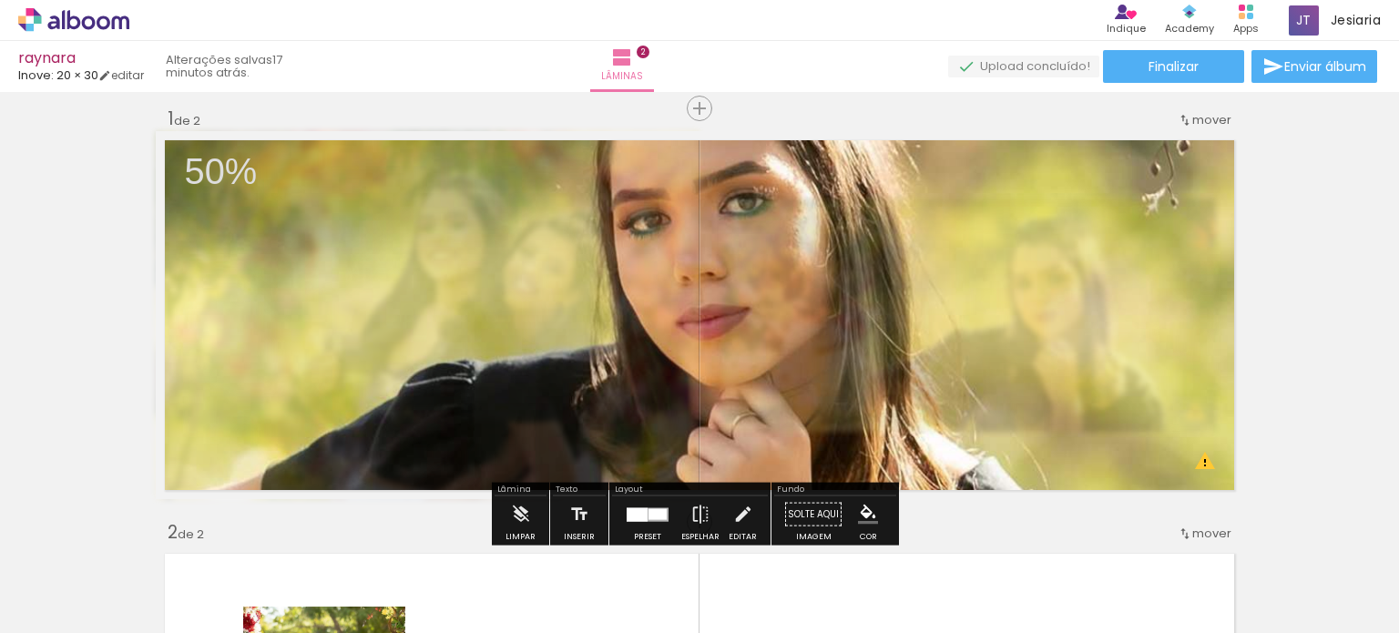
scroll to position [11, 0]
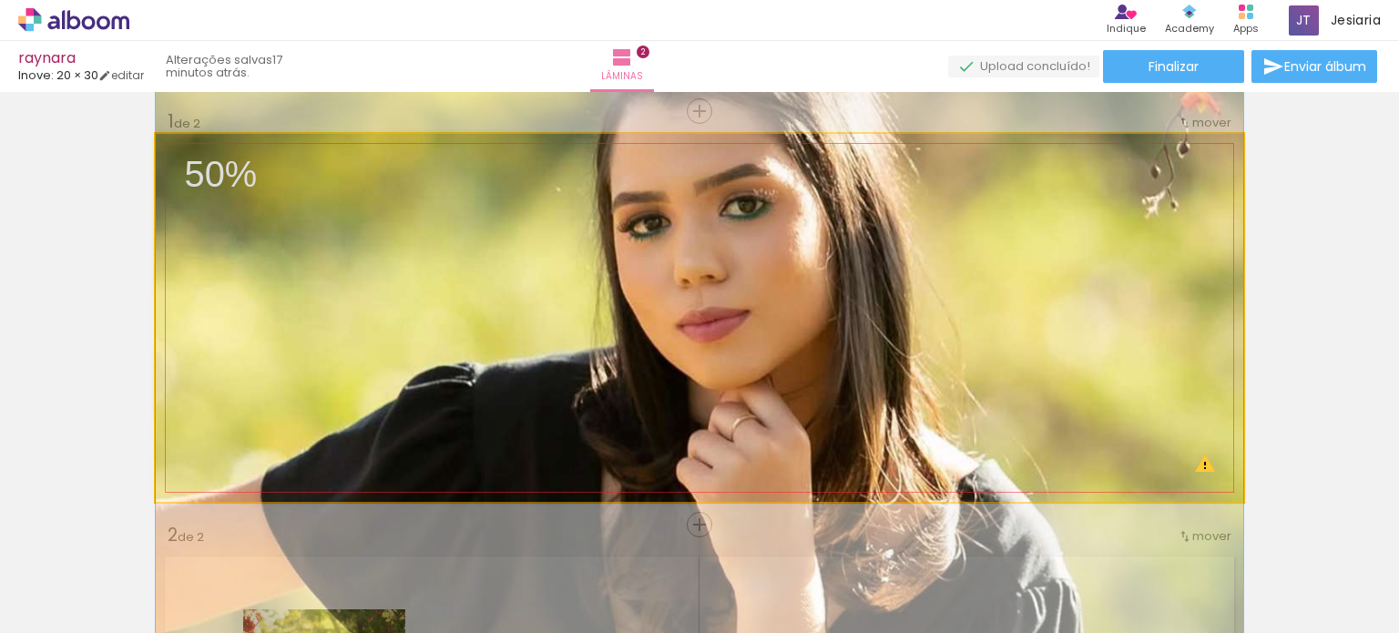
click at [1118, 364] on quentale-photo at bounding box center [700, 318] width 1088 height 368
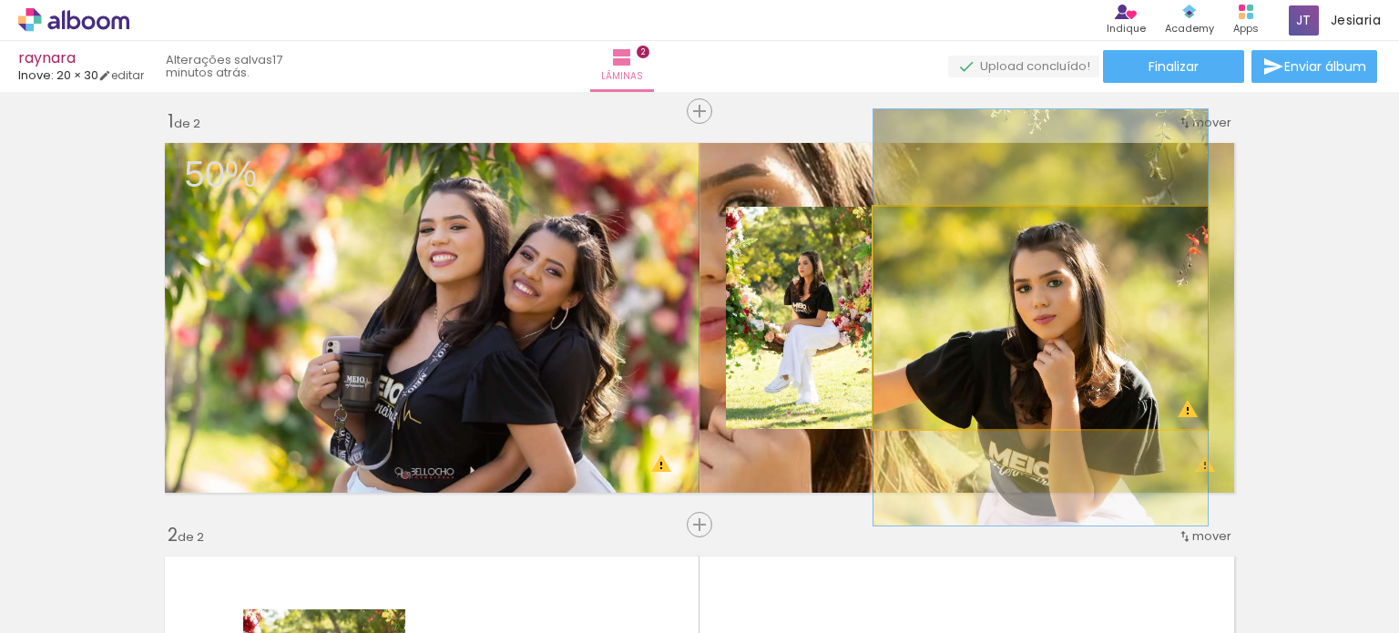
click at [1036, 322] on quentale-photo at bounding box center [1041, 318] width 334 height 222
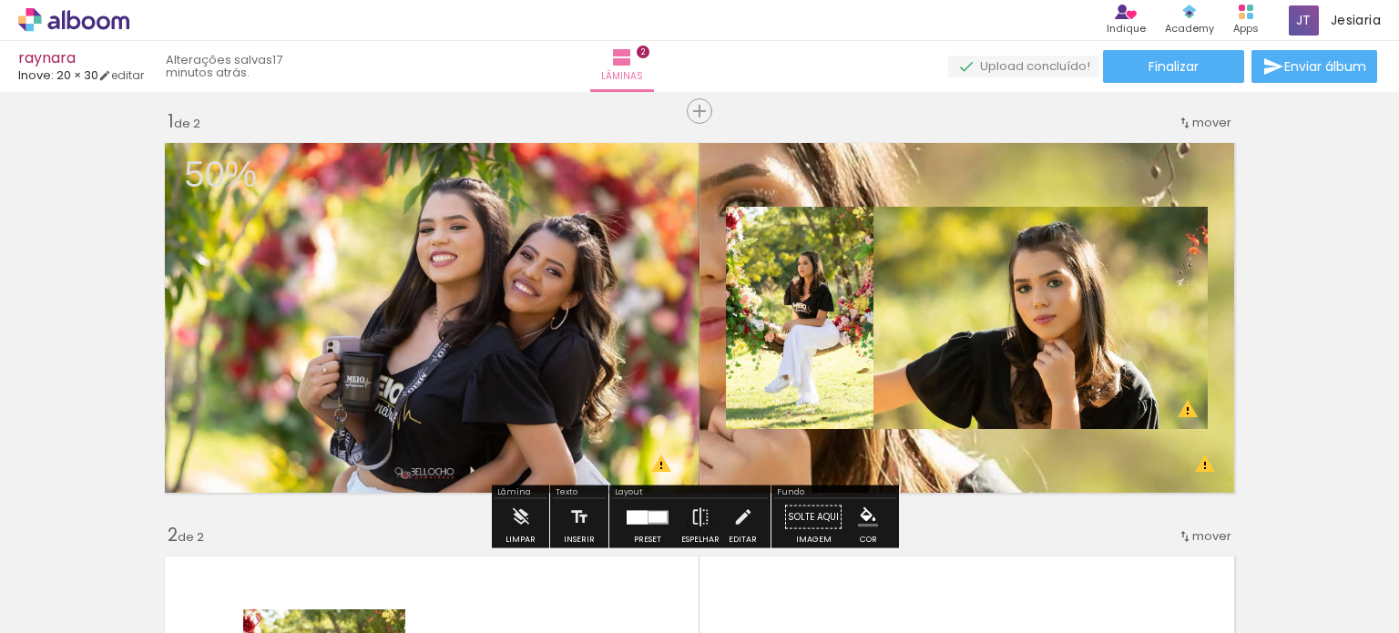
click at [0, 0] on slot "P&B" at bounding box center [0, 0] width 0 height 0
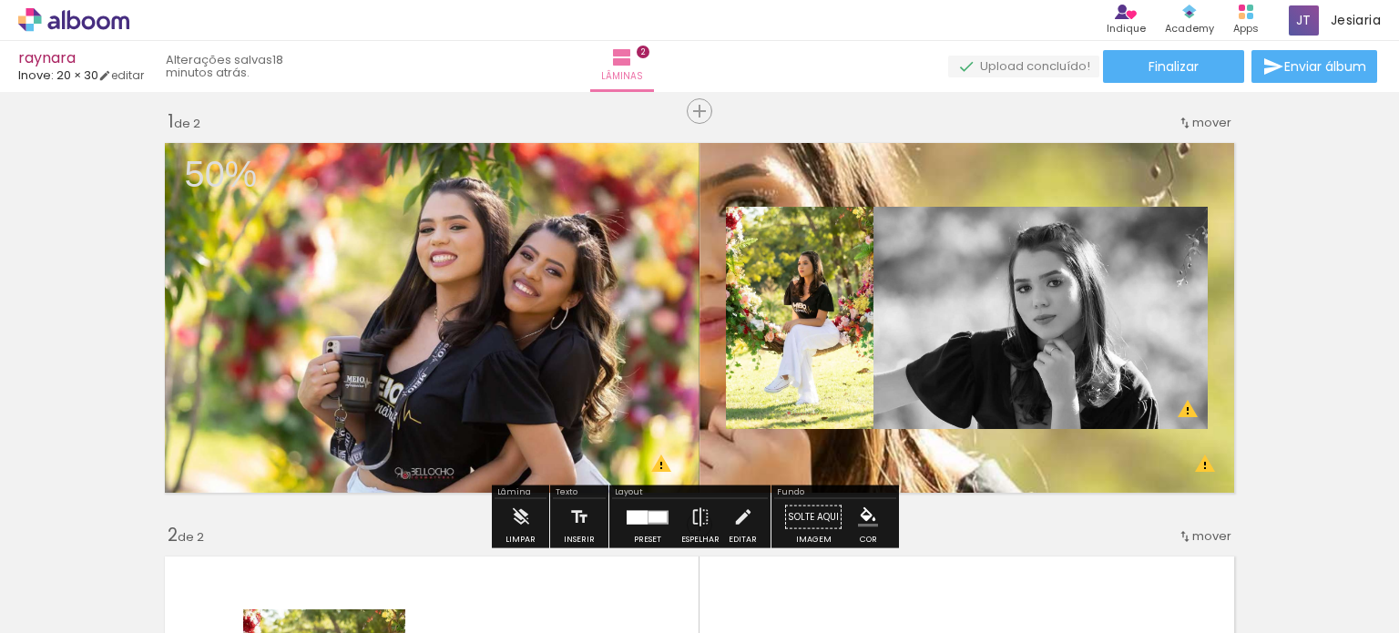
click at [0, 0] on slot "P&B" at bounding box center [0, 0] width 0 height 0
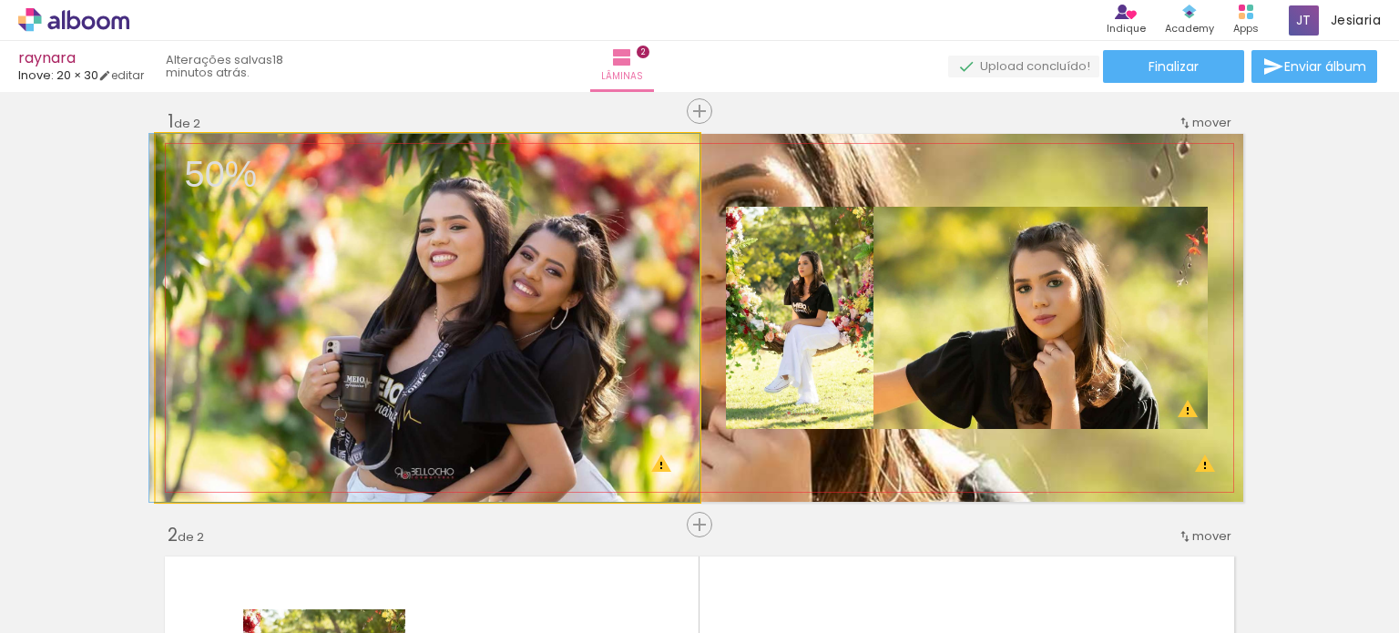
click at [558, 305] on quentale-photo at bounding box center [428, 318] width 544 height 368
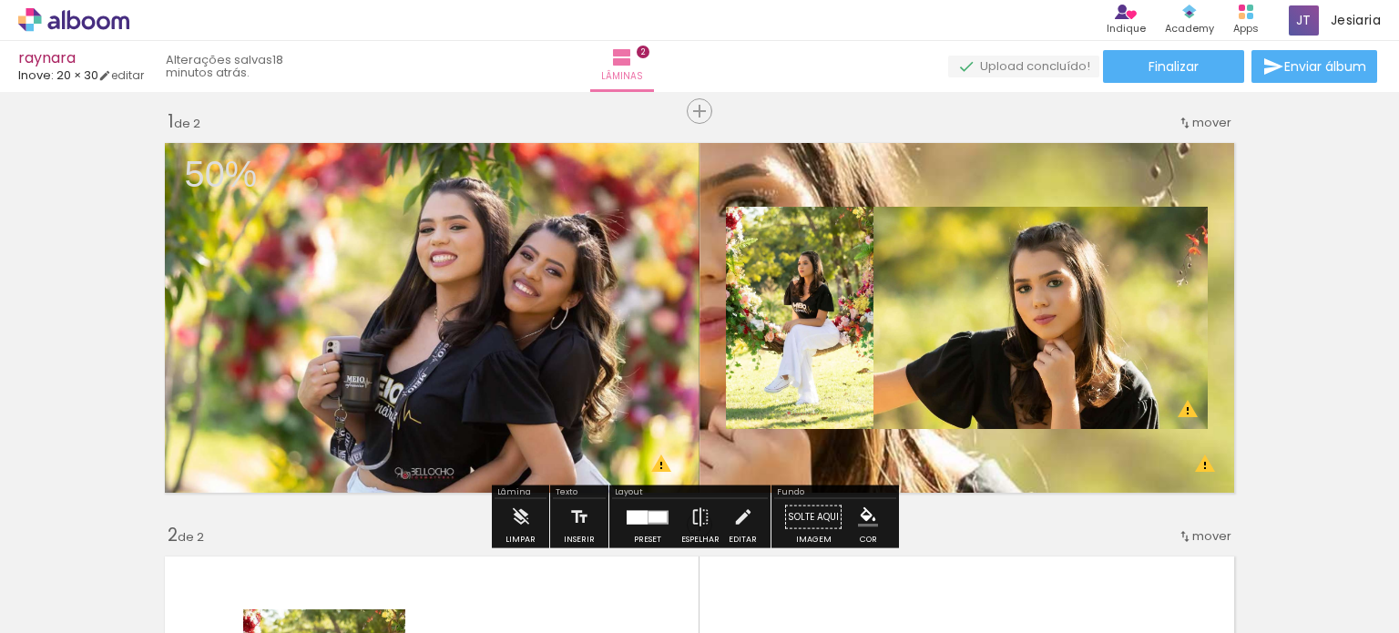
click at [0, 0] on slot "P&B" at bounding box center [0, 0] width 0 height 0
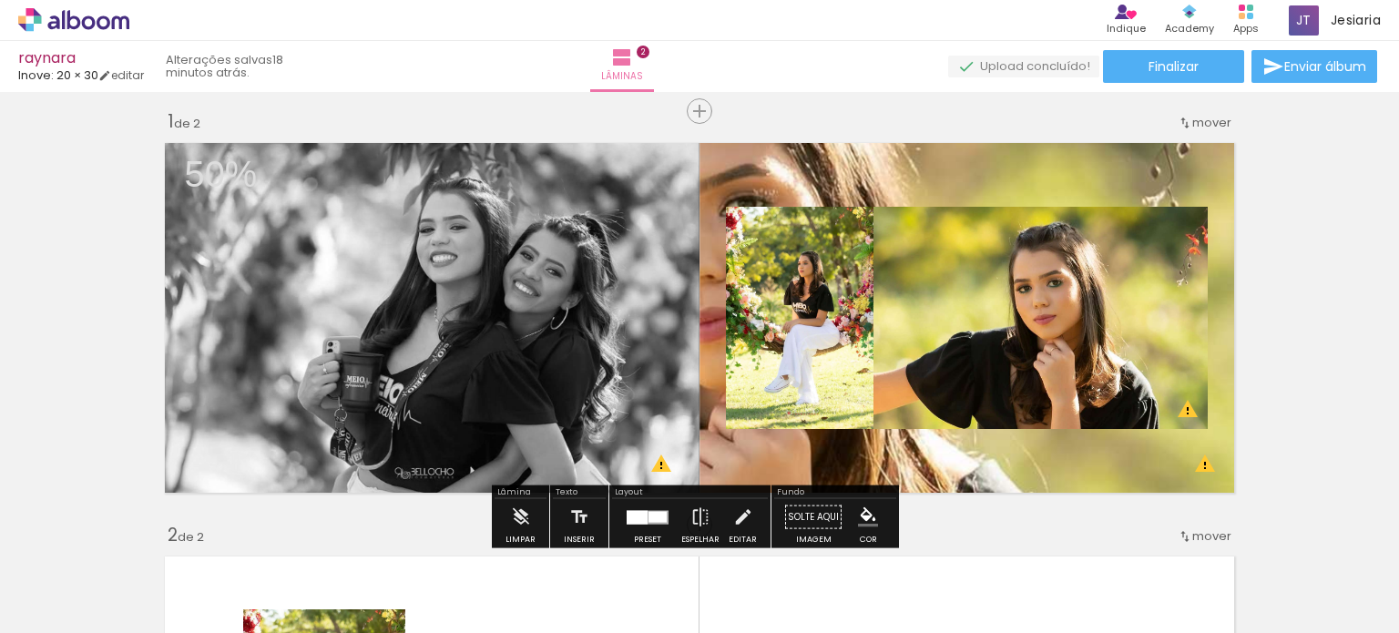
click at [338, 196] on paper-item at bounding box center [341, 196] width 33 height 13
click at [342, 228] on paper-item at bounding box center [341, 234] width 33 height 13
click at [344, 202] on paper-item at bounding box center [341, 208] width 33 height 13
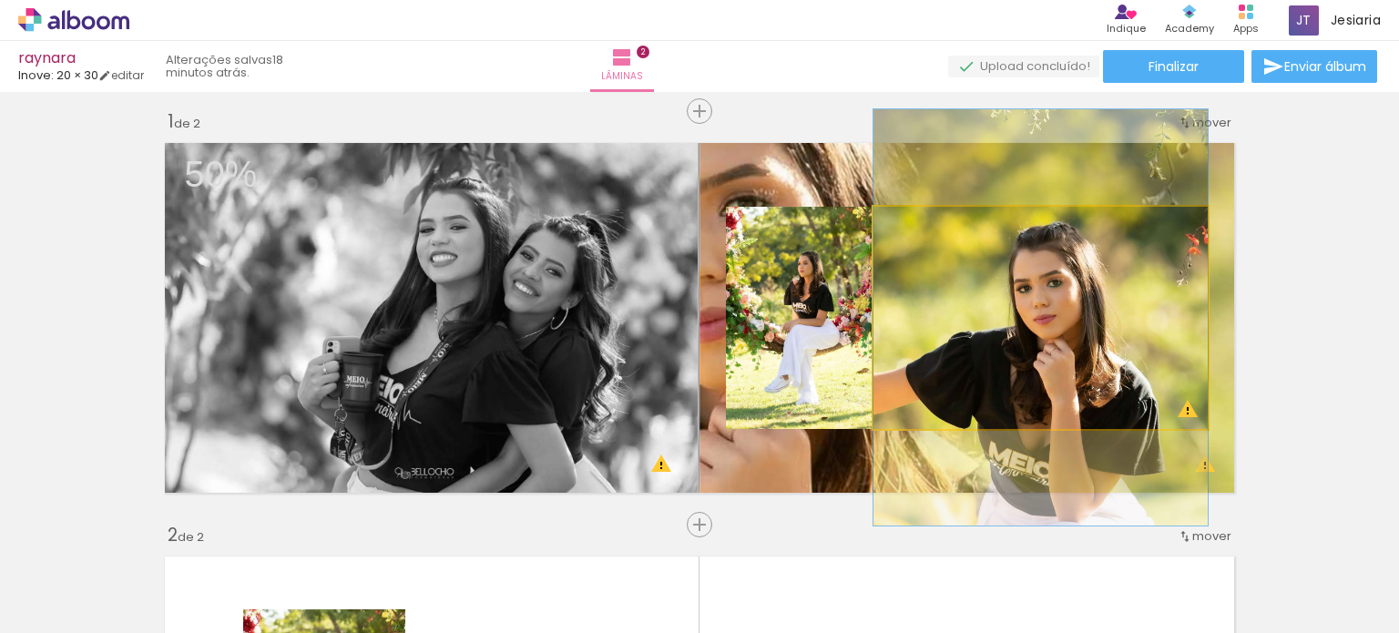
click at [928, 290] on quentale-photo at bounding box center [1041, 318] width 334 height 222
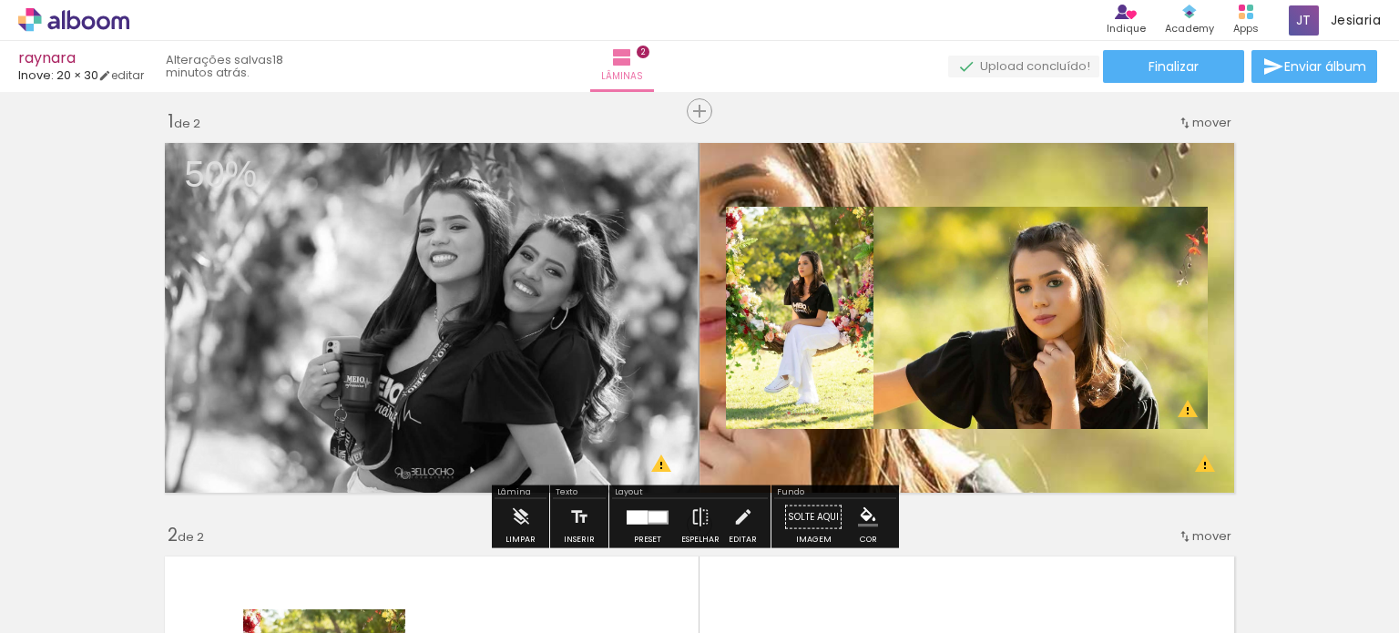
click at [1049, 220] on div at bounding box center [1060, 226] width 22 height 18
click at [1053, 280] on paper-item at bounding box center [1059, 281] width 33 height 13
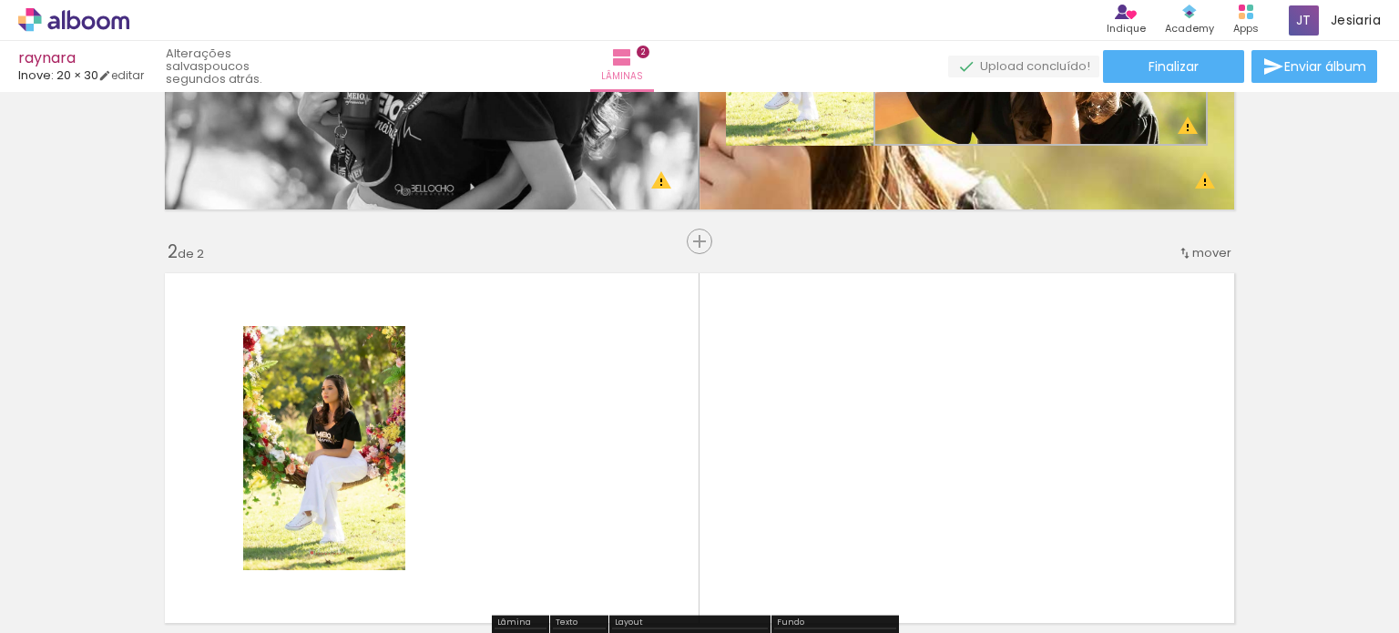
scroll to position [248, 0]
